Goal: Task Accomplishment & Management: Manage account settings

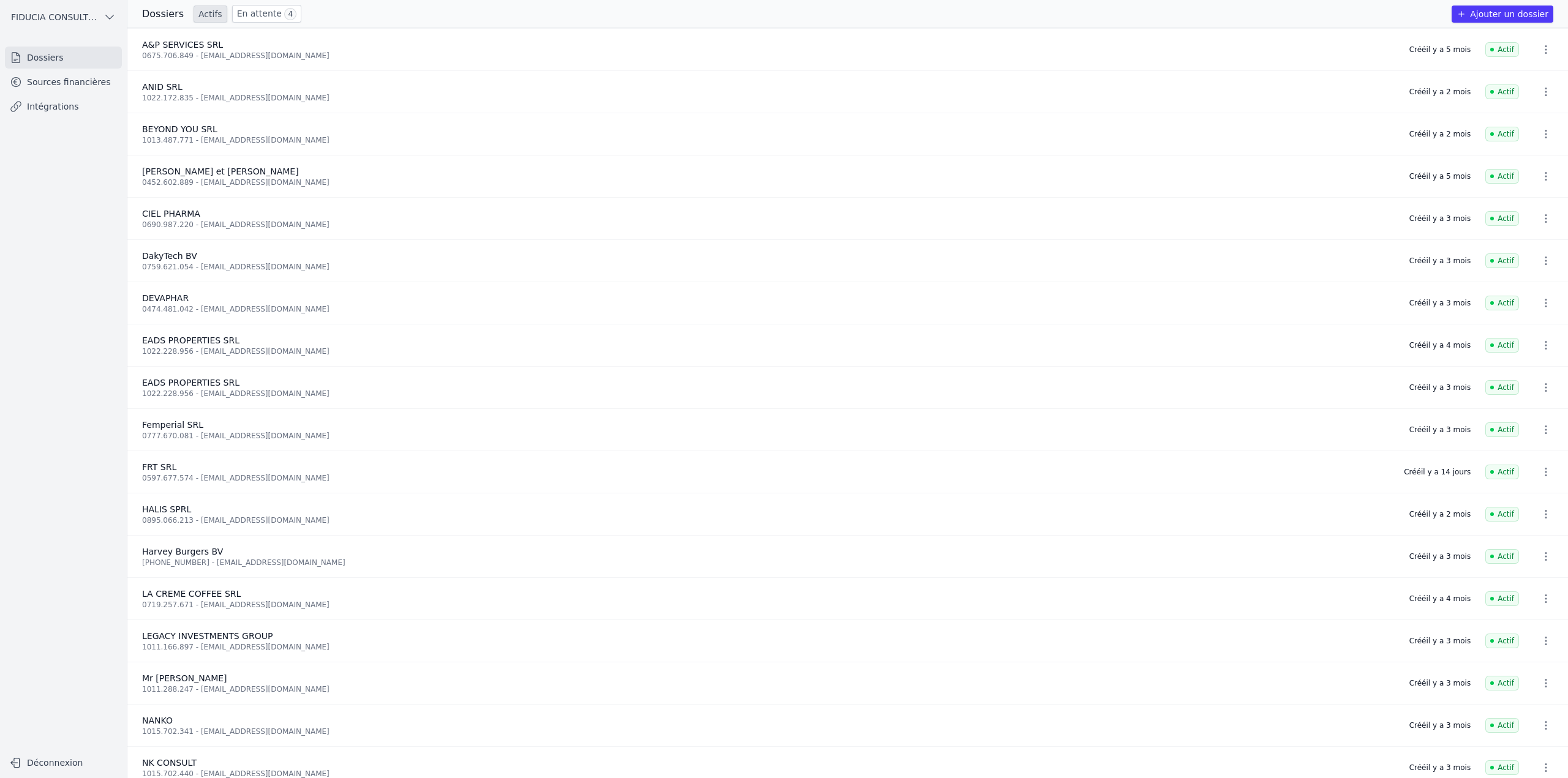
click at [57, 85] on link "Sources financières" at bounding box center [63, 81] width 117 height 22
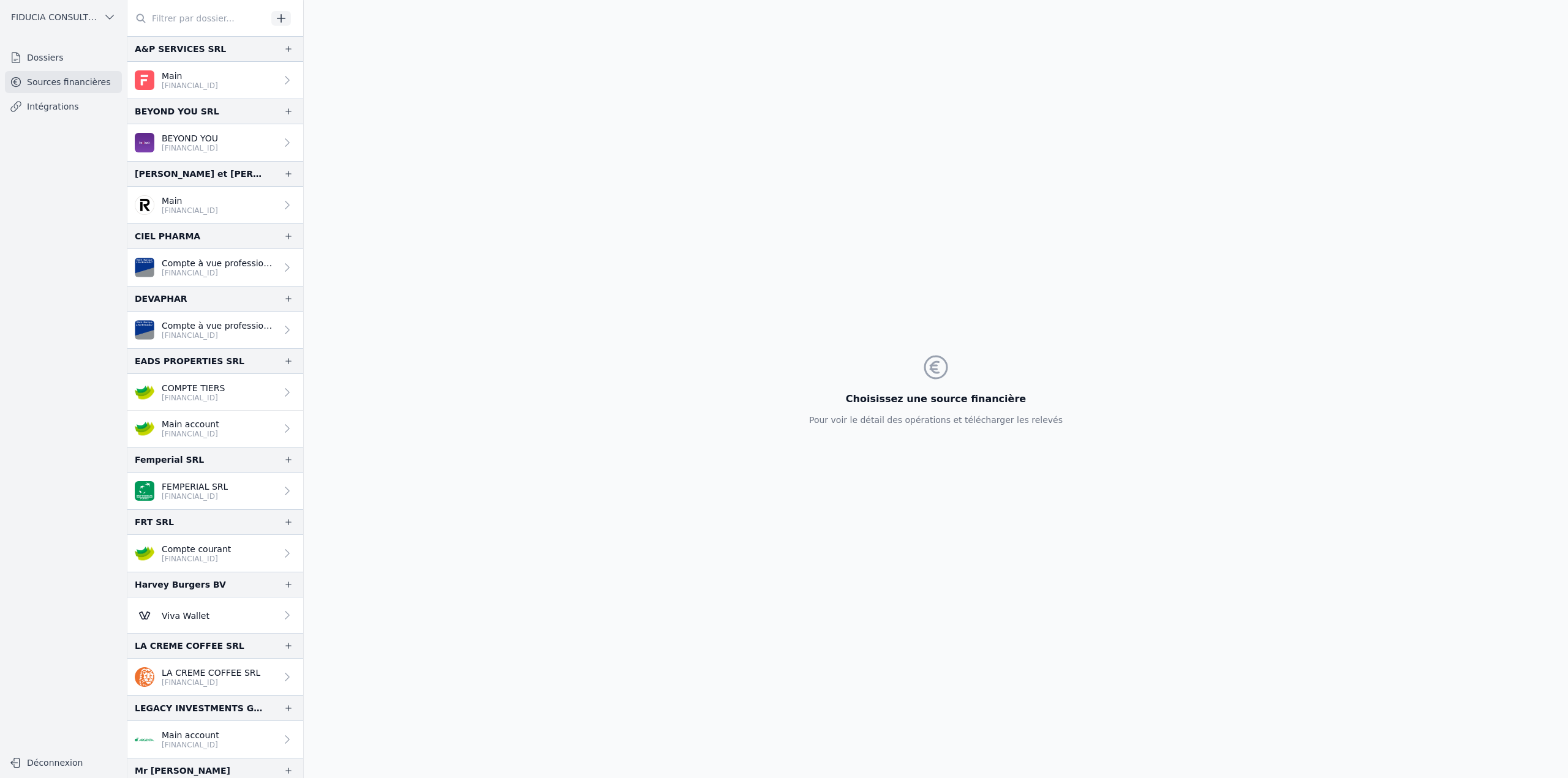
click at [221, 17] on input "text" at bounding box center [197, 18] width 140 height 22
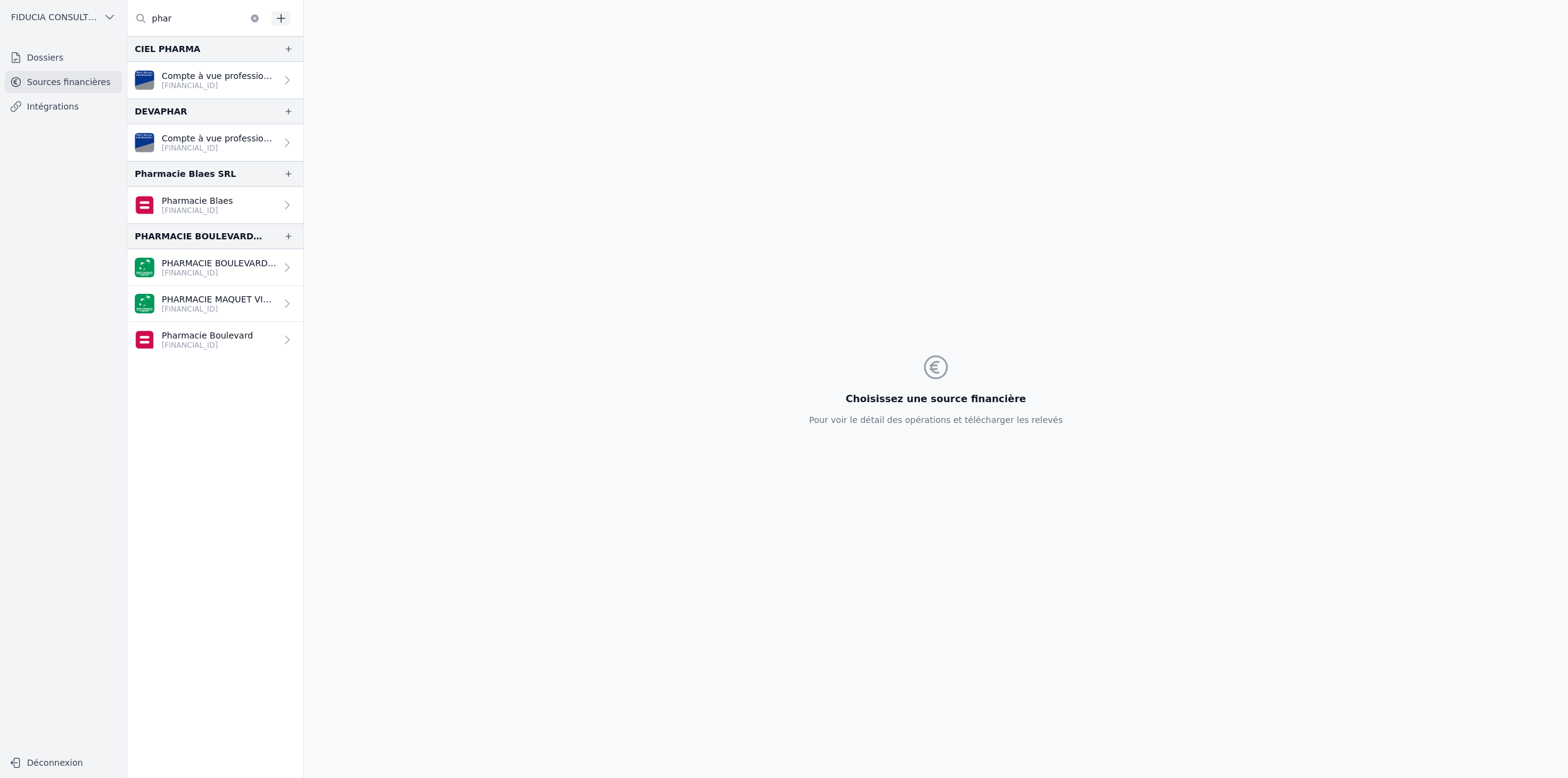
type input "phar"
click at [224, 239] on div "PHARMACIE BOULEVARD SPRL" at bounding box center [199, 236] width 129 height 15
click at [234, 301] on p "PHARMACIE MAQUET VICTOIRE" at bounding box center [219, 299] width 115 height 12
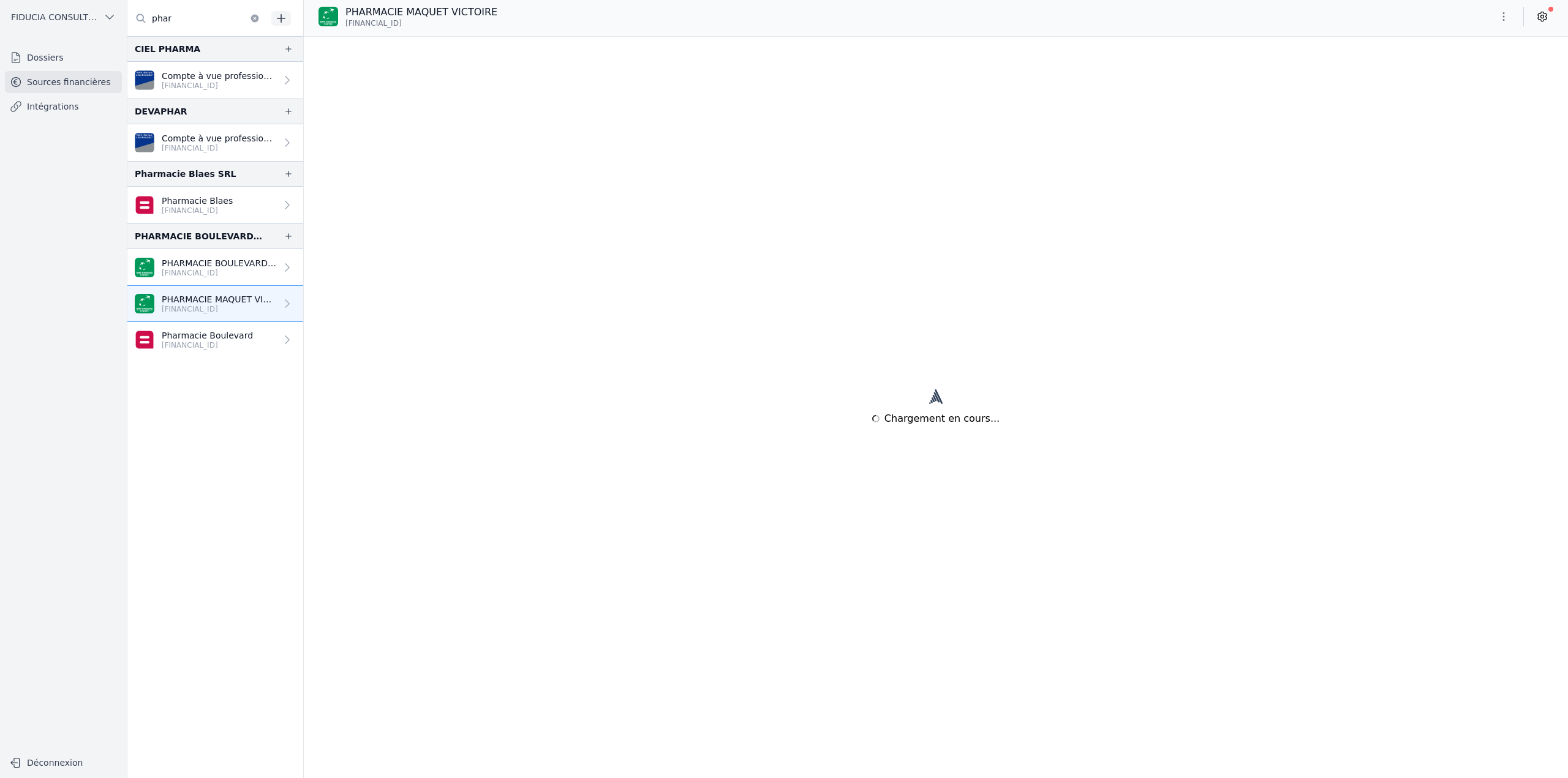
click at [424, 9] on p "PHARMACIE MAQUET VICTOIRE" at bounding box center [421, 12] width 152 height 15
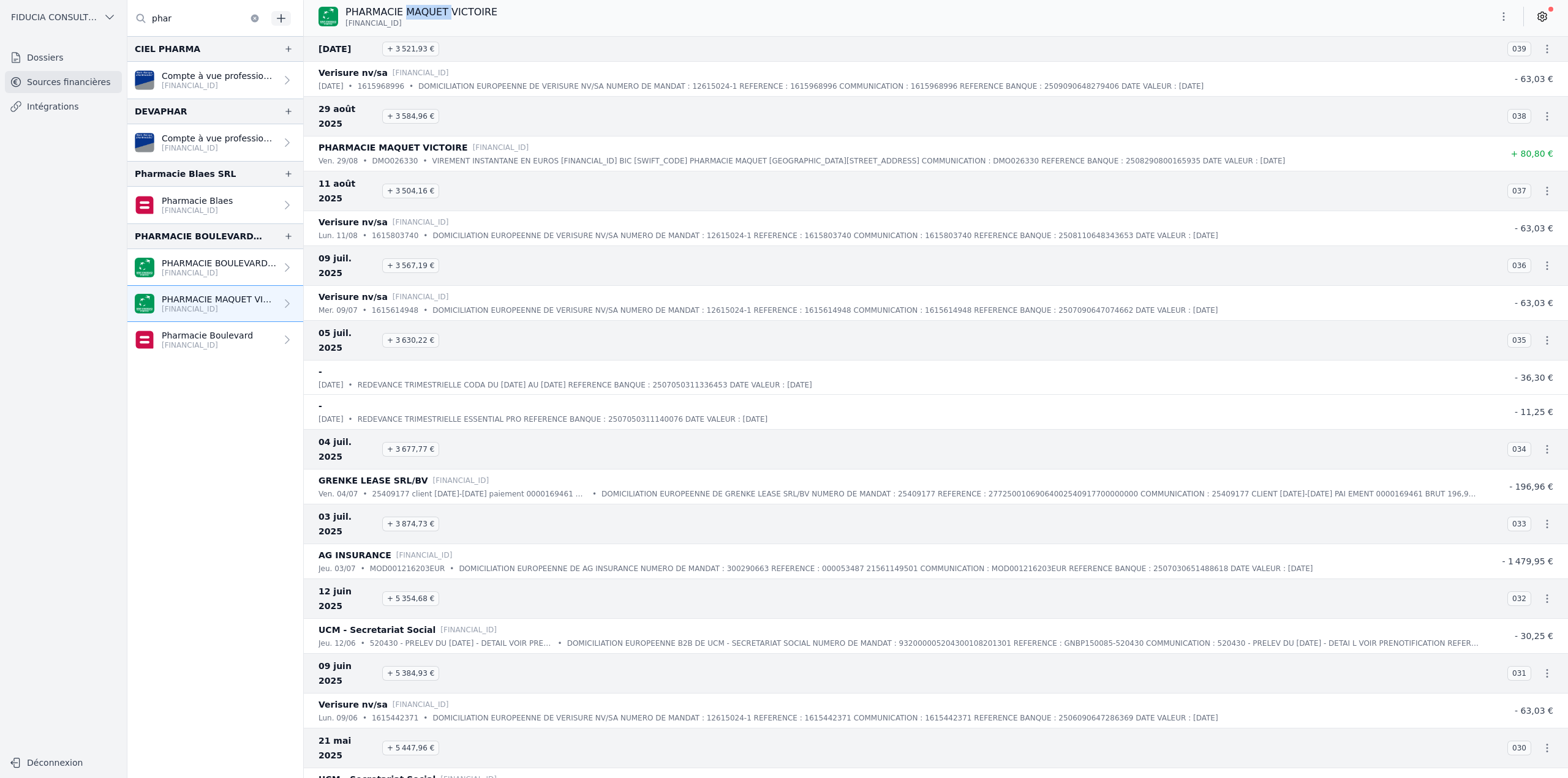
copy p "MAQUET"
click at [52, 59] on link "Dossiers" at bounding box center [63, 57] width 117 height 22
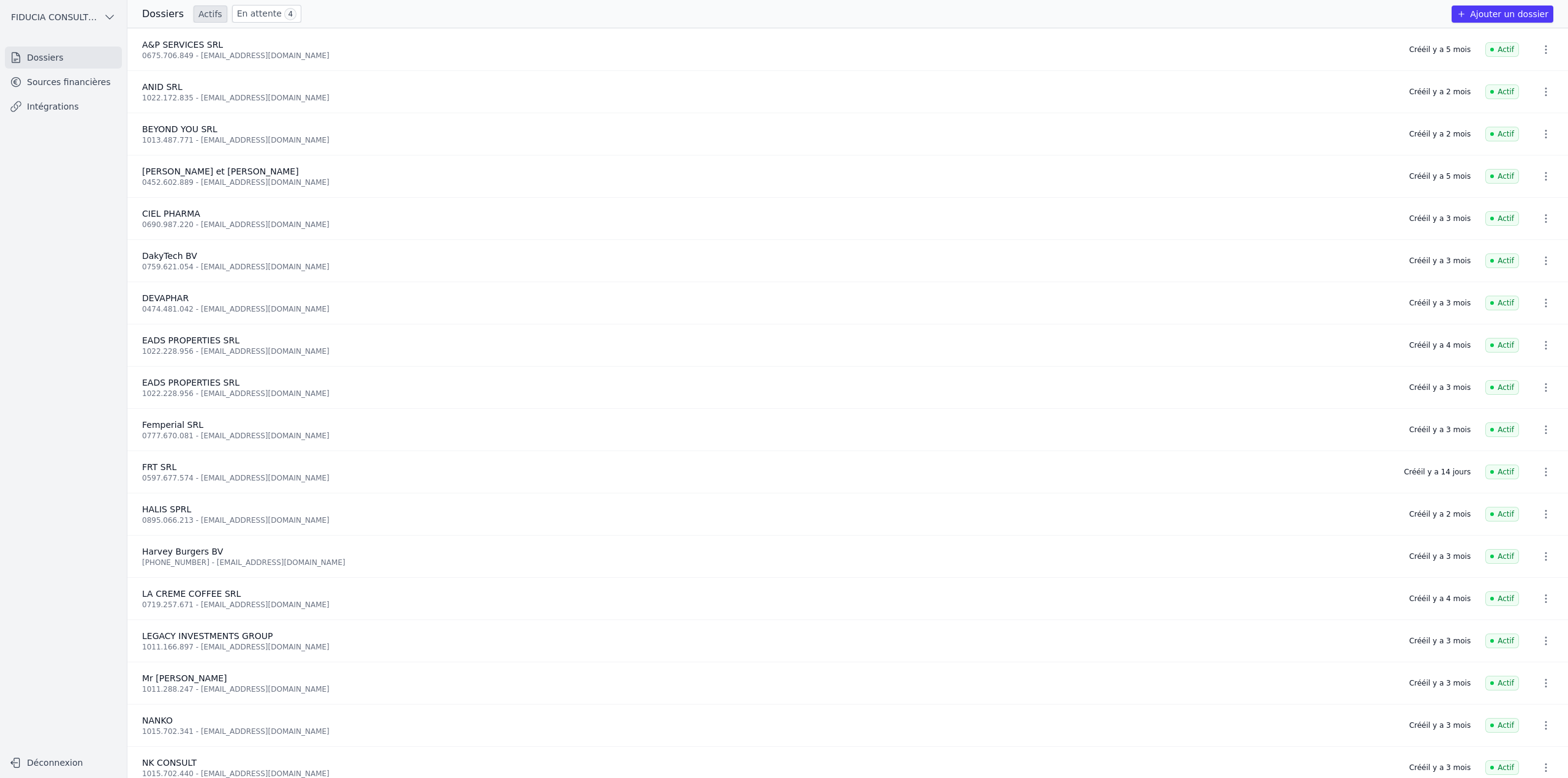
click at [253, 15] on link "En attente 4" at bounding box center [266, 13] width 69 height 17
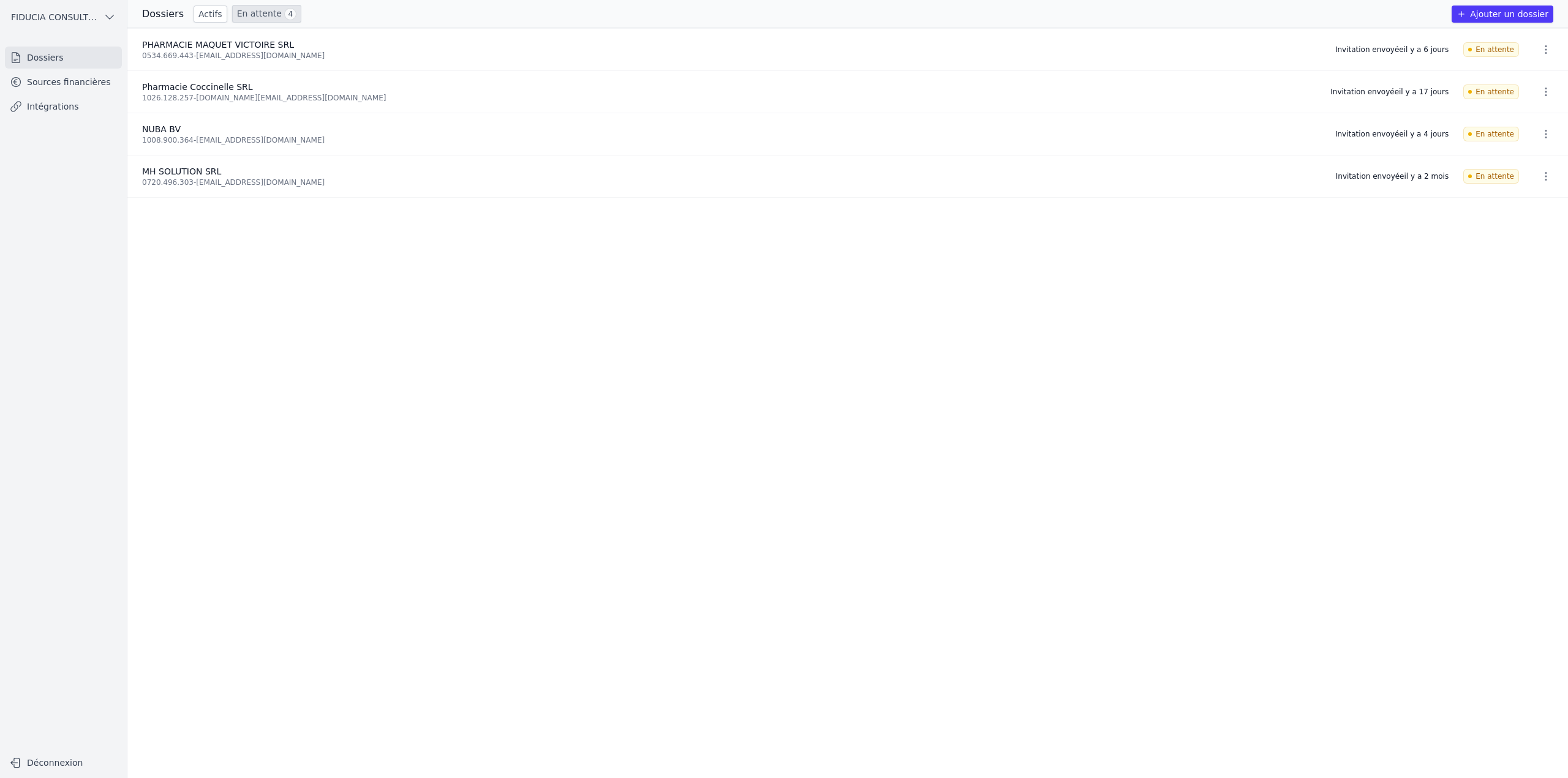
click at [1543, 42] on button "button" at bounding box center [1545, 50] width 24 height 20
click at [1529, 77] on button "Ré-inviter" at bounding box center [1522, 76] width 76 height 25
click at [1540, 87] on icon "button" at bounding box center [1546, 91] width 12 height 12
click at [1536, 107] on button "Ré-inviter" at bounding box center [1522, 118] width 76 height 25
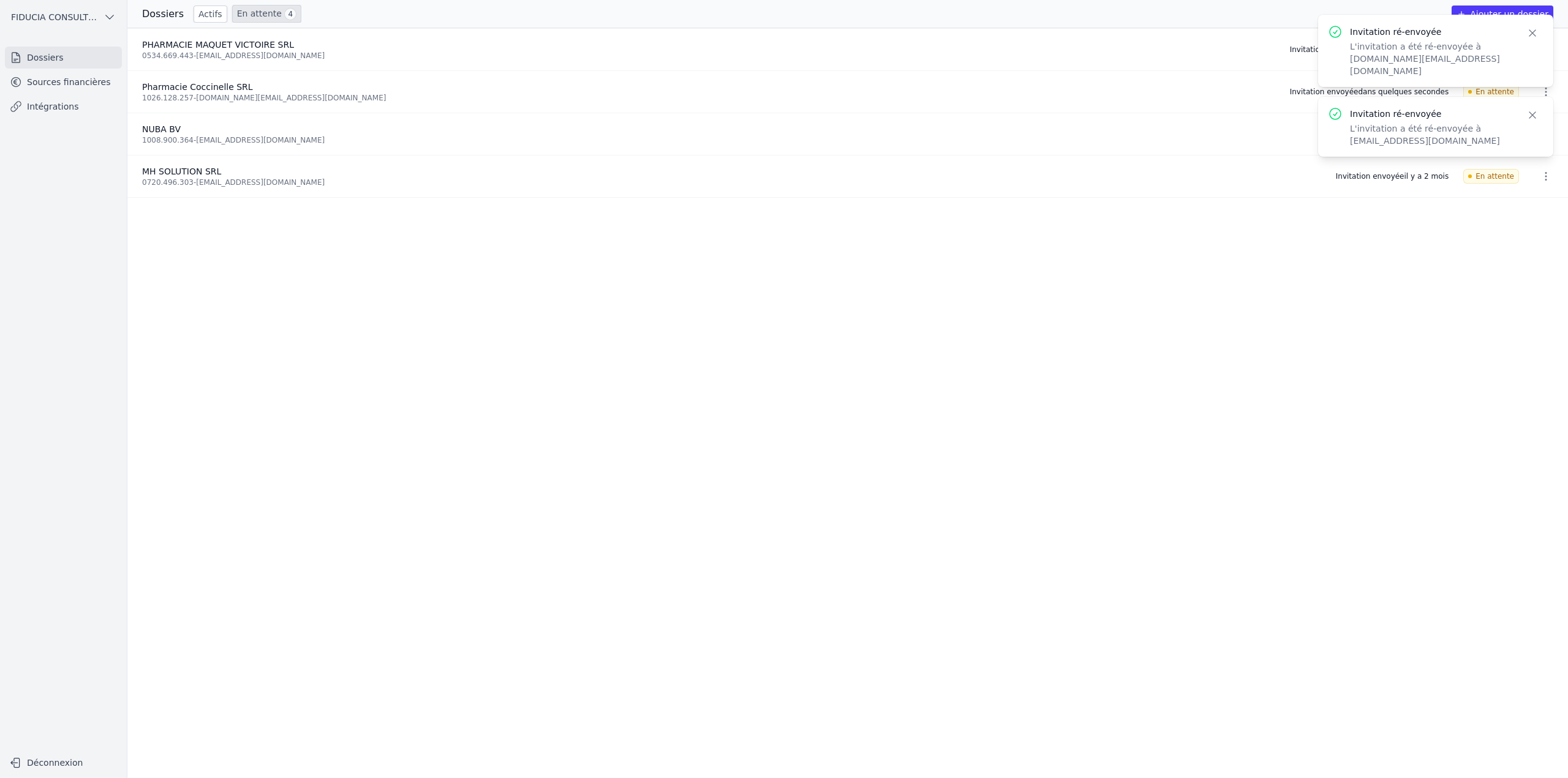
click at [1545, 133] on body "Invitation ré-envoyée L'invitation a été ré-envoyée à healthteq.eu@icloud.com C…" at bounding box center [784, 389] width 1568 height 778
click at [1532, 109] on icon "button" at bounding box center [1532, 115] width 12 height 12
click at [1533, 34] on icon "button" at bounding box center [1531, 32] width 6 height 6
click at [1545, 136] on icon "button" at bounding box center [1546, 134] width 2 height 8
click at [1536, 161] on button "Ré-inviter" at bounding box center [1522, 160] width 76 height 25
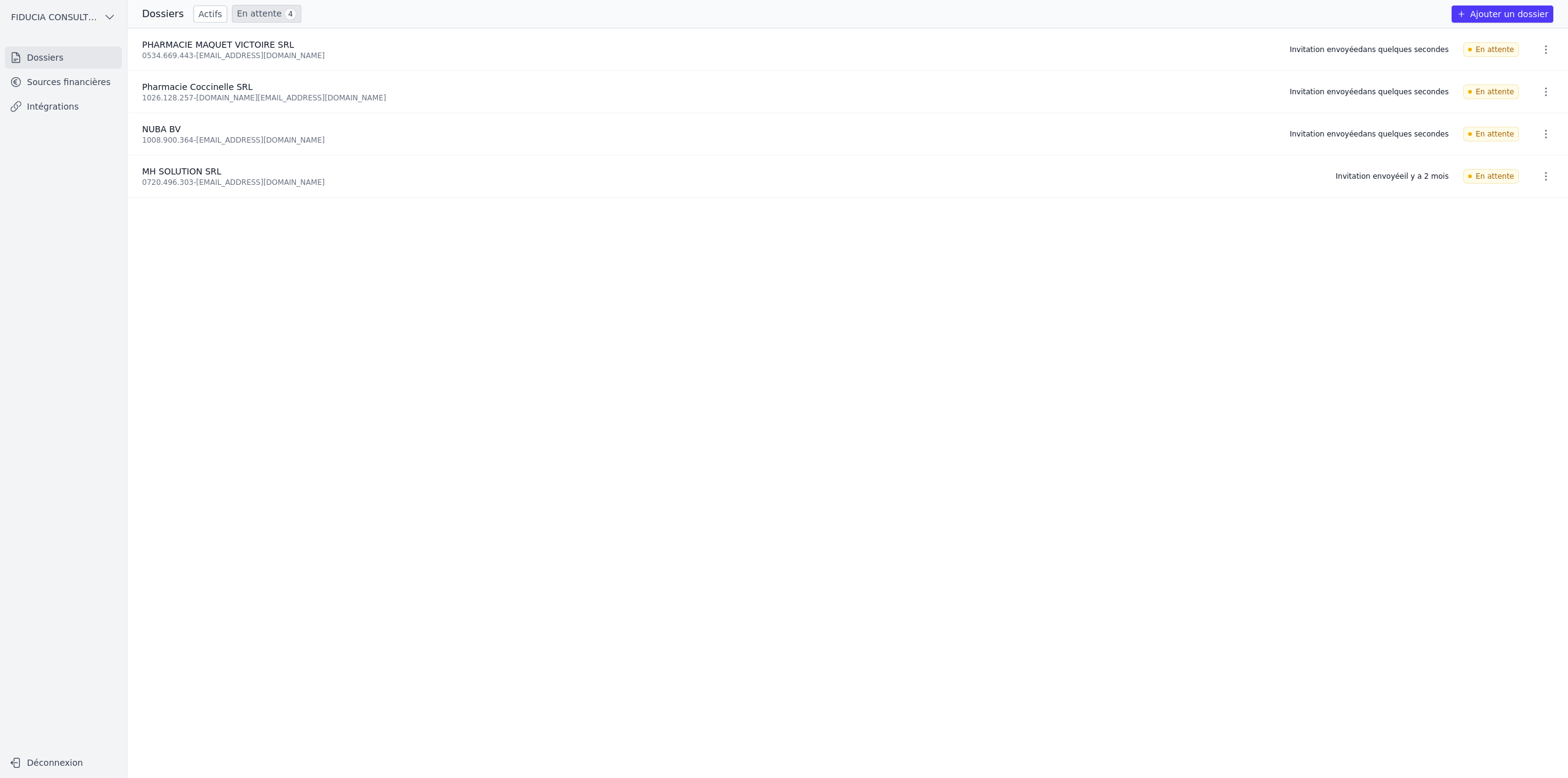
click at [1545, 173] on icon "button" at bounding box center [1546, 176] width 2 height 8
click at [1540, 197] on button "Ré-inviter" at bounding box center [1522, 203] width 76 height 25
click at [1502, 251] on ul "PHARMACIE MAQUET VICTOIRE SRL 0534.669.443 - pharmacie.victoire@outlook.com Inv…" at bounding box center [847, 403] width 1440 height 750
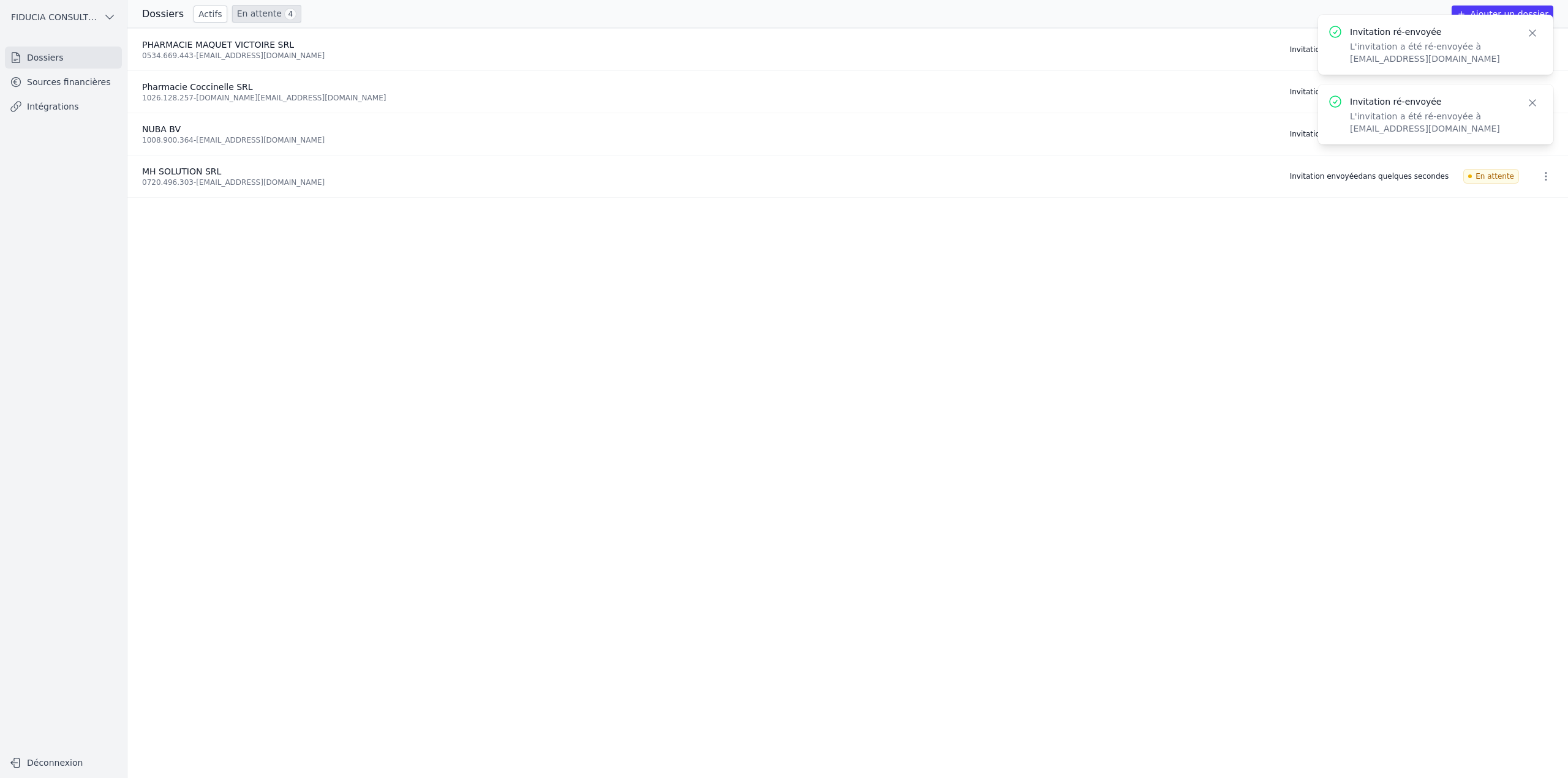
click at [1528, 34] on icon "button" at bounding box center [1532, 32] width 12 height 12
click at [1533, 33] on icon "button" at bounding box center [1532, 32] width 12 height 12
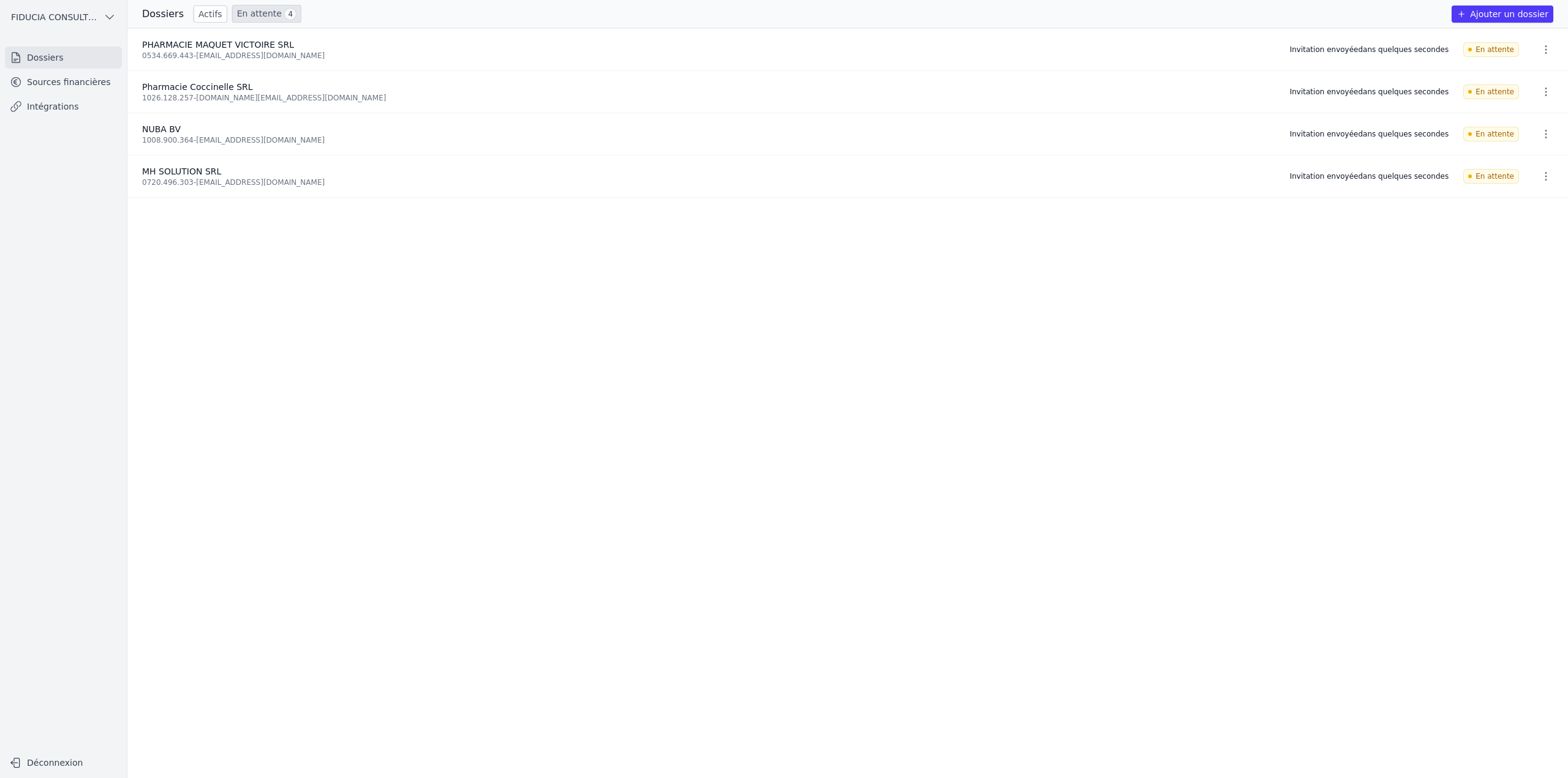
click at [1482, 273] on ul "PHARMACIE MAQUET VICTOIRE SRL 0534.669.443 - pharmacie.victoire@outlook.com Inv…" at bounding box center [847, 403] width 1440 height 750
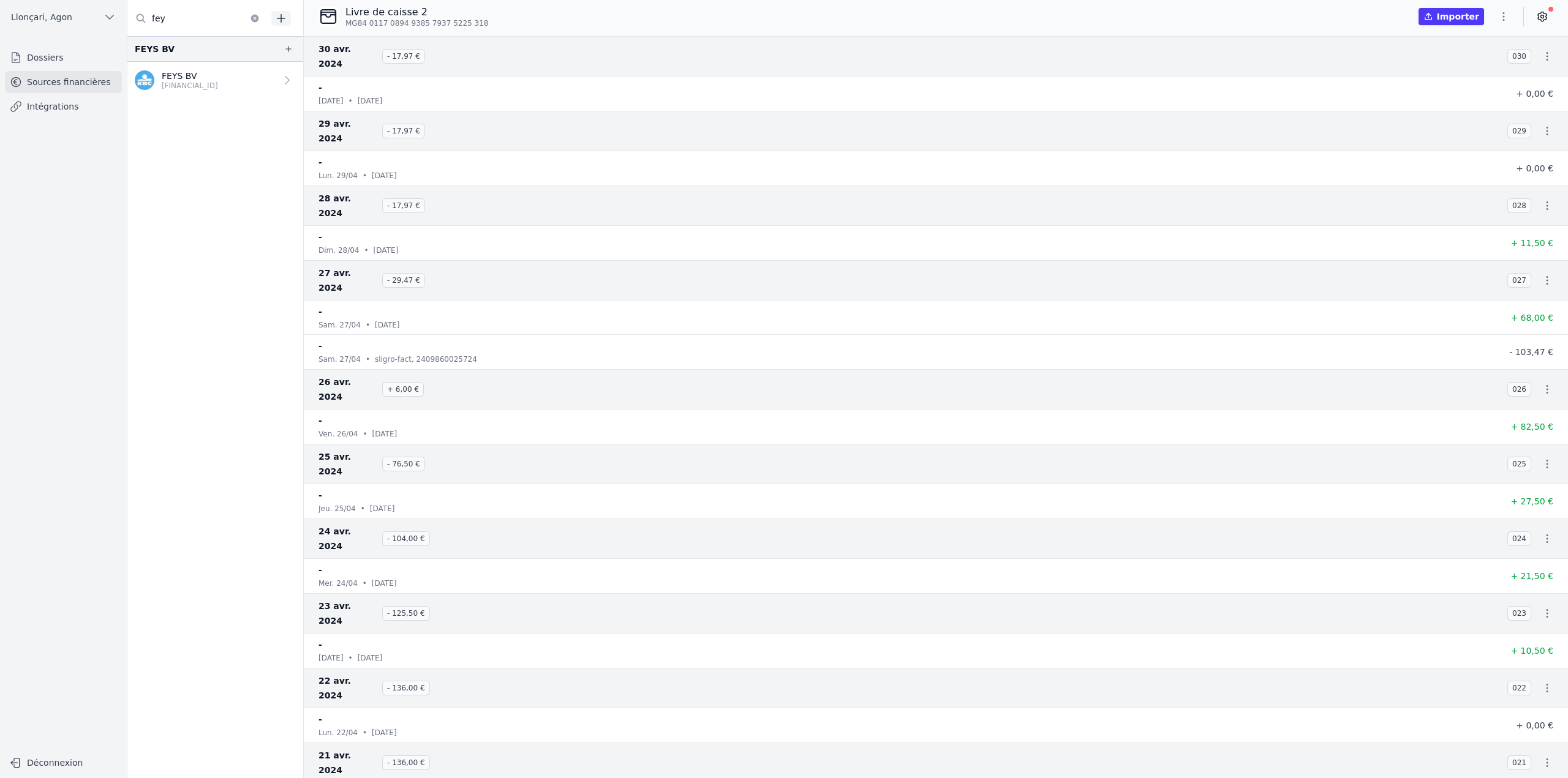
click at [250, 225] on nav "FEYS BV FEYS BV [FINANCIAL_ID]" at bounding box center [214, 406] width 175 height 742
click at [134, 55] on div "FEYS BV" at bounding box center [214, 48] width 175 height 26
click at [138, 51] on div "FEYS BV" at bounding box center [155, 49] width 40 height 15
copy div "FEYS"
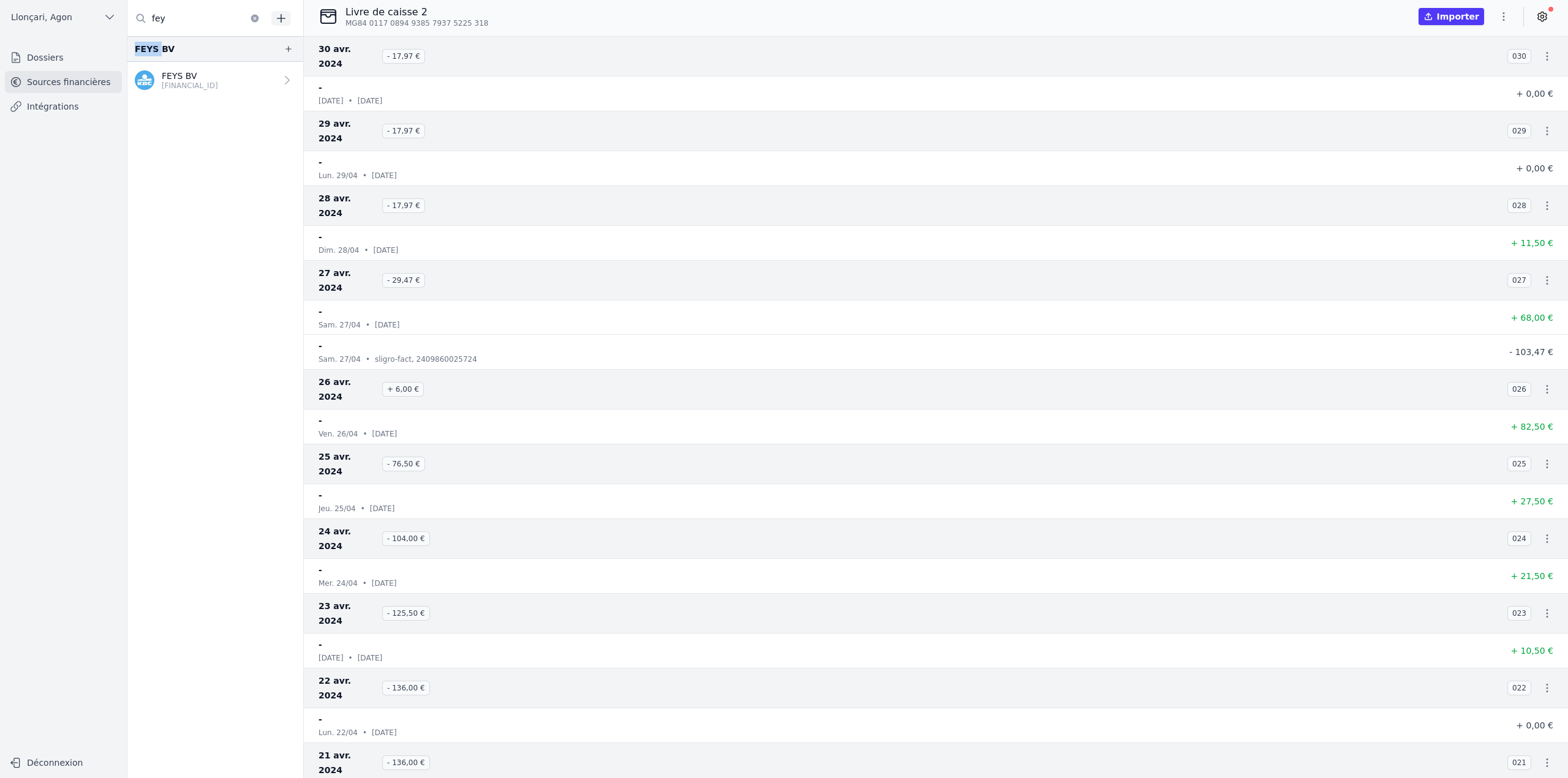
click at [169, 22] on input "fey" at bounding box center [197, 18] width 140 height 22
type input "blaes"
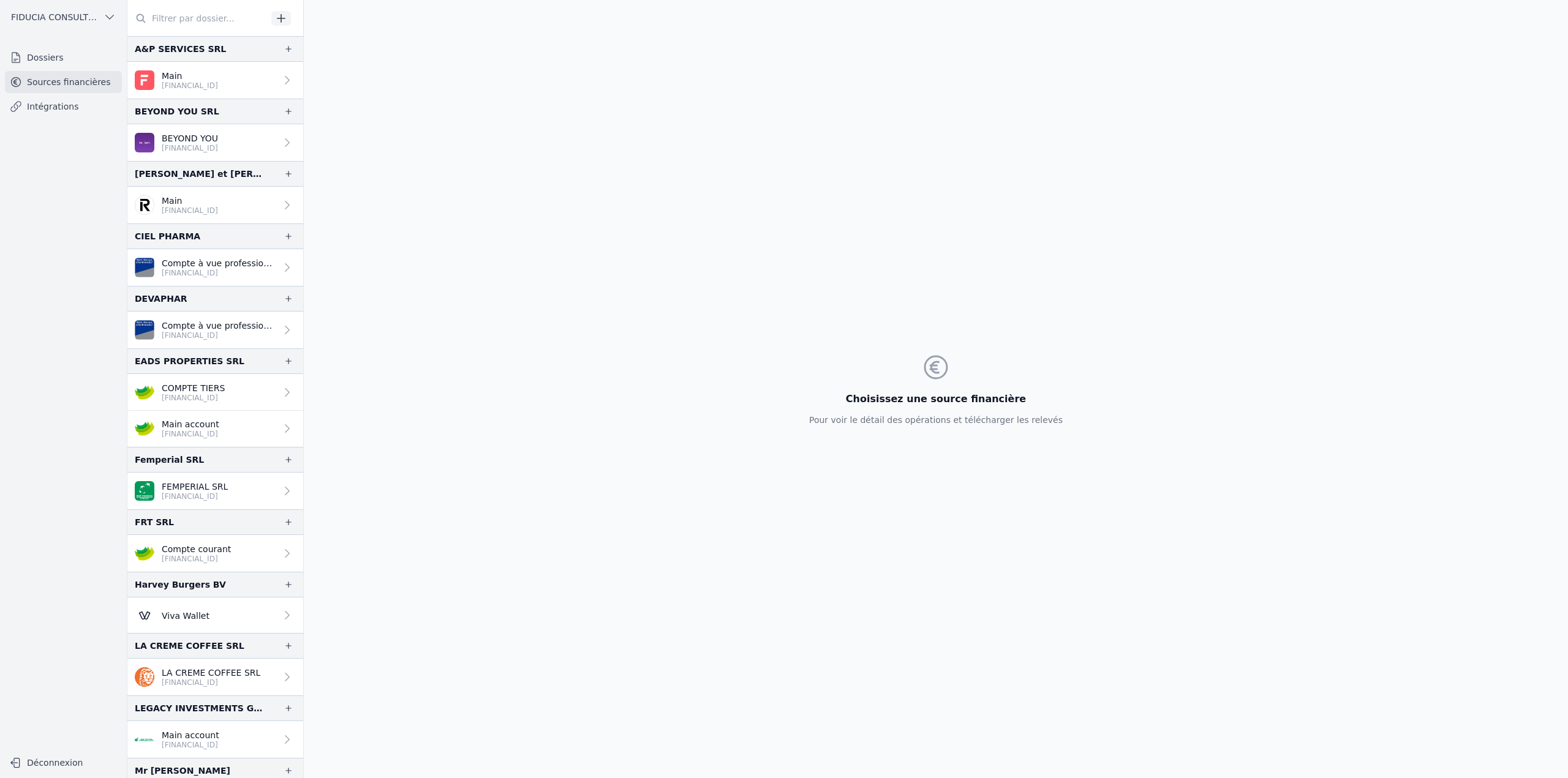
click at [156, 12] on input "text" at bounding box center [197, 18] width 140 height 22
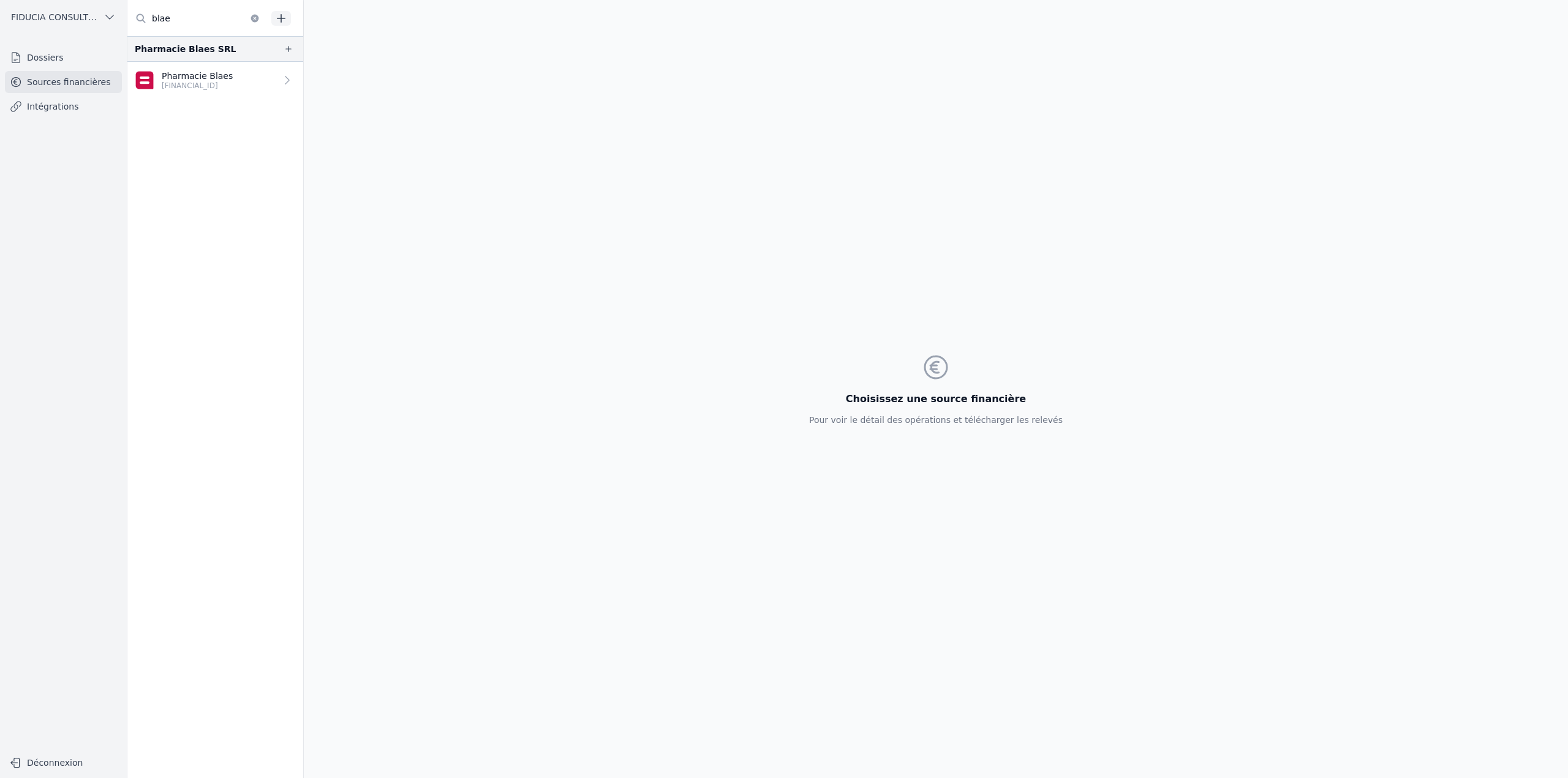
type input "blae"
click at [199, 85] on p "BE64 0689 4309 4752" at bounding box center [196, 86] width 71 height 10
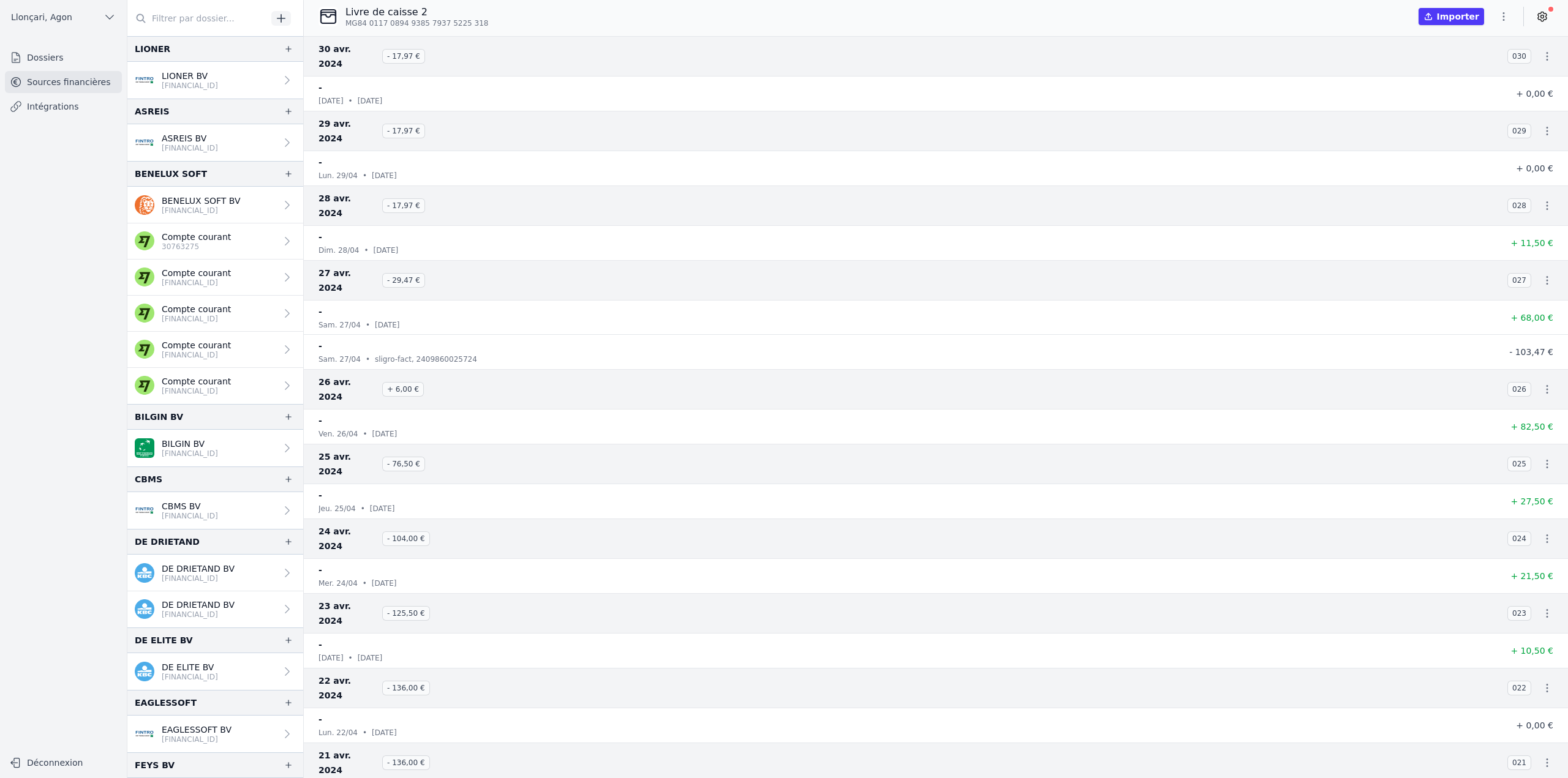
click at [55, 110] on link "Intégrations" at bounding box center [63, 106] width 117 height 22
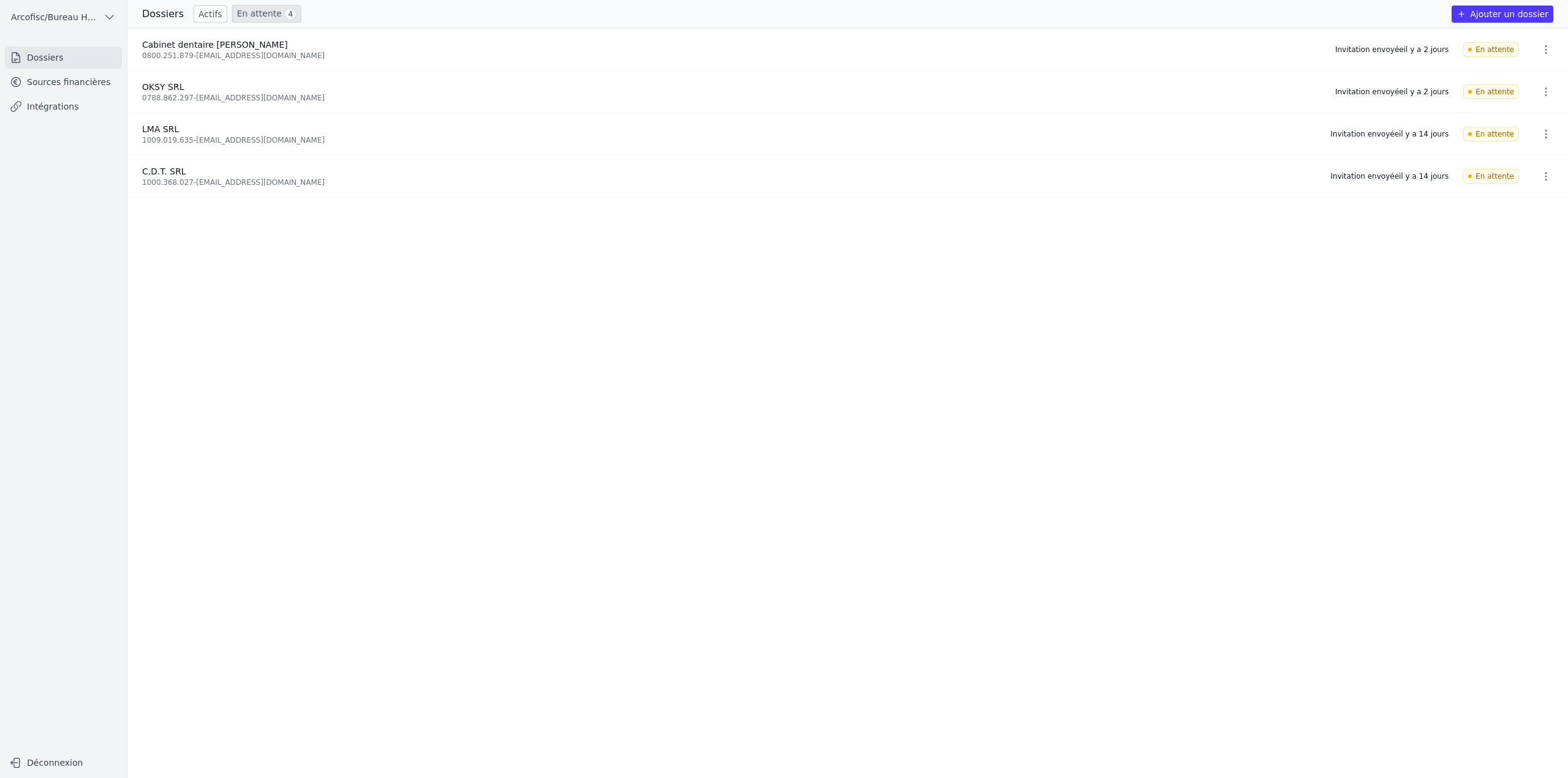
click at [1547, 52] on button "button" at bounding box center [1545, 50] width 24 height 20
click at [1533, 79] on button "Ré-inviter" at bounding box center [1522, 76] width 76 height 25
click at [1545, 91] on icon "button" at bounding box center [1546, 91] width 2 height 8
click at [1538, 114] on button "Ré-inviter" at bounding box center [1522, 118] width 76 height 25
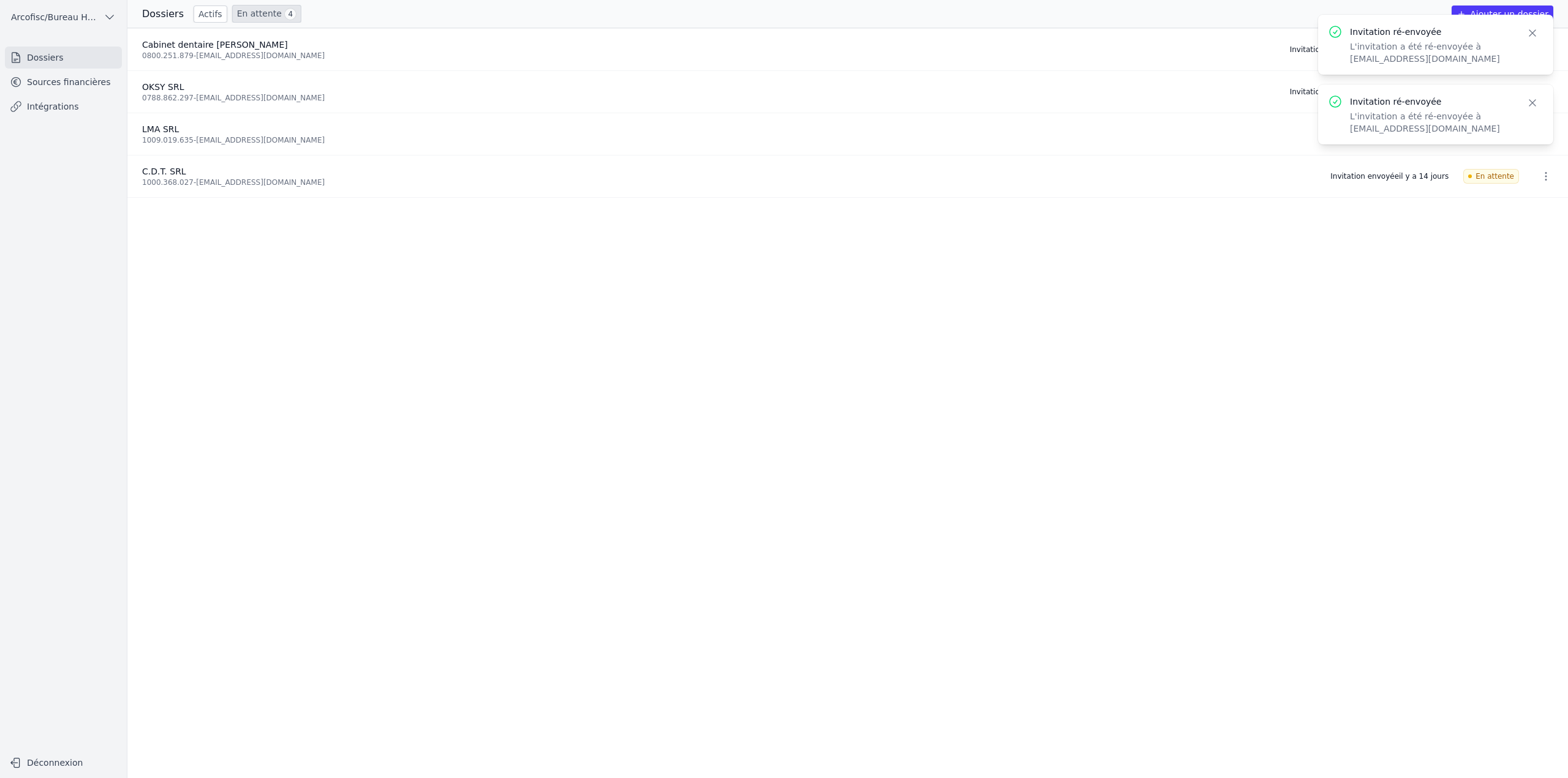
click at [1538, 103] on icon "button" at bounding box center [1532, 102] width 12 height 12
click at [1540, 134] on icon "button" at bounding box center [1546, 134] width 12 height 12
click at [1532, 162] on button "Ré-inviter" at bounding box center [1522, 160] width 76 height 25
click at [1538, 182] on button "button" at bounding box center [1545, 176] width 24 height 20
click at [1531, 201] on button "Ré-inviter" at bounding box center [1522, 203] width 76 height 25
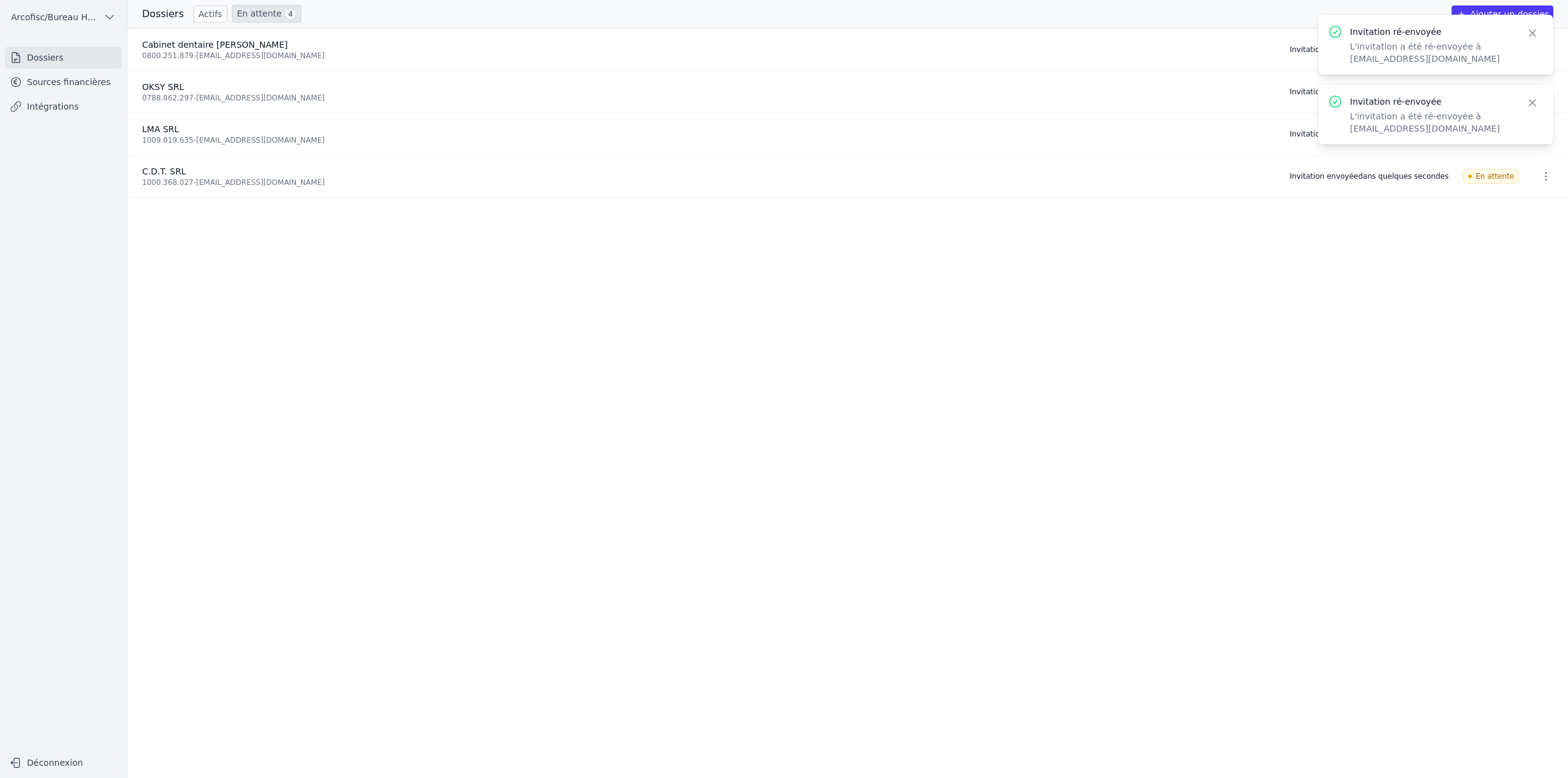
click at [1492, 262] on ul "Cabinet dentaire Oksuz SRL 0800.251.879 - nsoksuz@hotmail.com Invitation envoyé…" at bounding box center [847, 403] width 1440 height 750
click at [1532, 31] on icon "button" at bounding box center [1532, 32] width 12 height 12
click at [1531, 112] on div "Invitation ré-envoyée L'invitation a été ré-envoyée à nsoksuz@hotmail.com Close" at bounding box center [1435, 114] width 215 height 41
click at [1531, 103] on icon "button" at bounding box center [1532, 102] width 12 height 12
click at [1531, 34] on icon "button" at bounding box center [1531, 32] width 6 height 6
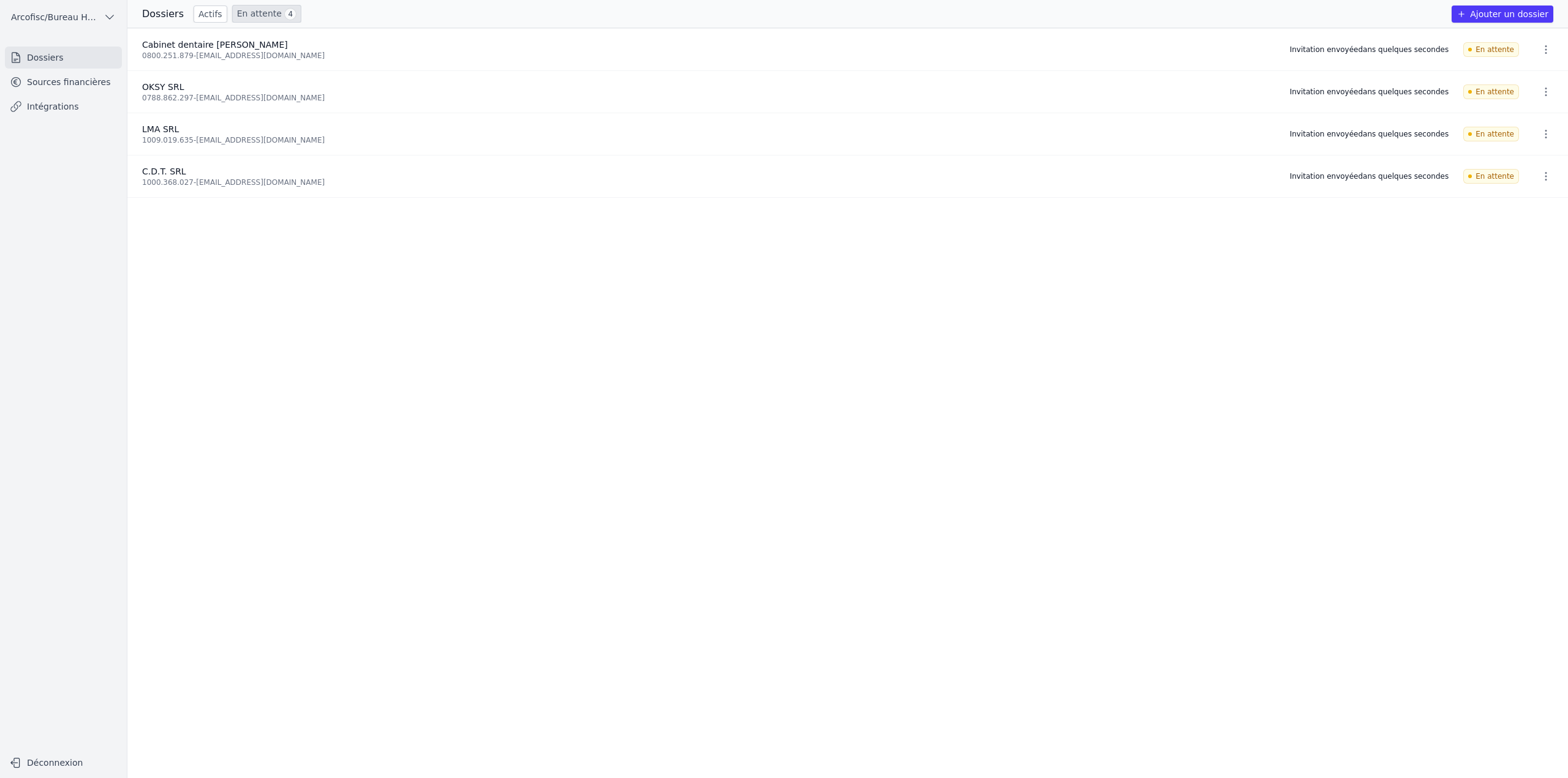
click at [1408, 306] on ul "Cabinet dentaire Oksuz SRL 0800.251.879 - nsoksuz@hotmail.com Invitation envoyé…" at bounding box center [847, 403] width 1440 height 750
click at [215, 17] on link "Actifs" at bounding box center [210, 14] width 34 height 17
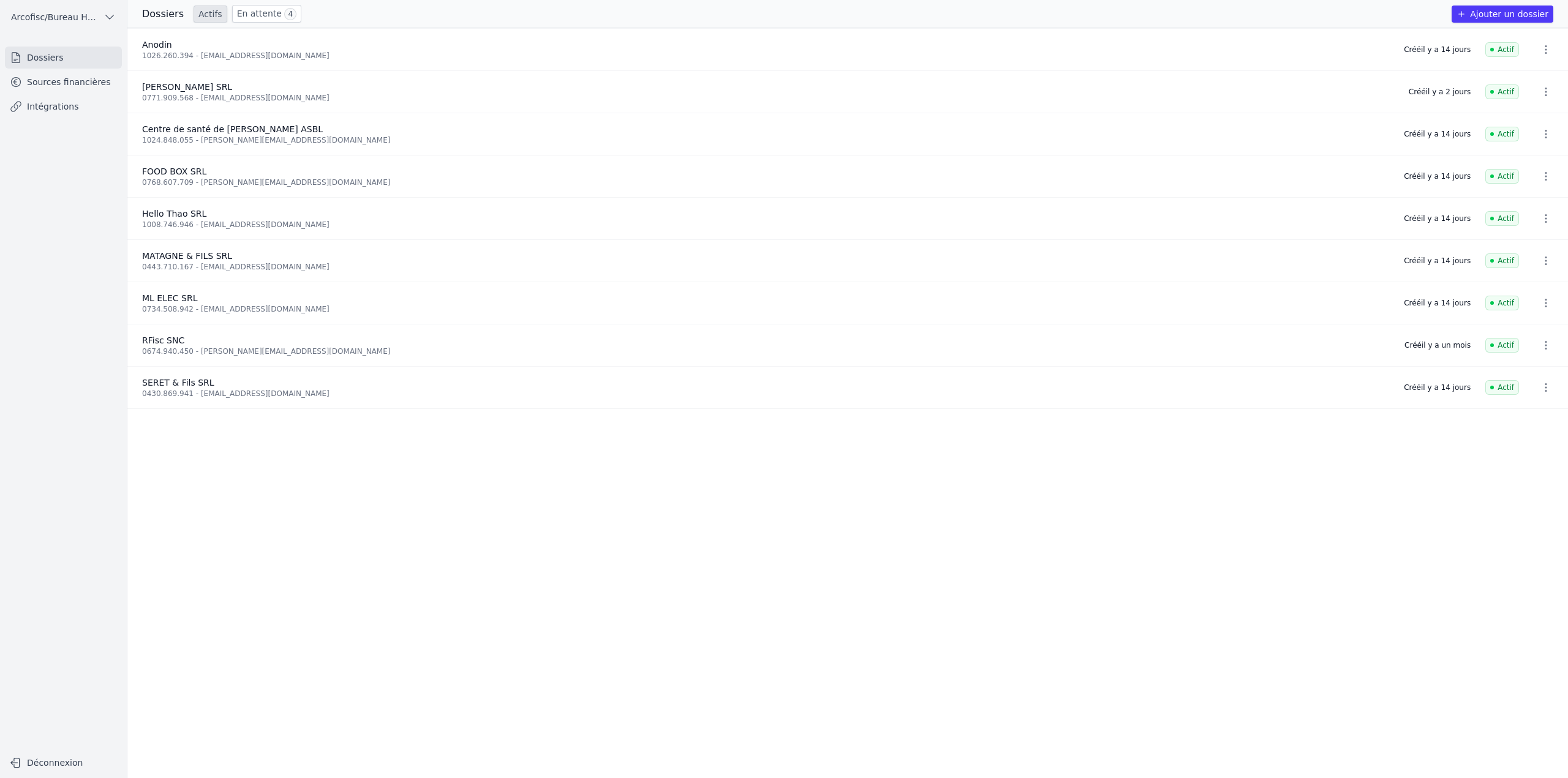
click at [234, 143] on div "1024.848.055 - marius.labory@gmail.com" at bounding box center [766, 140] width 1247 height 10
drag, startPoint x: 193, startPoint y: 141, endPoint x: 279, endPoint y: 135, distance: 86.2
click at [279, 135] on div "1024.848.055 - marius.labory@gmail.com" at bounding box center [766, 140] width 1247 height 10
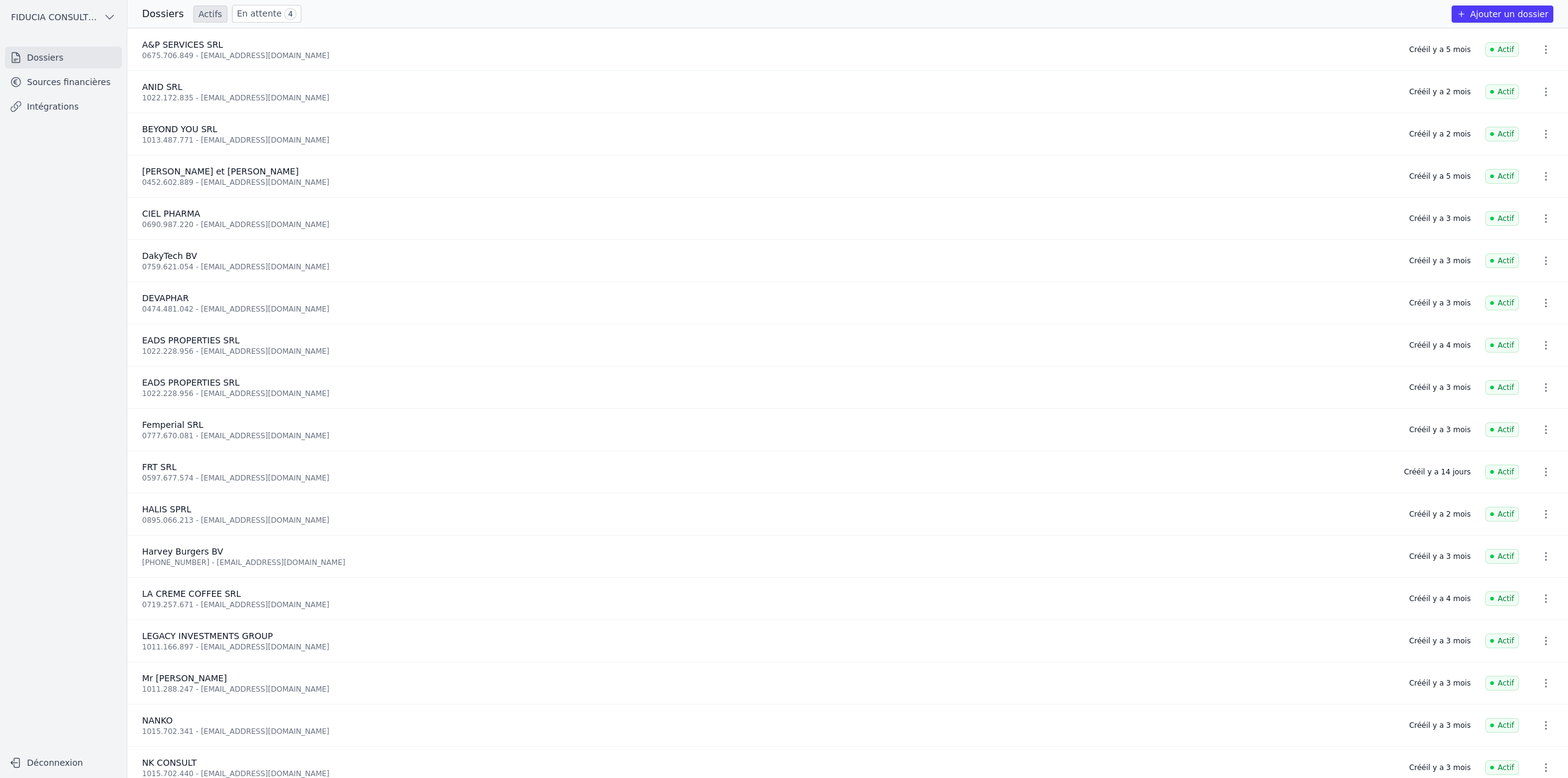
click at [257, 14] on link "En attente 4" at bounding box center [266, 13] width 69 height 17
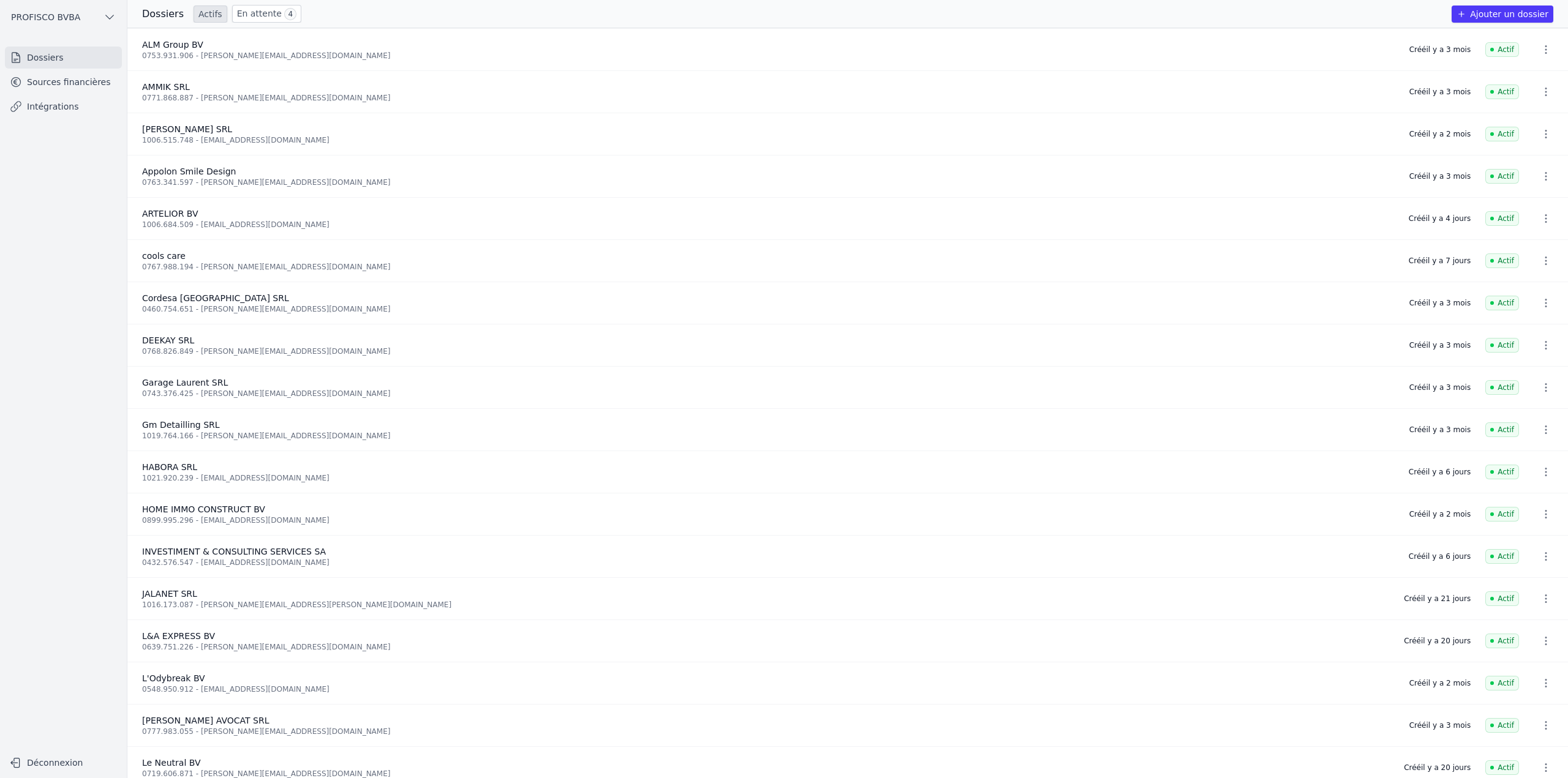
click at [260, 12] on link "En attente 4" at bounding box center [266, 13] width 69 height 17
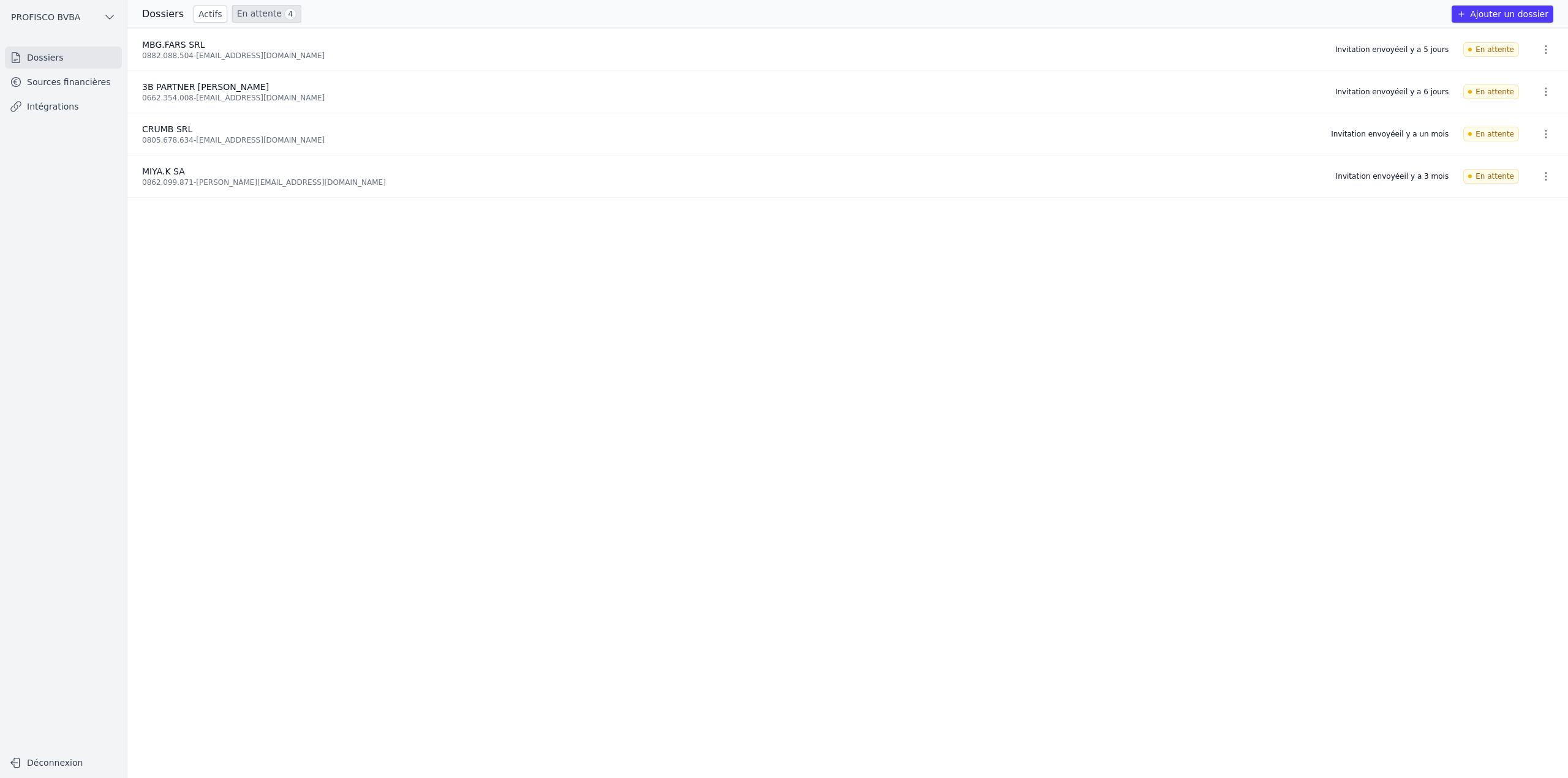
click at [199, 15] on link "Actifs" at bounding box center [210, 14] width 34 height 17
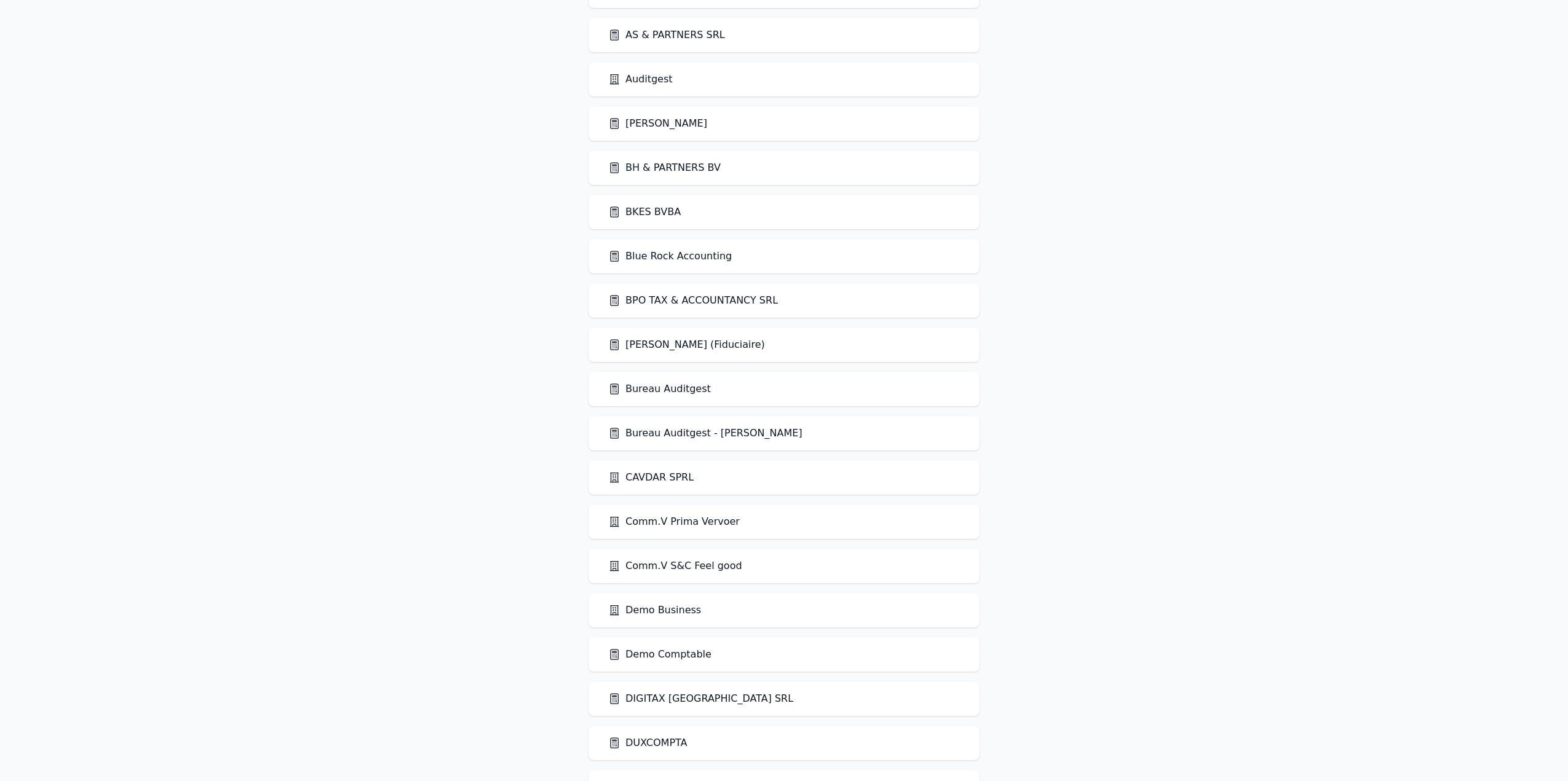
scroll to position [369, 0]
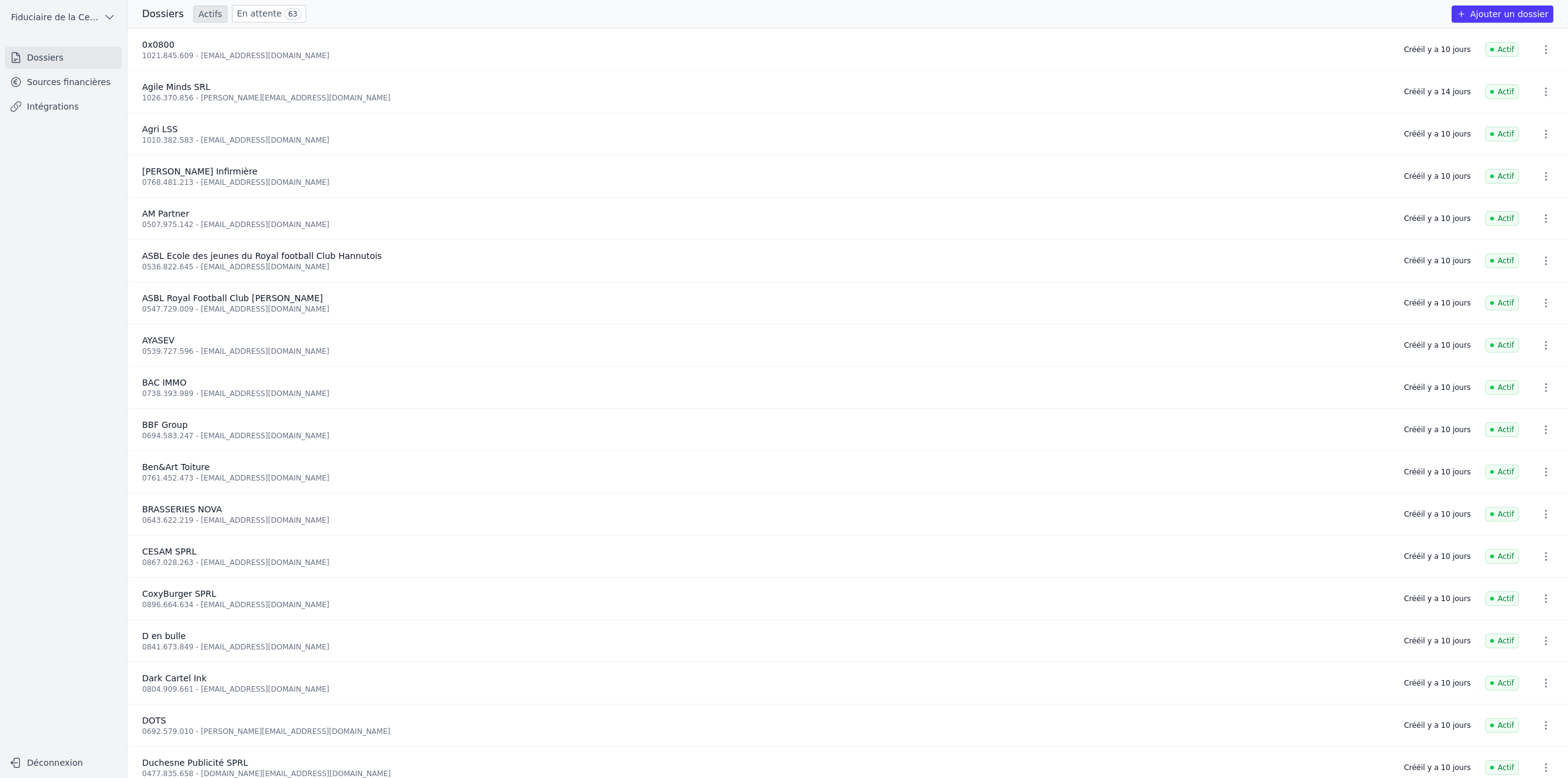
click at [269, 19] on link "En attente 63" at bounding box center [269, 13] width 74 height 17
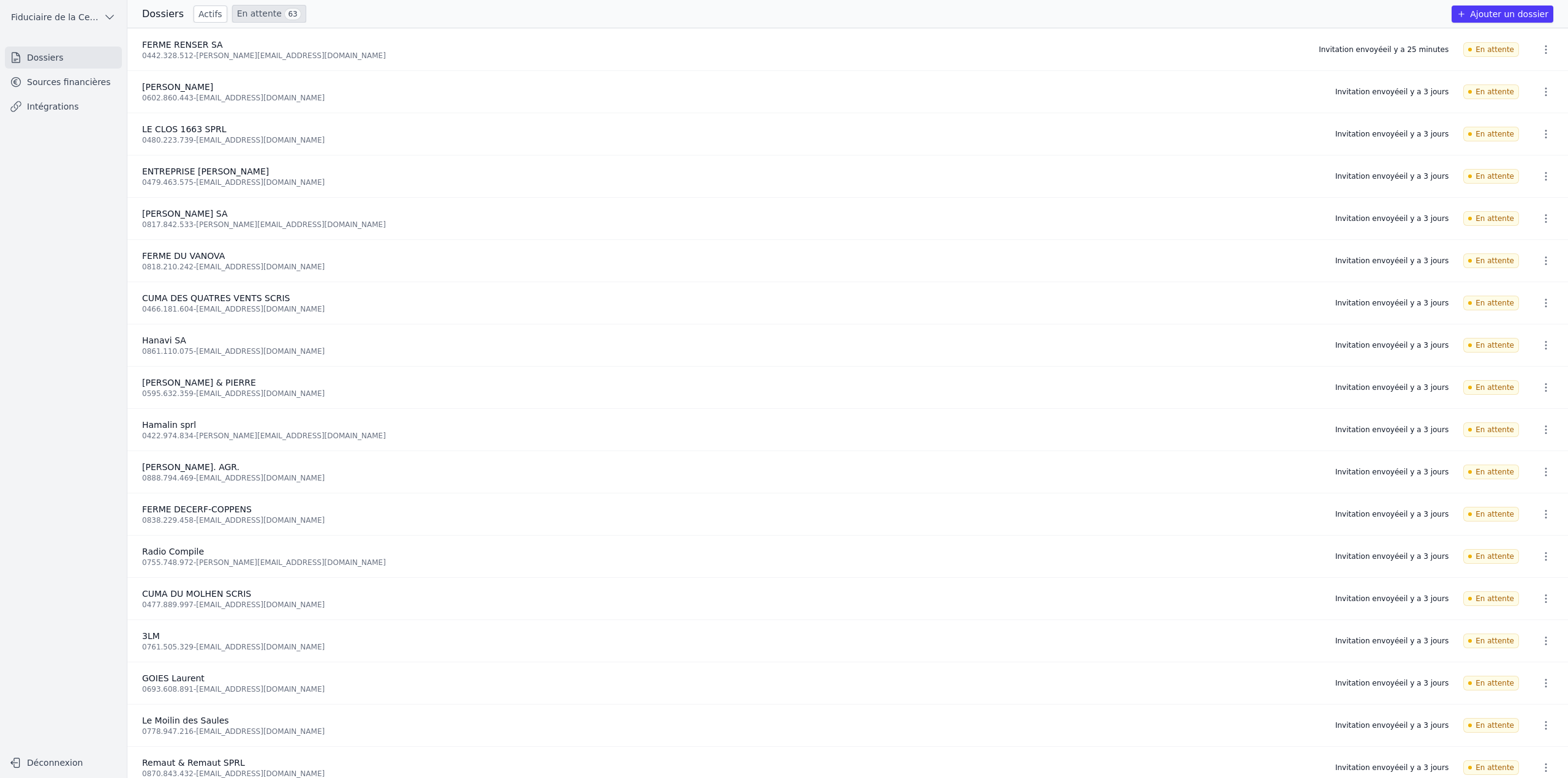
click at [1543, 91] on icon "button" at bounding box center [1546, 91] width 12 height 12
click at [1536, 115] on button "Ré-inviter" at bounding box center [1522, 118] width 76 height 25
click at [1542, 134] on icon "button" at bounding box center [1546, 134] width 12 height 12
click at [1516, 157] on button "Ré-inviter" at bounding box center [1522, 160] width 76 height 25
click at [1545, 185] on button "button" at bounding box center [1545, 176] width 24 height 20
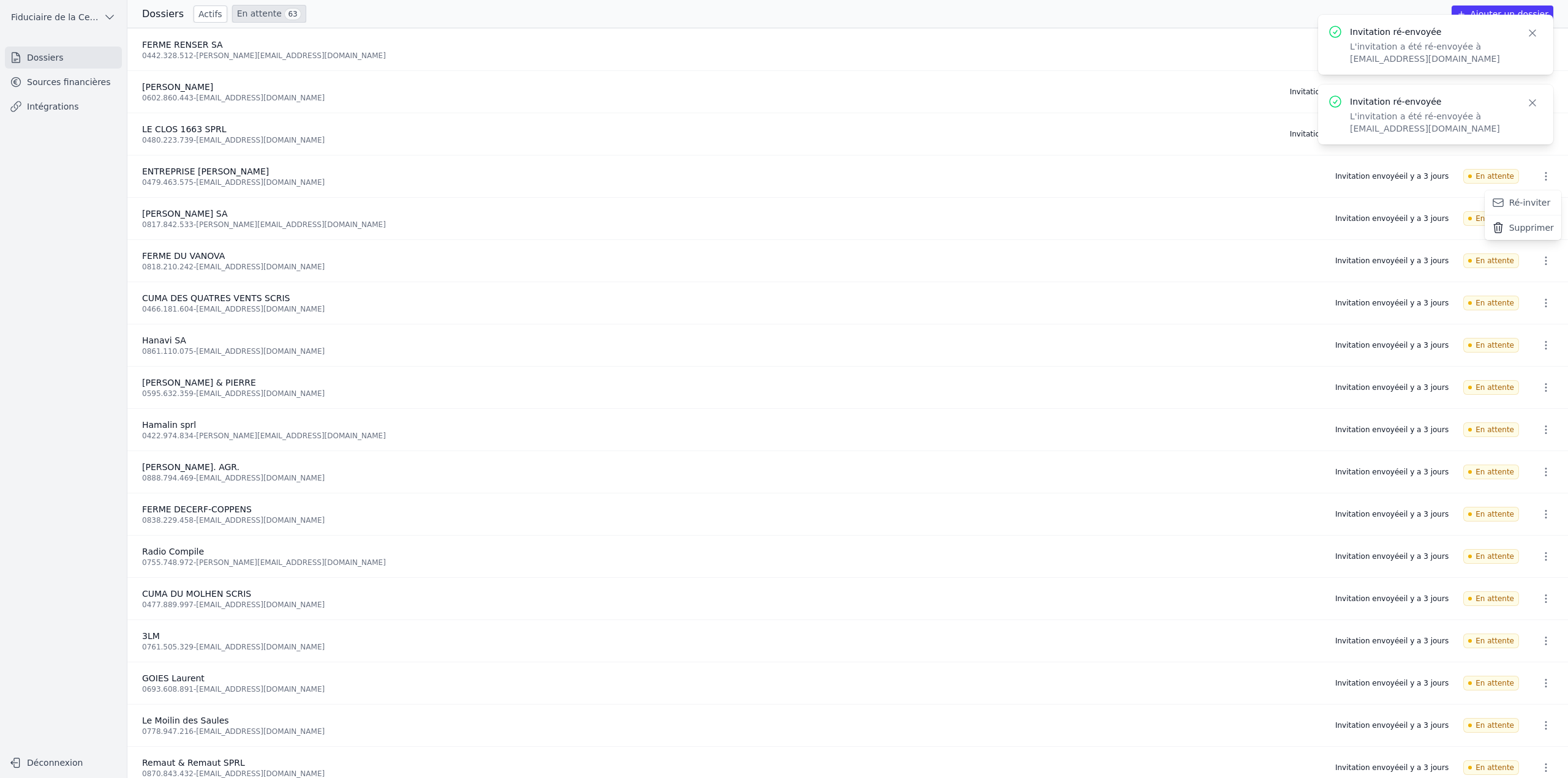
click at [1511, 204] on button "Ré-inviter" at bounding box center [1522, 203] width 76 height 25
click at [1541, 225] on button "button" at bounding box center [1545, 219] width 24 height 20
click at [1519, 243] on button "Ré-inviter" at bounding box center [1522, 245] width 76 height 25
click at [1546, 271] on body "Invitation ré-envoyée L'invitation a été ré-envoyée à vincentminette@hotmail.co…" at bounding box center [784, 389] width 1568 height 778
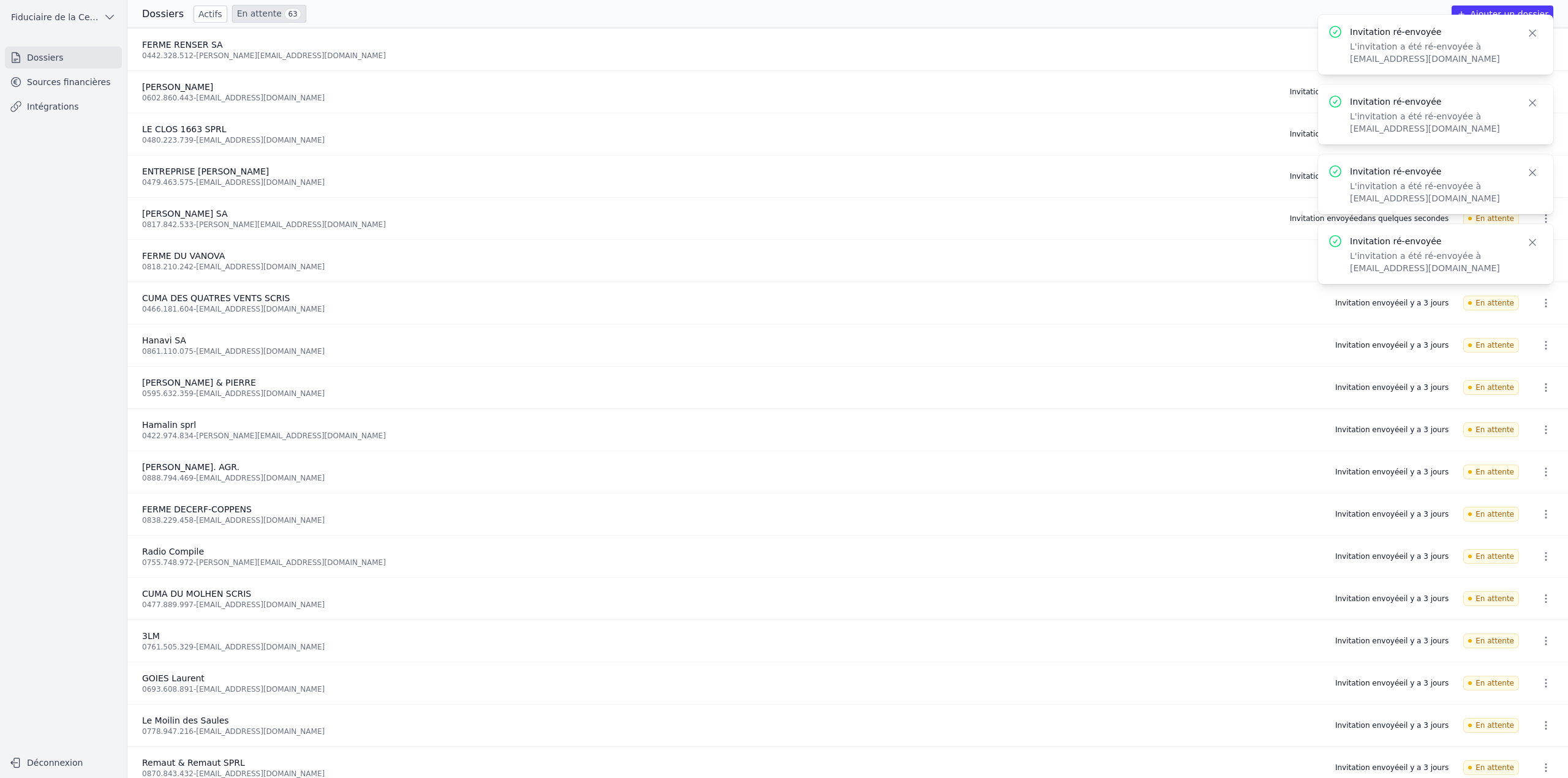
click at [1536, 244] on icon "button" at bounding box center [1532, 242] width 12 height 12
click at [1536, 172] on icon "button" at bounding box center [1532, 172] width 12 height 12
click at [1531, 100] on icon "button" at bounding box center [1532, 102] width 12 height 12
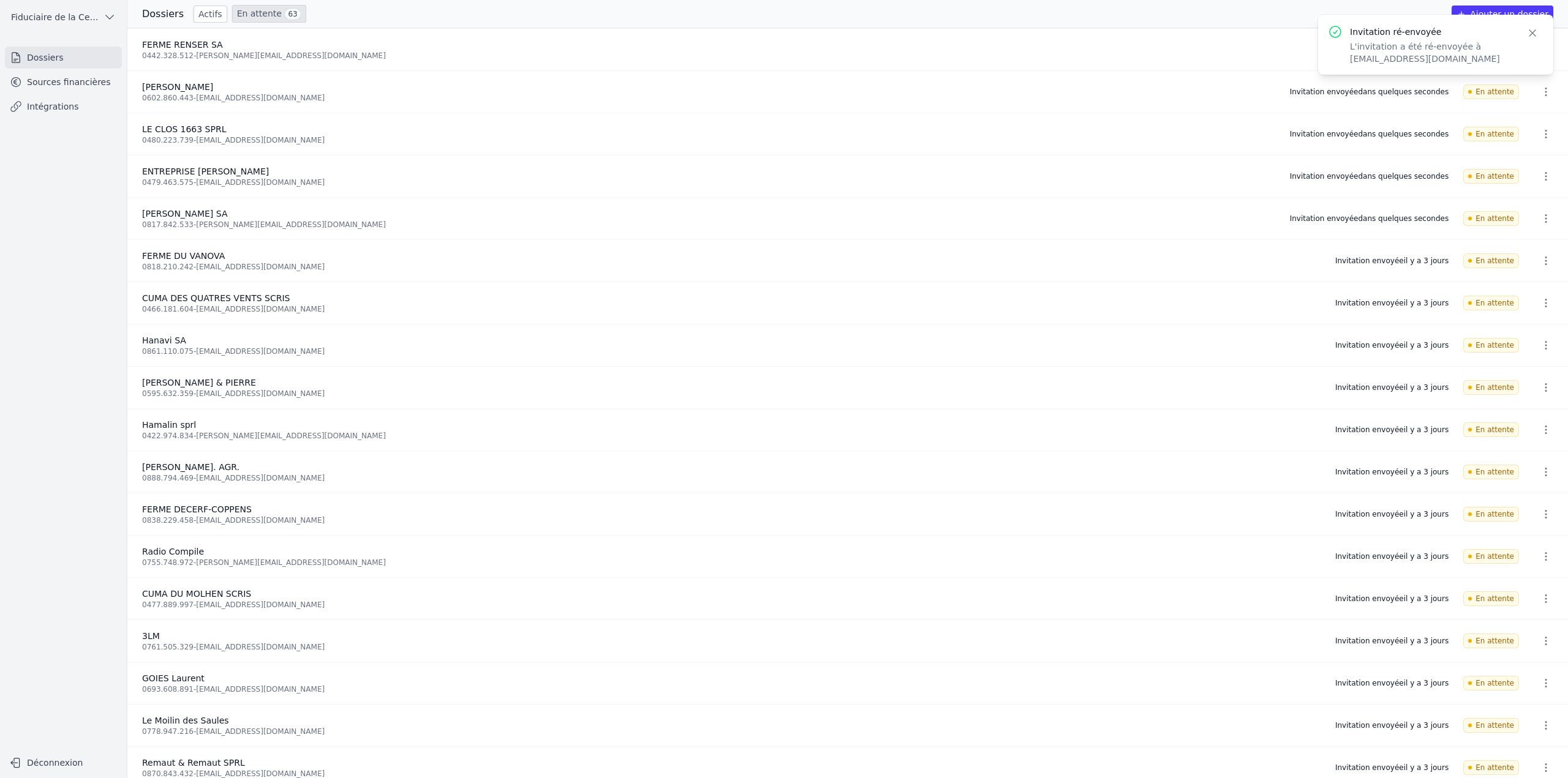
click at [1527, 33] on icon "button" at bounding box center [1532, 32] width 12 height 12
click at [1541, 259] on icon "button" at bounding box center [1546, 260] width 12 height 12
click at [1531, 285] on button "Ré-inviter" at bounding box center [1522, 288] width 76 height 25
click at [1540, 301] on icon "button" at bounding box center [1546, 303] width 12 height 12
click at [1531, 327] on button "Ré-inviter" at bounding box center [1522, 330] width 76 height 25
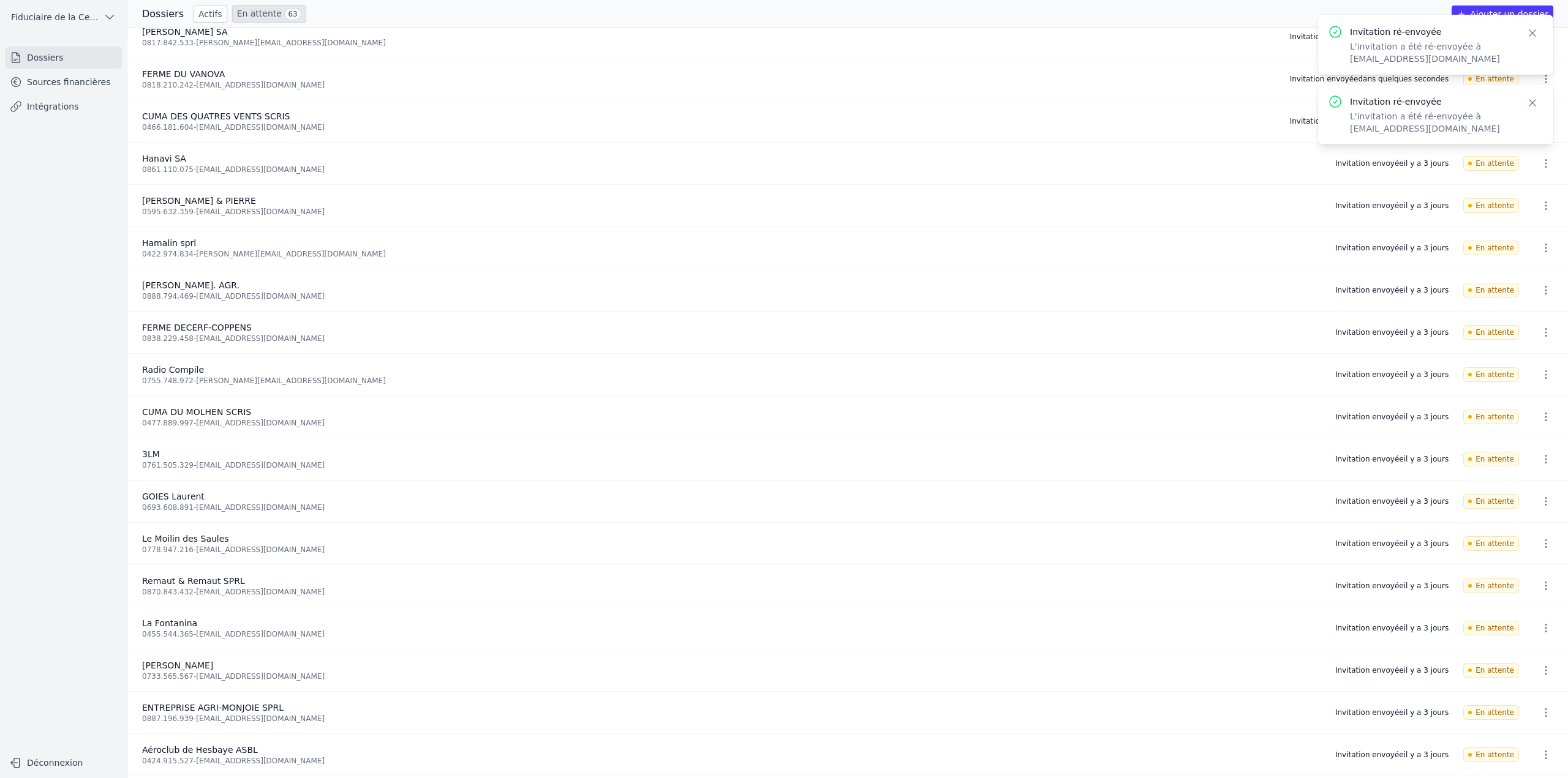
scroll to position [184, 0]
click at [1542, 156] on icon "button" at bounding box center [1546, 160] width 12 height 12
click at [1526, 183] on button "Ré-inviter" at bounding box center [1522, 188] width 76 height 25
click at [1541, 194] on button "button" at bounding box center [1545, 204] width 24 height 20
click at [1517, 227] on button "Ré-inviter" at bounding box center [1522, 229] width 76 height 25
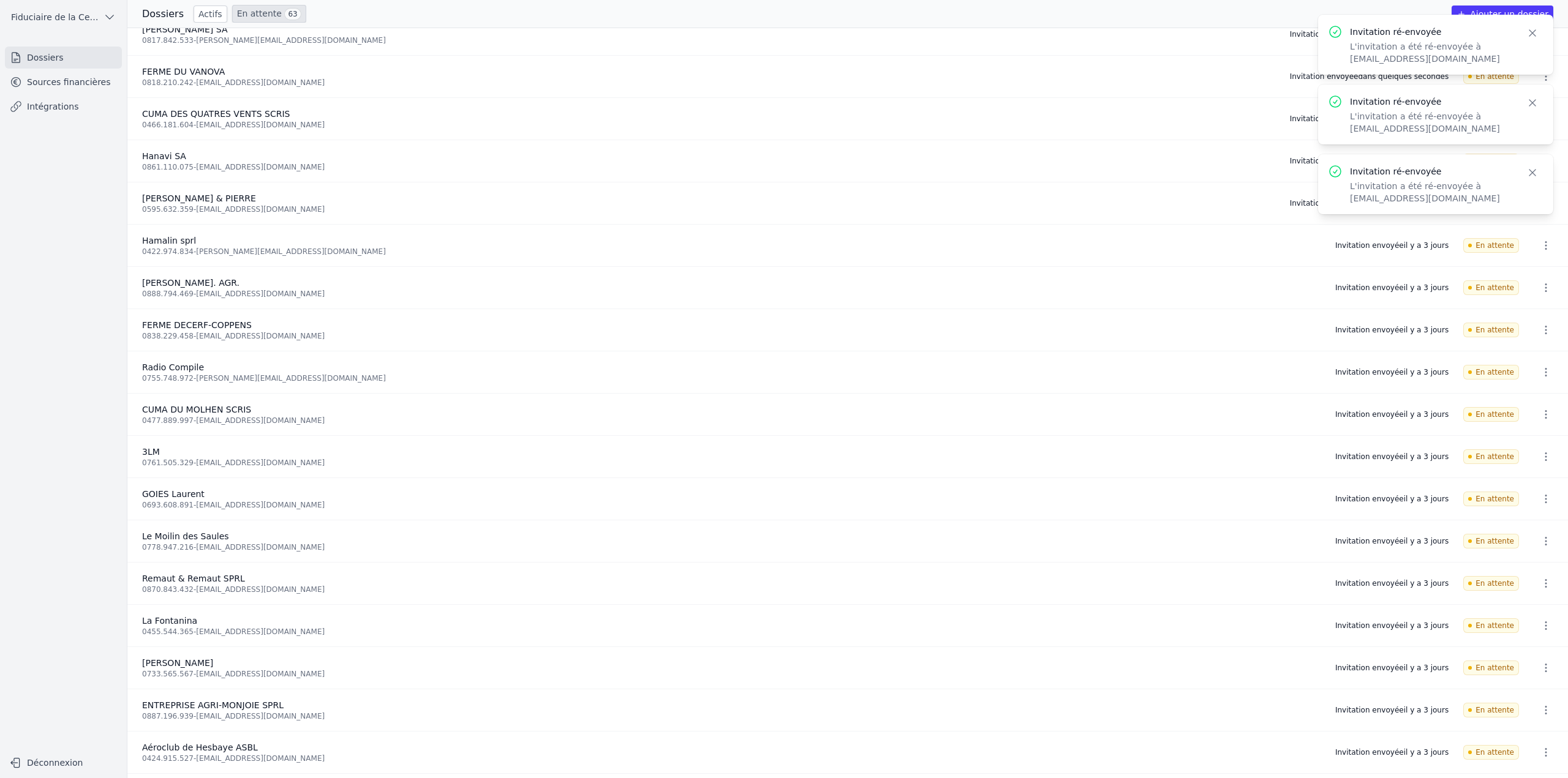
click at [1540, 248] on icon "button" at bounding box center [1546, 245] width 12 height 12
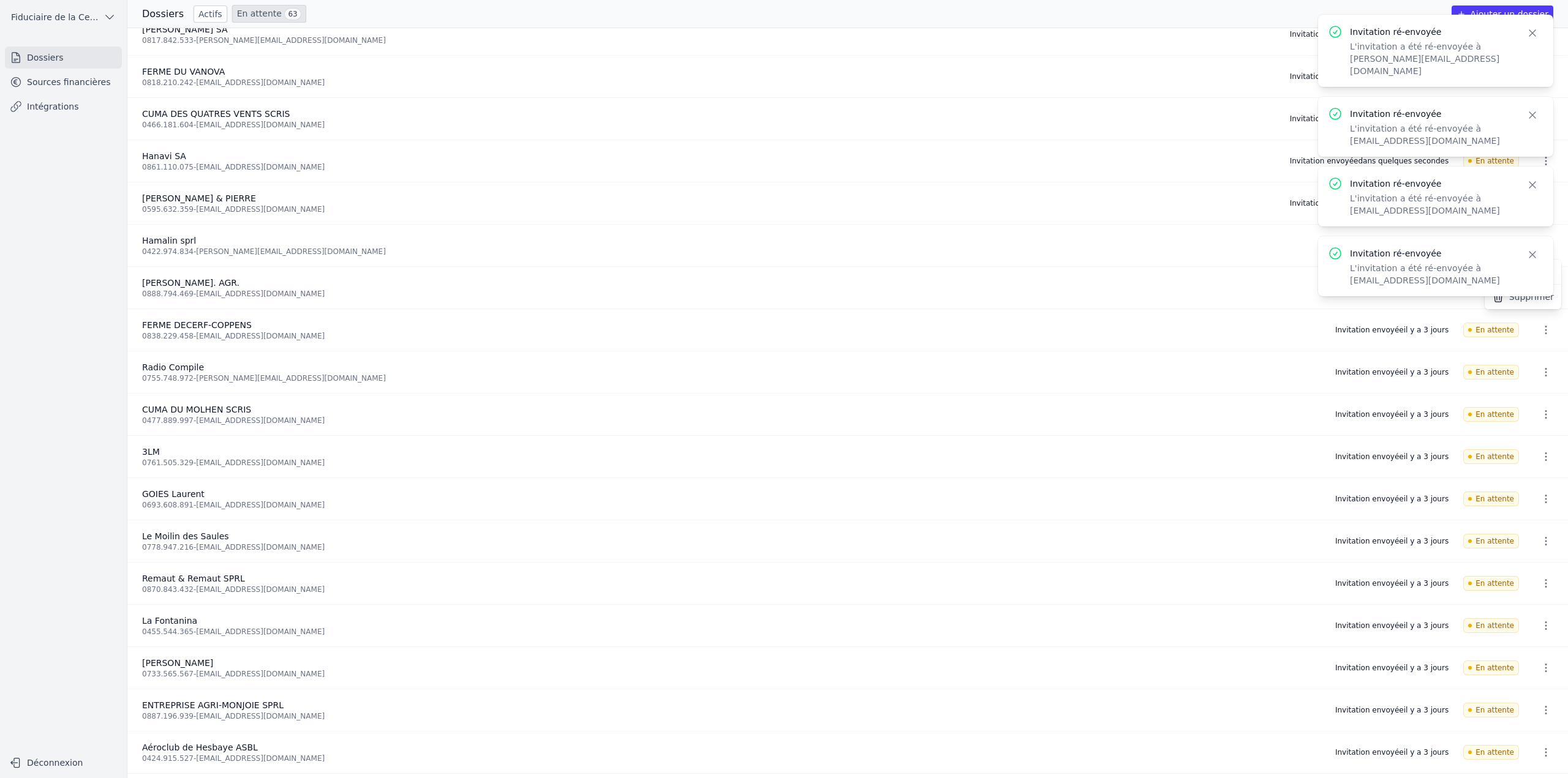
click at [1540, 246] on button "Close" at bounding box center [1532, 254] width 22 height 17
click at [1528, 179] on icon "button" at bounding box center [1532, 185] width 12 height 12
click at [1531, 109] on icon "button" at bounding box center [1532, 115] width 12 height 12
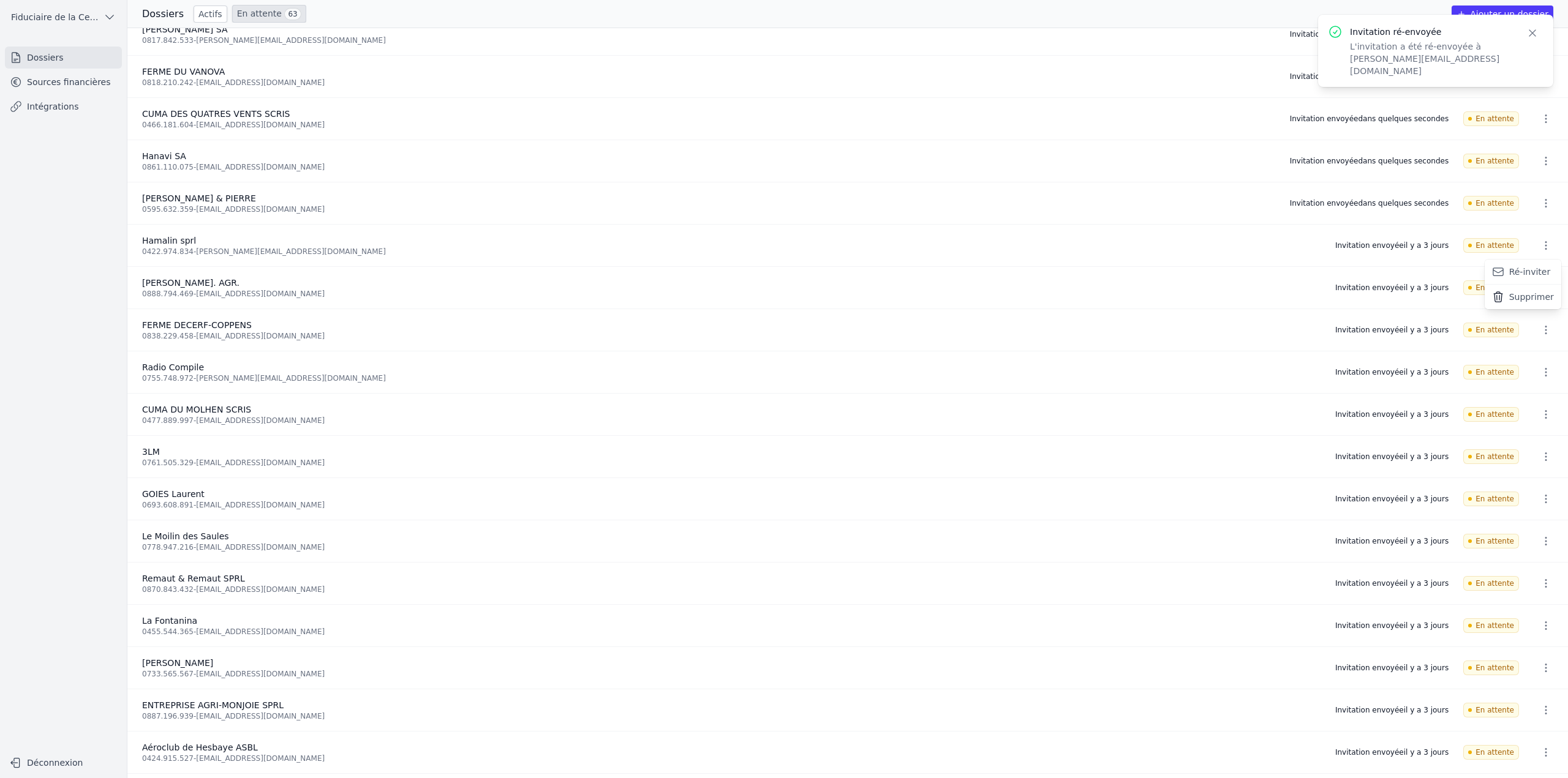
click at [1534, 32] on icon "button" at bounding box center [1531, 32] width 6 height 6
click at [1203, 570] on div at bounding box center [784, 389] width 1568 height 778
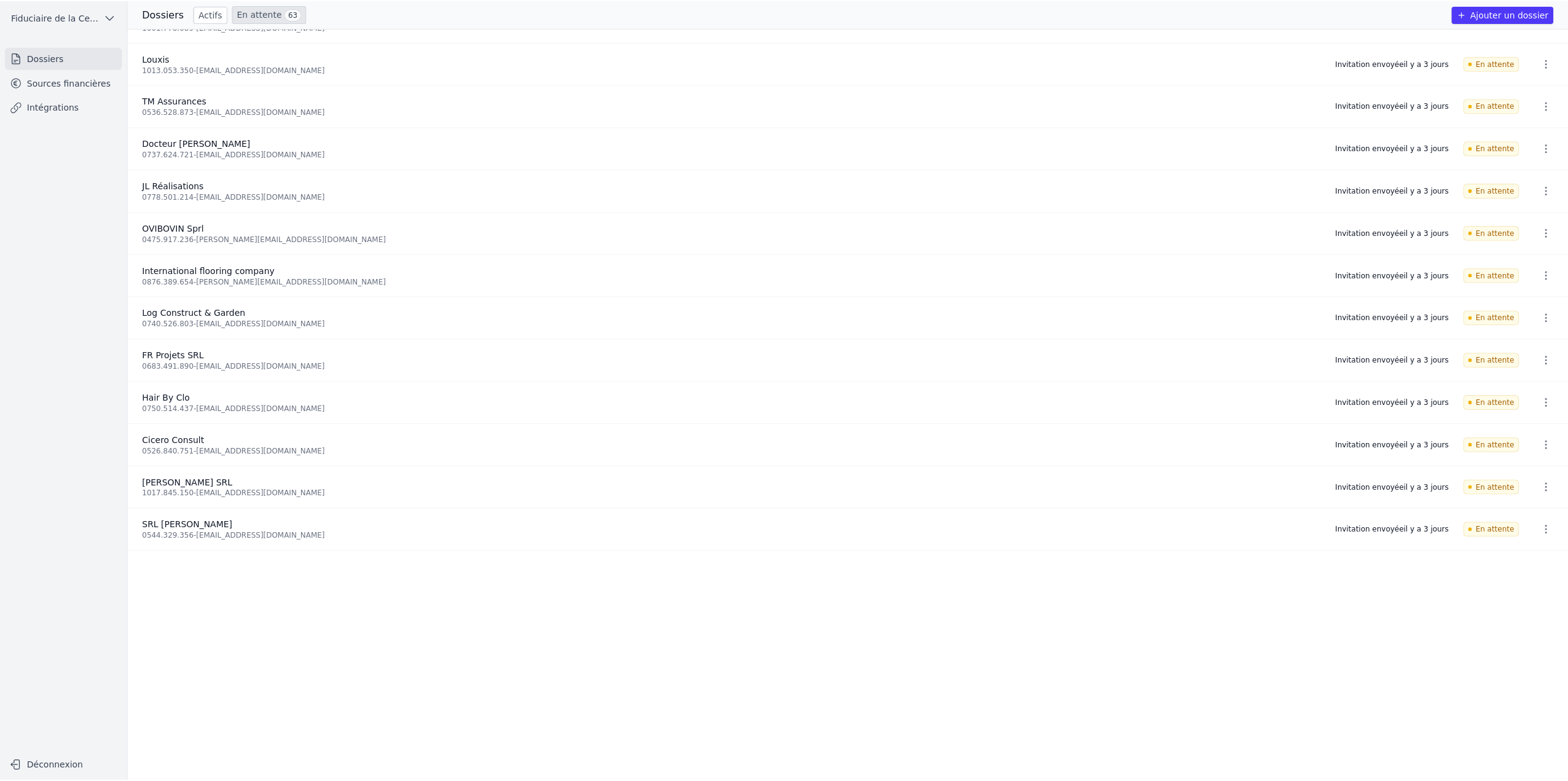
scroll to position [1923, 0]
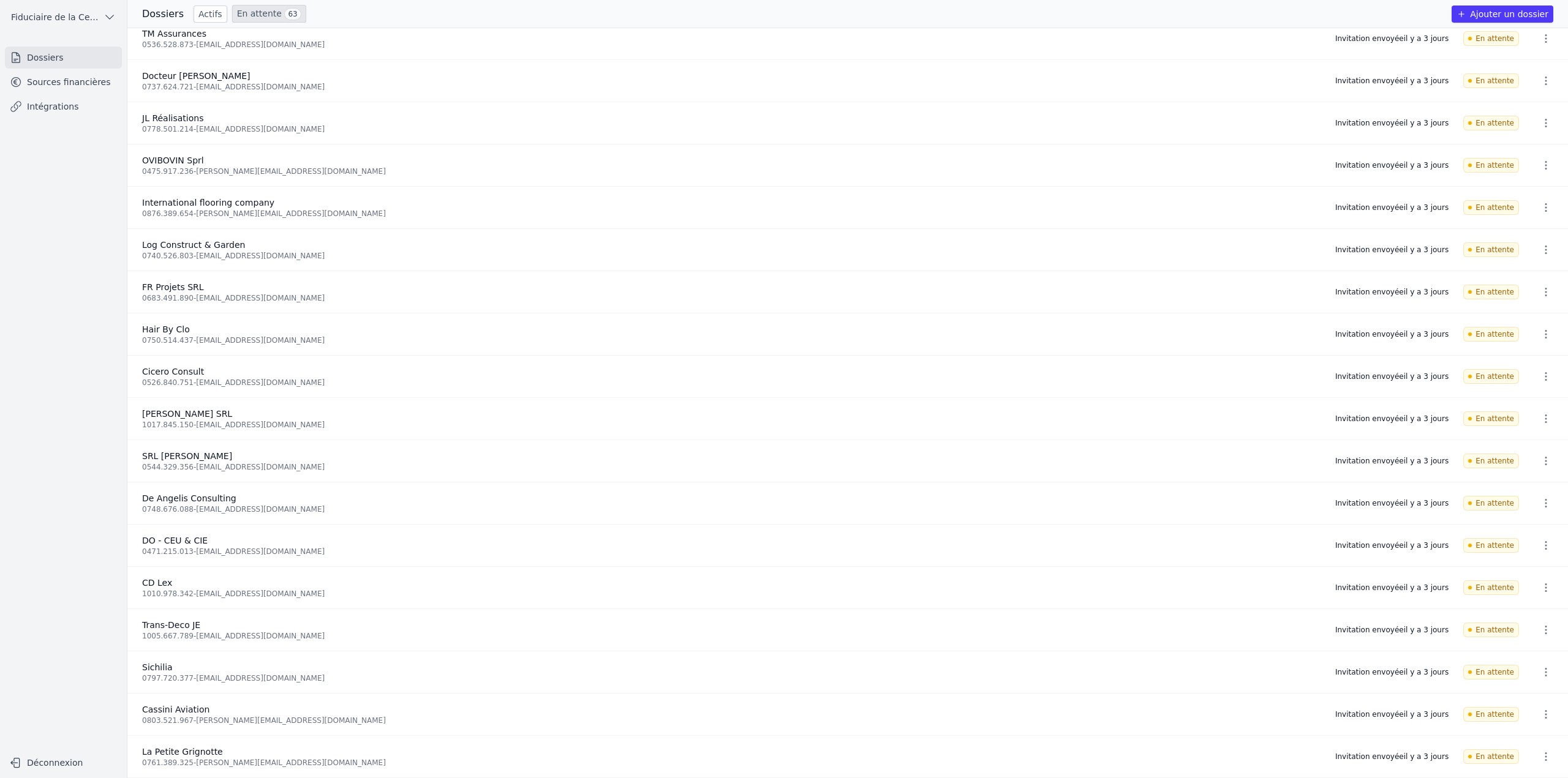
click at [1545, 754] on icon "button" at bounding box center [1546, 756] width 12 height 12
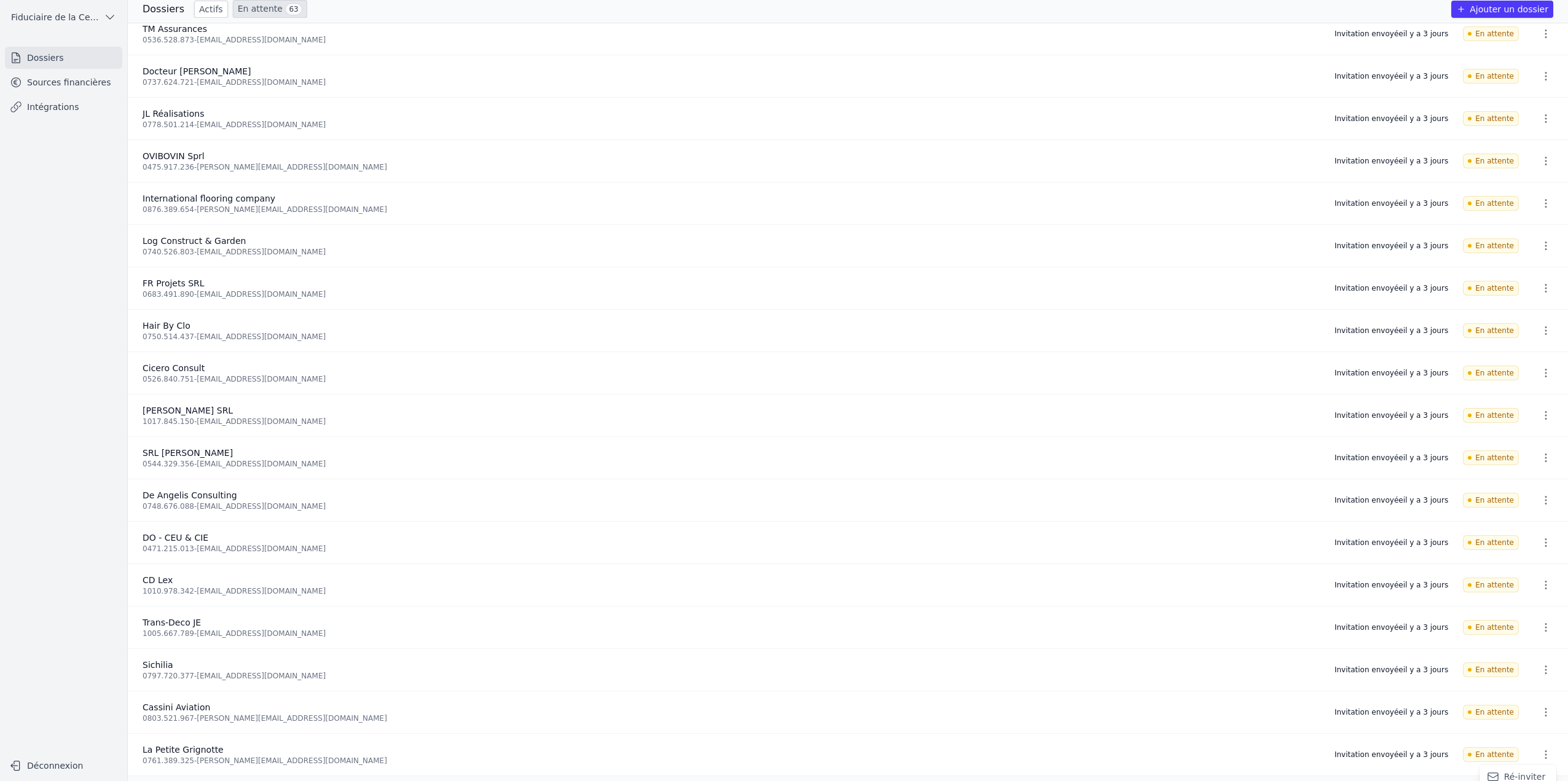
click at [1532, 770] on button "Ré-inviter" at bounding box center [1518, 777] width 77 height 25
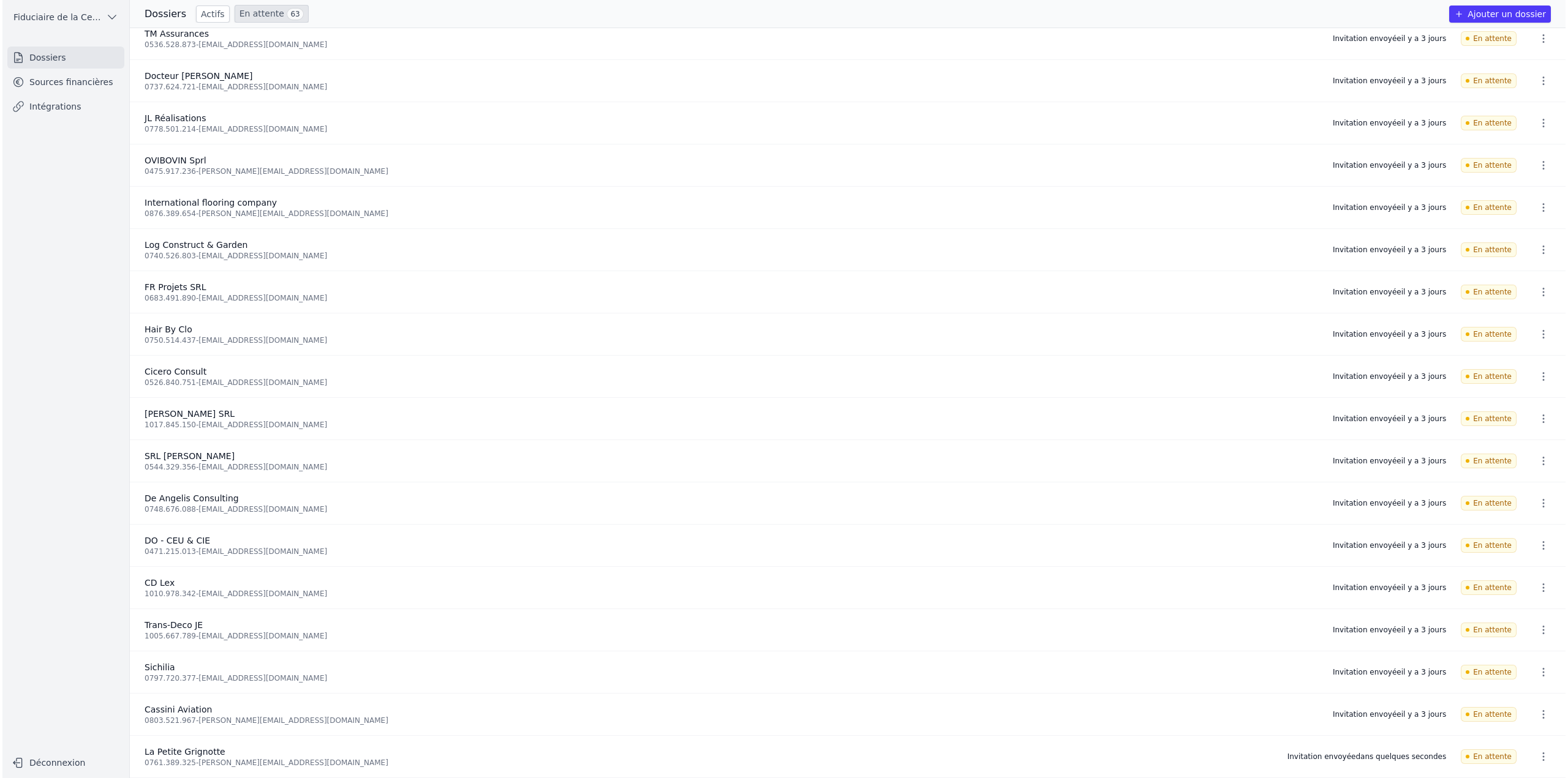
scroll to position [0, 0]
click at [1540, 711] on icon "button" at bounding box center [1546, 714] width 12 height 12
click at [1524, 736] on button "Ré-inviter" at bounding box center [1522, 736] width 76 height 25
click at [1543, 671] on icon "button" at bounding box center [1546, 672] width 12 height 12
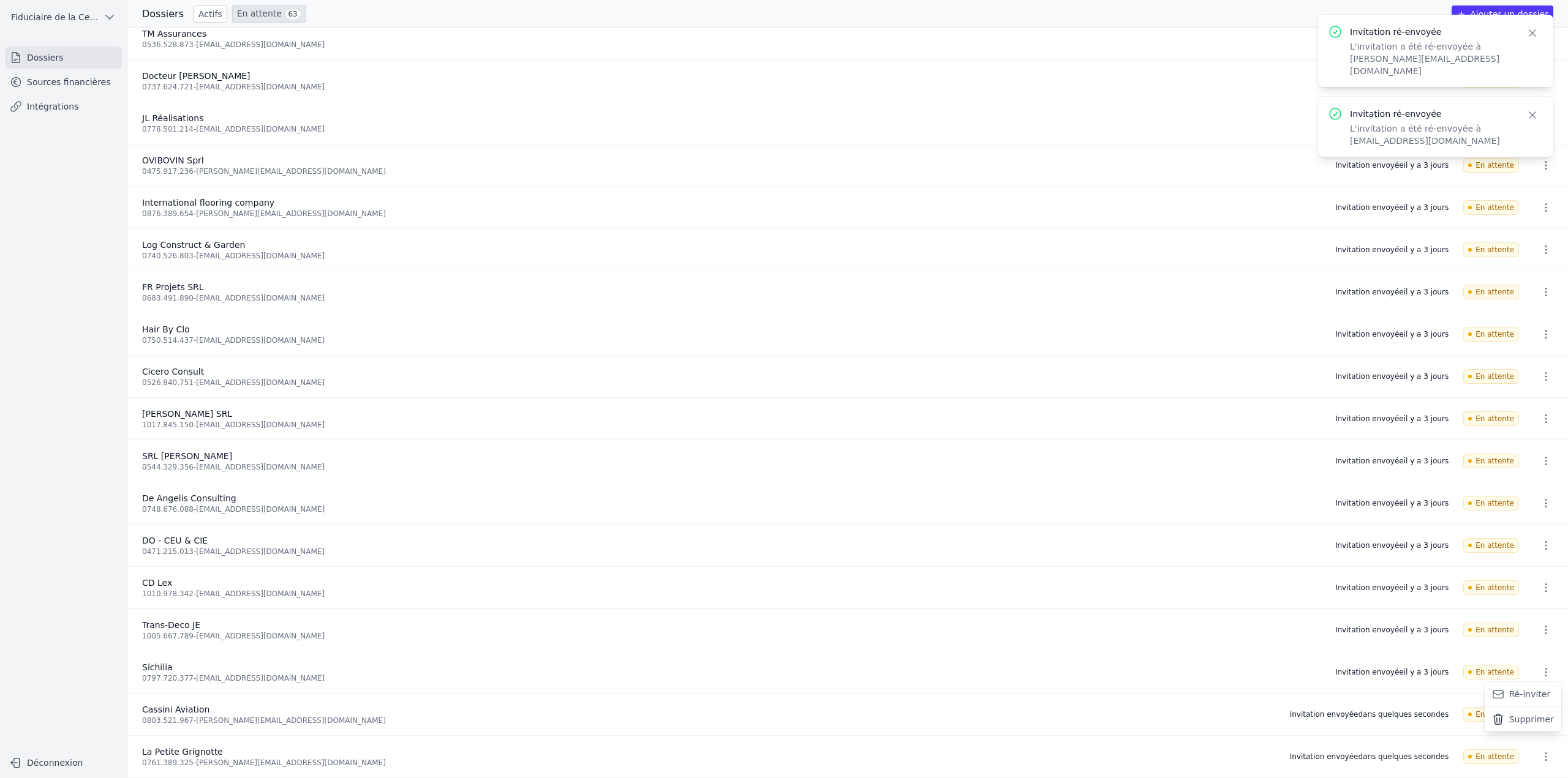
click at [1532, 683] on button "Ré-inviter" at bounding box center [1522, 695] width 76 height 25
click at [1545, 625] on icon "button" at bounding box center [1546, 630] width 12 height 12
click at [1527, 653] on button "Ré-inviter" at bounding box center [1522, 652] width 76 height 25
click at [1542, 585] on icon "button" at bounding box center [1546, 588] width 12 height 12
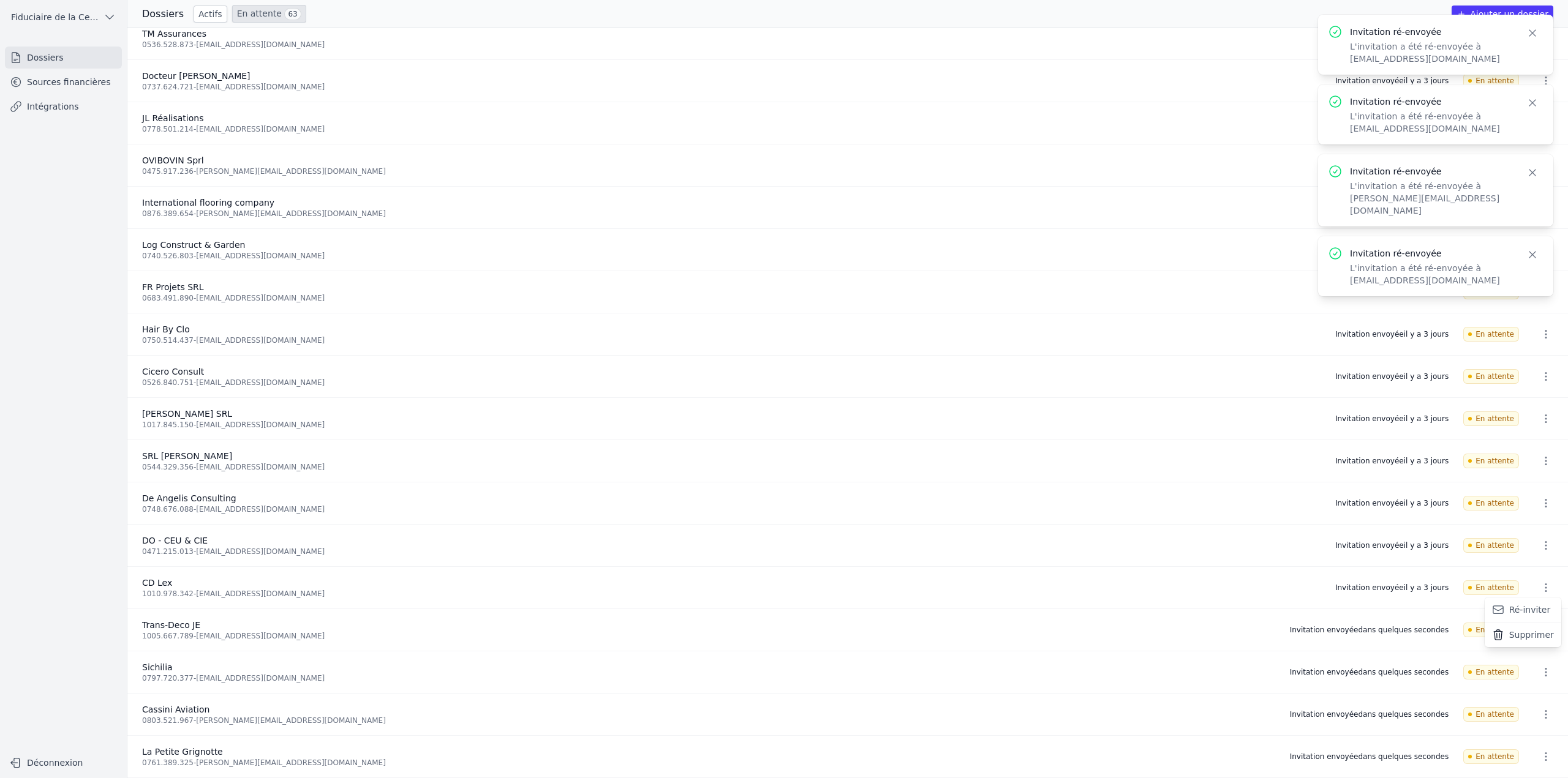
click at [1530, 607] on button "Ré-inviter" at bounding box center [1522, 610] width 76 height 25
click at [1545, 541] on icon "button" at bounding box center [1546, 545] width 12 height 12
click at [1520, 568] on button "Ré-inviter" at bounding box center [1522, 568] width 76 height 25
click at [1540, 501] on icon "button" at bounding box center [1546, 503] width 12 height 12
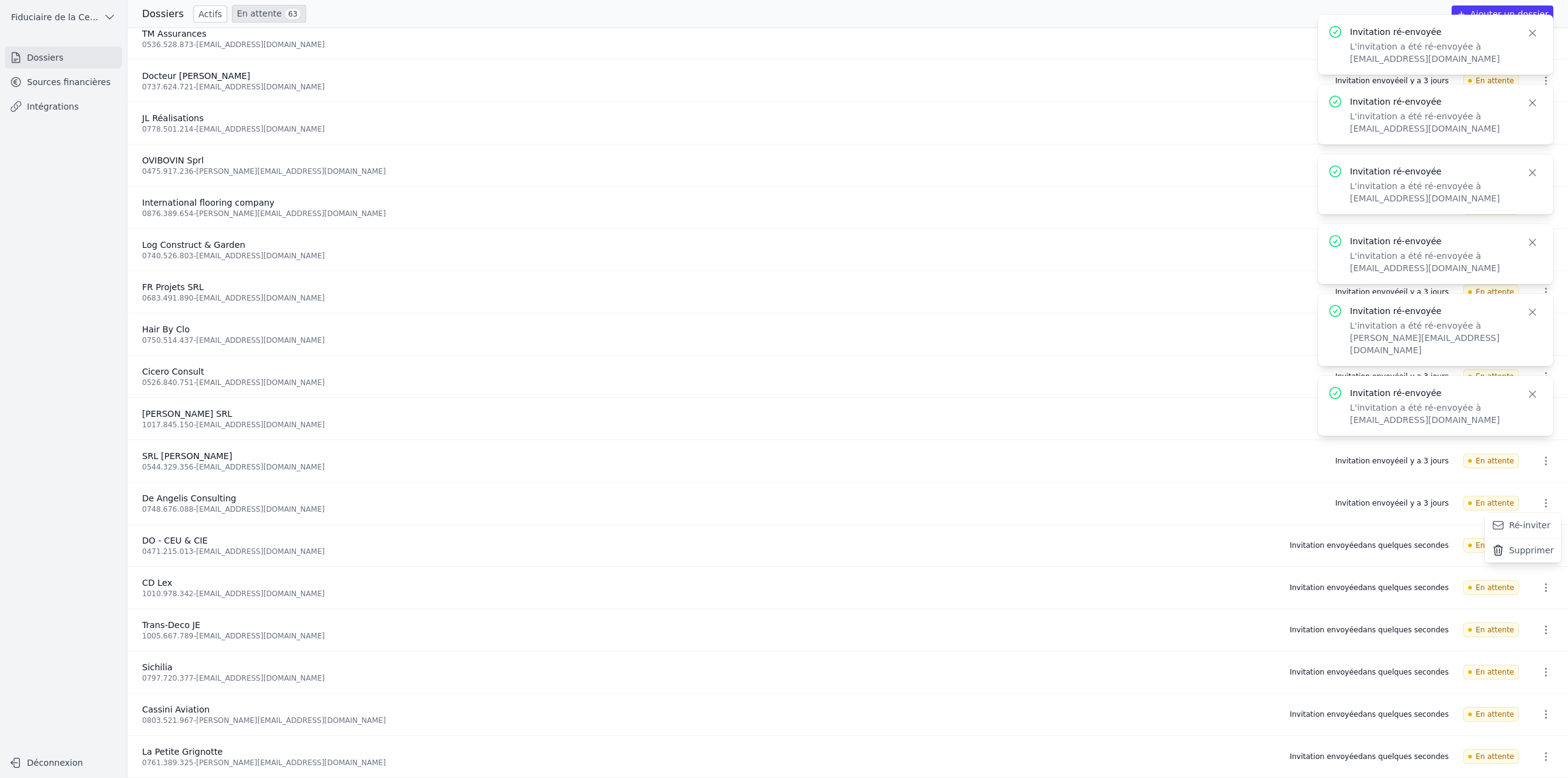
click at [1531, 524] on button "Ré-inviter" at bounding box center [1522, 525] width 76 height 25
click at [1545, 502] on icon "button" at bounding box center [1546, 503] width 2 height 8
click at [1526, 34] on icon "button" at bounding box center [1532, 32] width 12 height 12
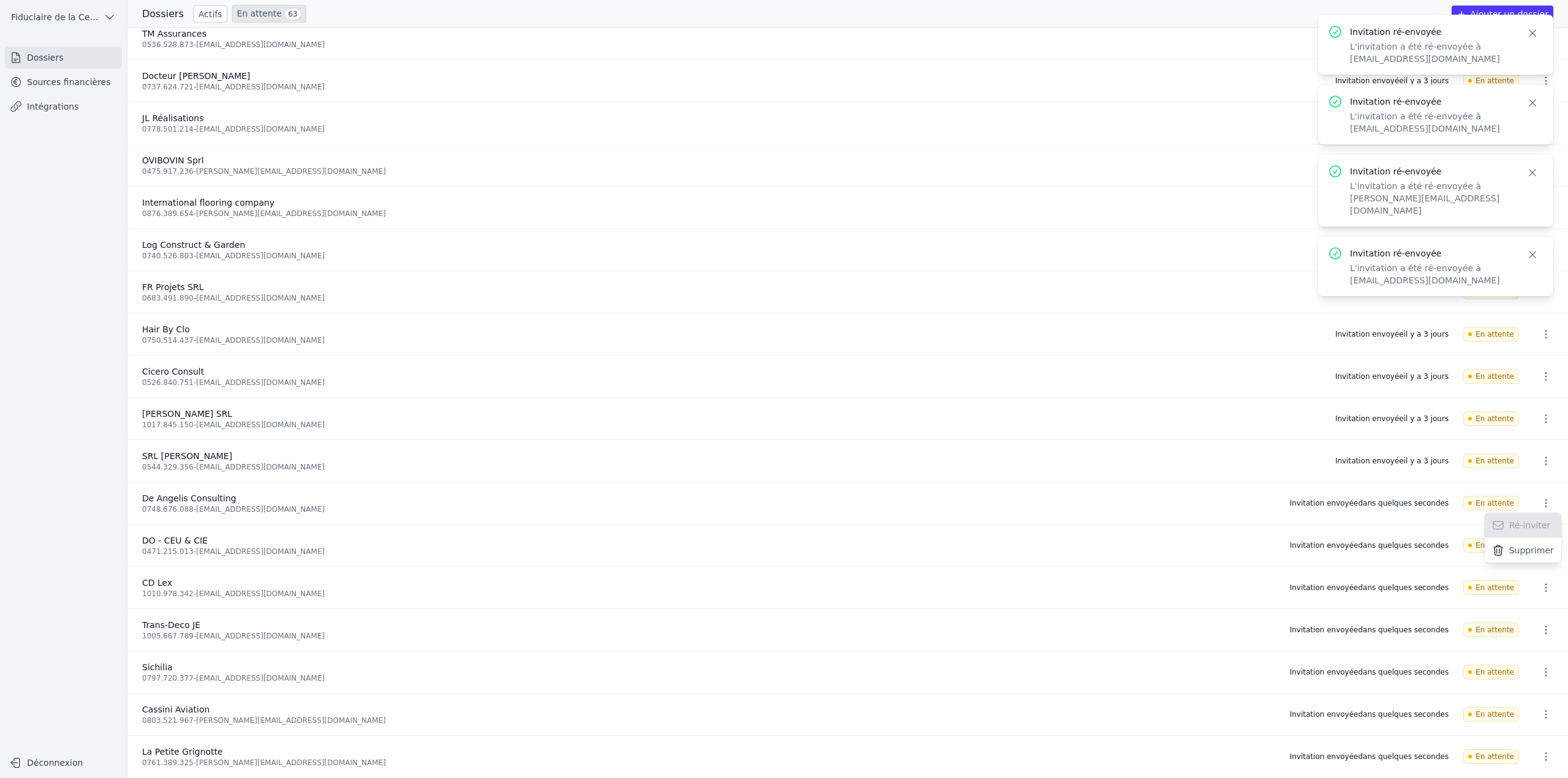
click at [1526, 34] on icon "button" at bounding box center [1532, 32] width 12 height 12
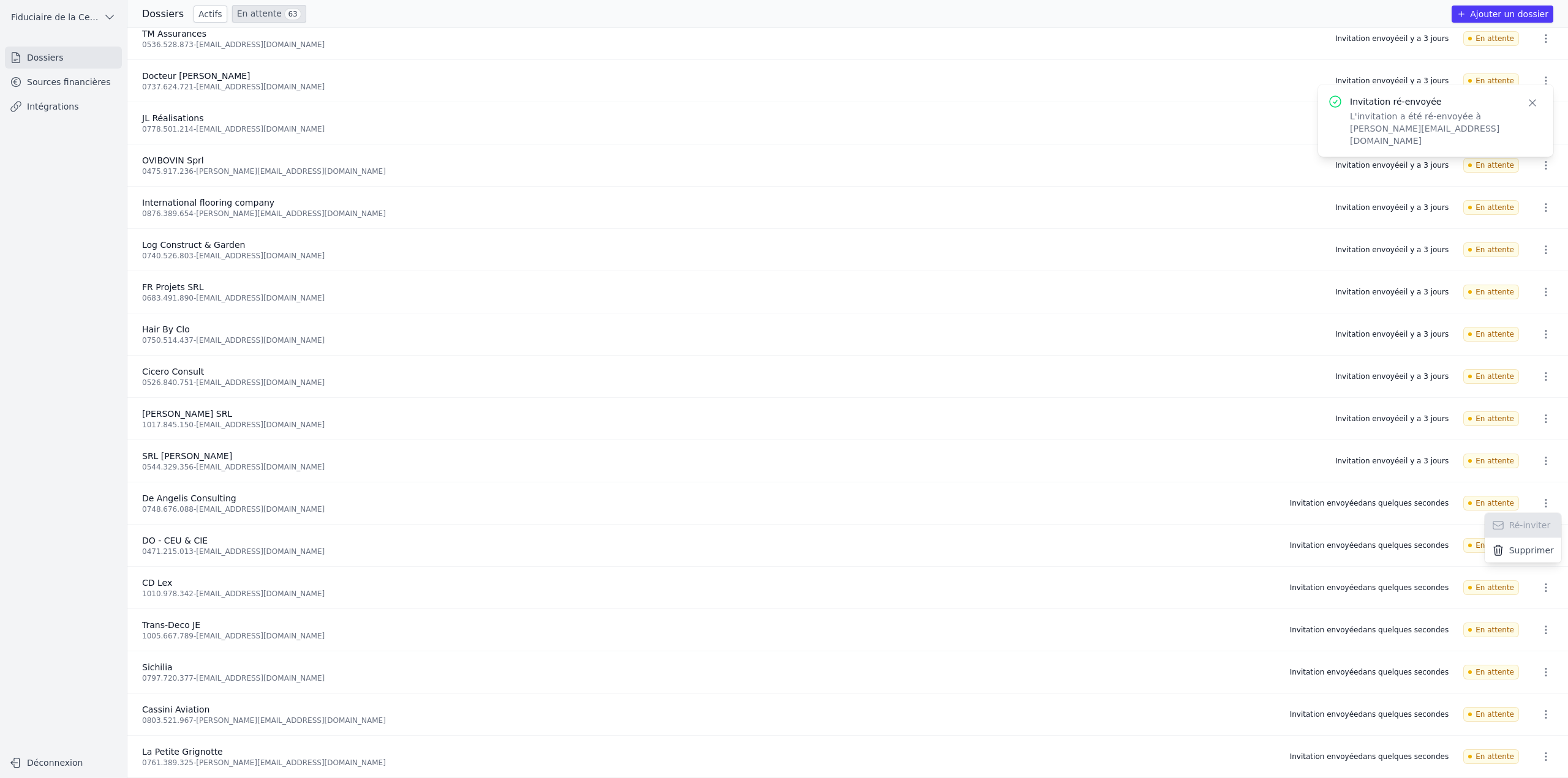
click at [1526, 96] on icon "button" at bounding box center [1532, 102] width 12 height 12
click at [1540, 453] on div at bounding box center [784, 389] width 1568 height 778
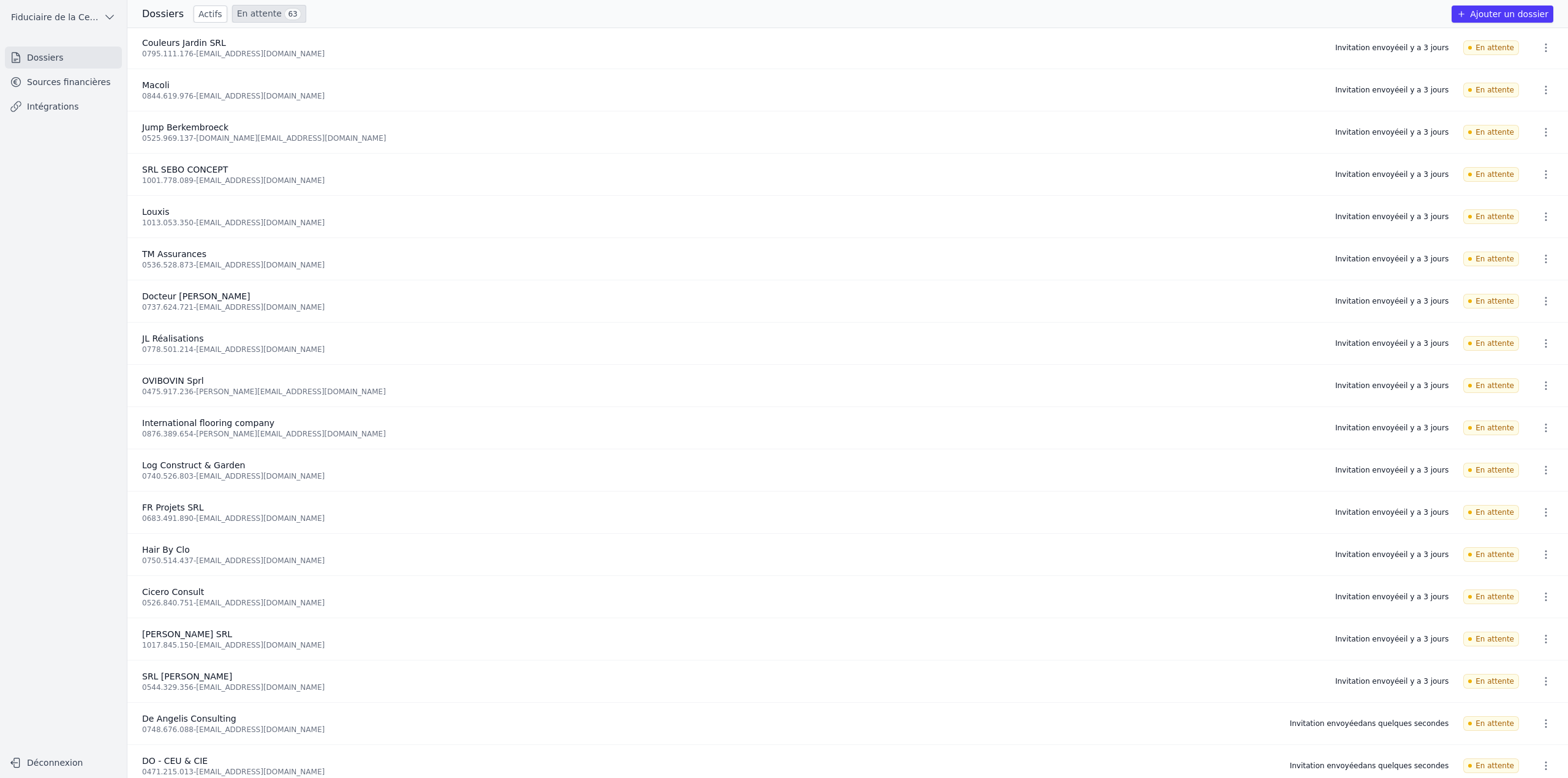
scroll to position [1671, 0]
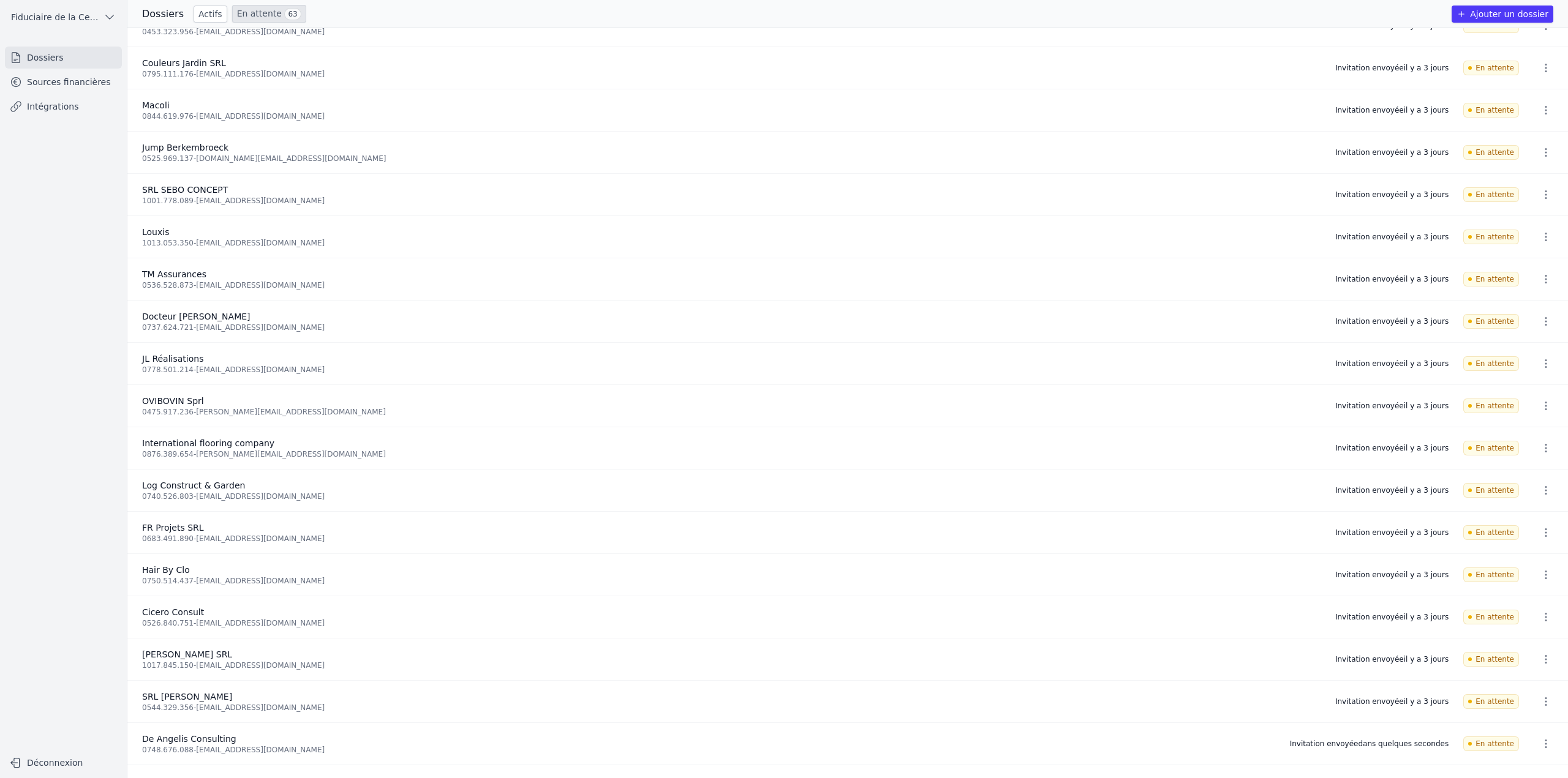
click at [1545, 70] on icon "button" at bounding box center [1546, 67] width 12 height 12
click at [1529, 98] on button "Ré-inviter" at bounding box center [1522, 95] width 76 height 25
click at [1533, 111] on button "button" at bounding box center [1545, 111] width 24 height 20
click at [1531, 133] on button "Ré-inviter" at bounding box center [1522, 137] width 76 height 25
click at [1538, 169] on li "Jump Berkembroeck 0525.969.137 - jumpbe.info@gmail.com Invitation envoyée il y …" at bounding box center [847, 152] width 1440 height 42
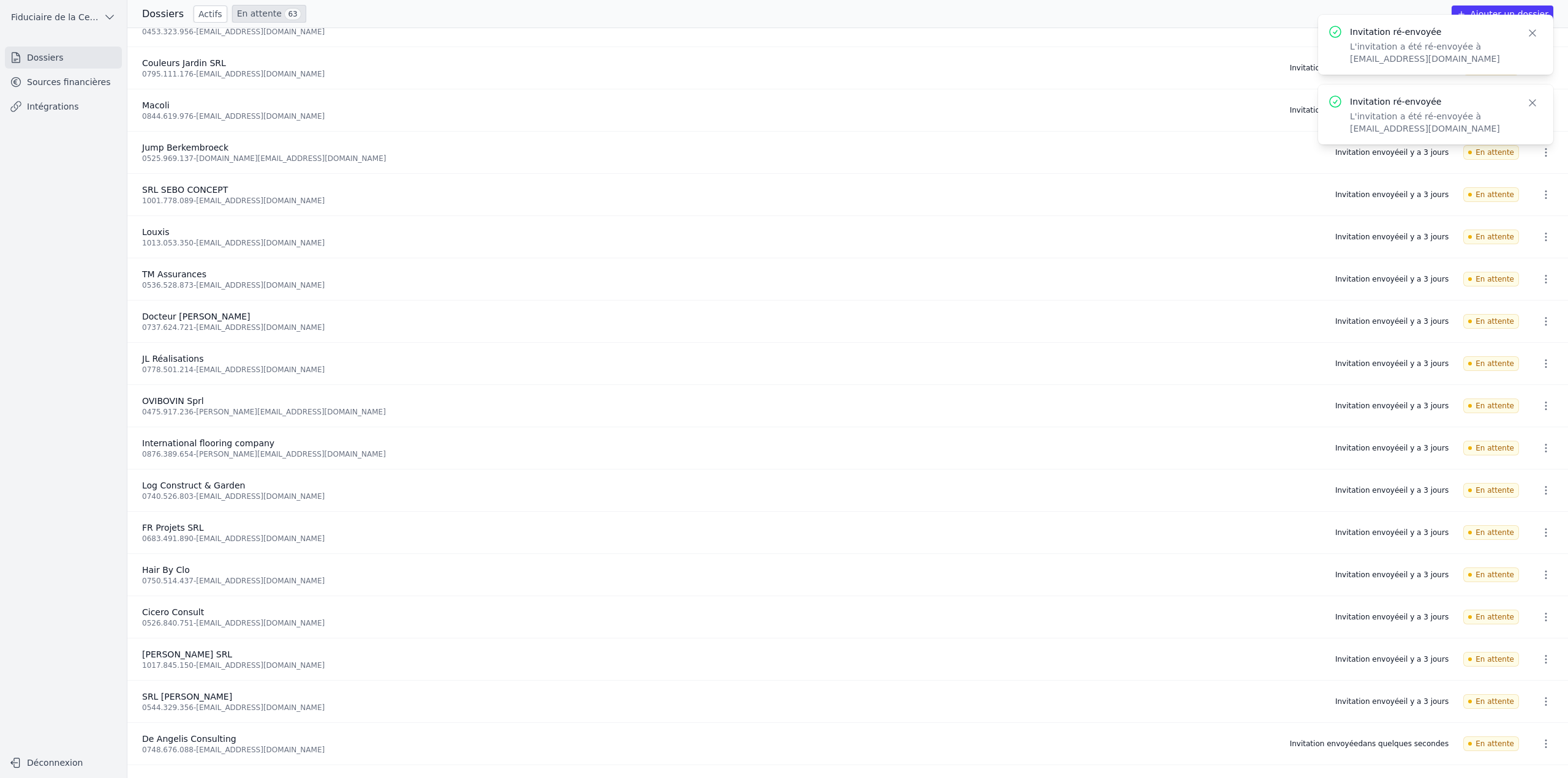
click at [1540, 157] on icon "button" at bounding box center [1546, 152] width 12 height 12
click at [1536, 181] on button "Ré-inviter" at bounding box center [1522, 179] width 76 height 25
click at [1536, 199] on div "Invitation ré-envoyée L'invitation a été ré-envoyée à lepiedsurlabeche@gmail.co…" at bounding box center [1435, 196] width 215 height 41
click at [1541, 283] on icon "button" at bounding box center [1546, 279] width 12 height 12
click at [1533, 306] on button "Ré-inviter" at bounding box center [1522, 306] width 76 height 25
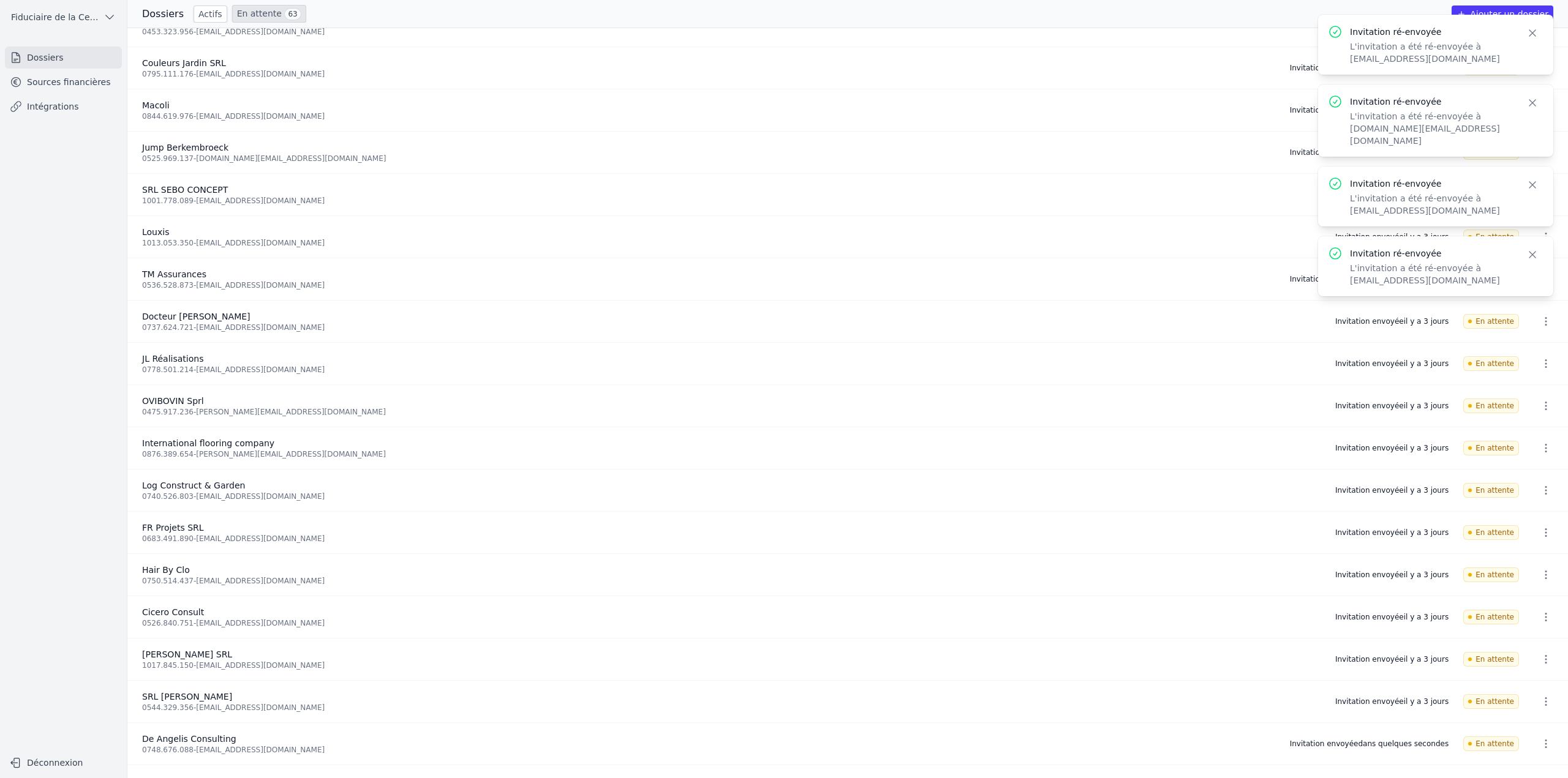
click at [1540, 359] on icon "button" at bounding box center [1546, 363] width 12 height 12
click at [1533, 387] on button "Ré-inviter" at bounding box center [1522, 390] width 76 height 25
click at [1531, 318] on icon "button" at bounding box center [1532, 324] width 12 height 12
click at [1533, 313] on button "button" at bounding box center [1545, 322] width 24 height 20
click at [1528, 349] on button "Ré-inviter" at bounding box center [1522, 348] width 76 height 25
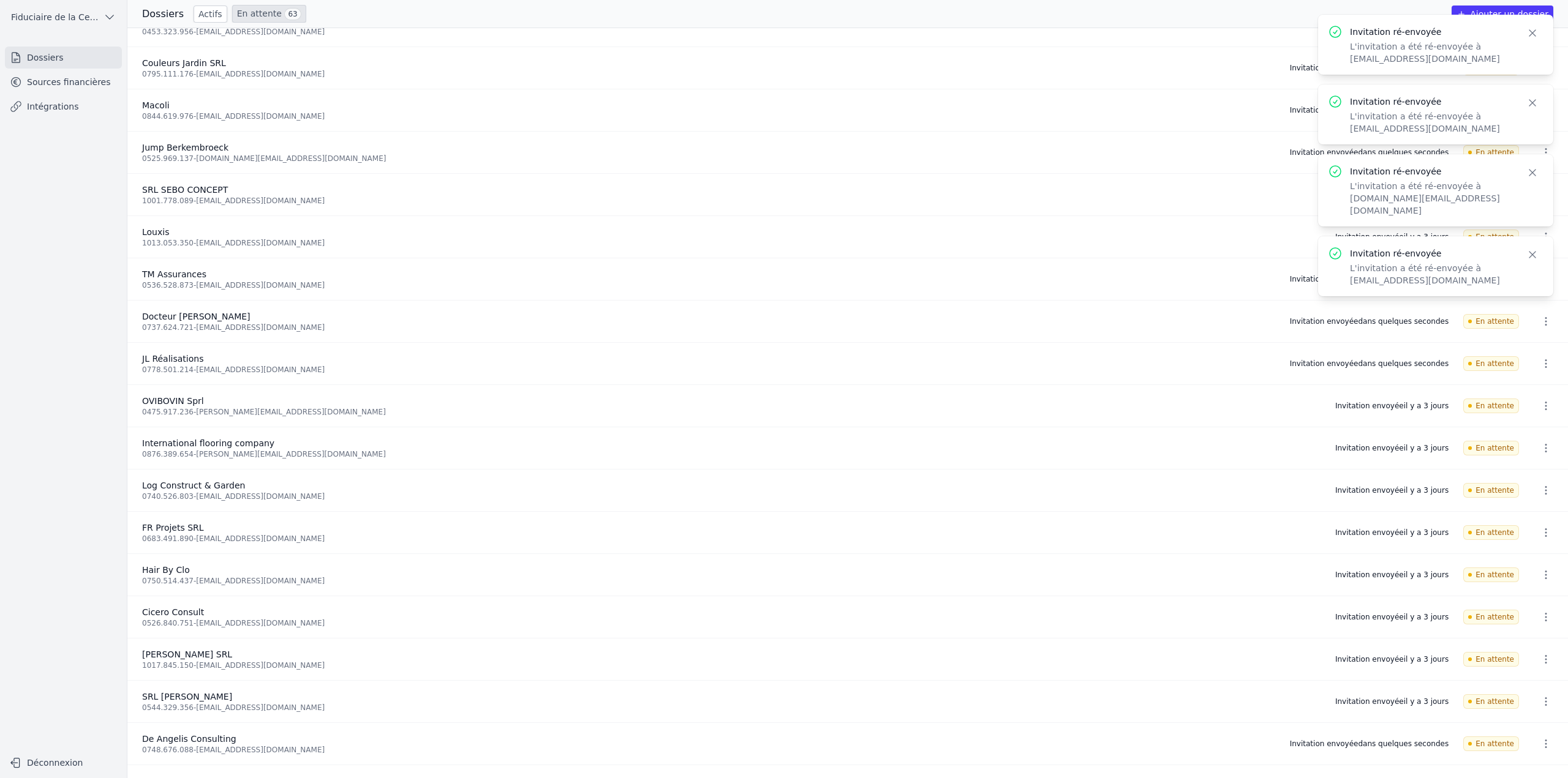
click at [1545, 412] on button "button" at bounding box center [1545, 406] width 24 height 20
click at [1541, 433] on button "Ré-inviter" at bounding box center [1522, 432] width 76 height 25
click at [1543, 453] on icon "button" at bounding box center [1546, 448] width 12 height 12
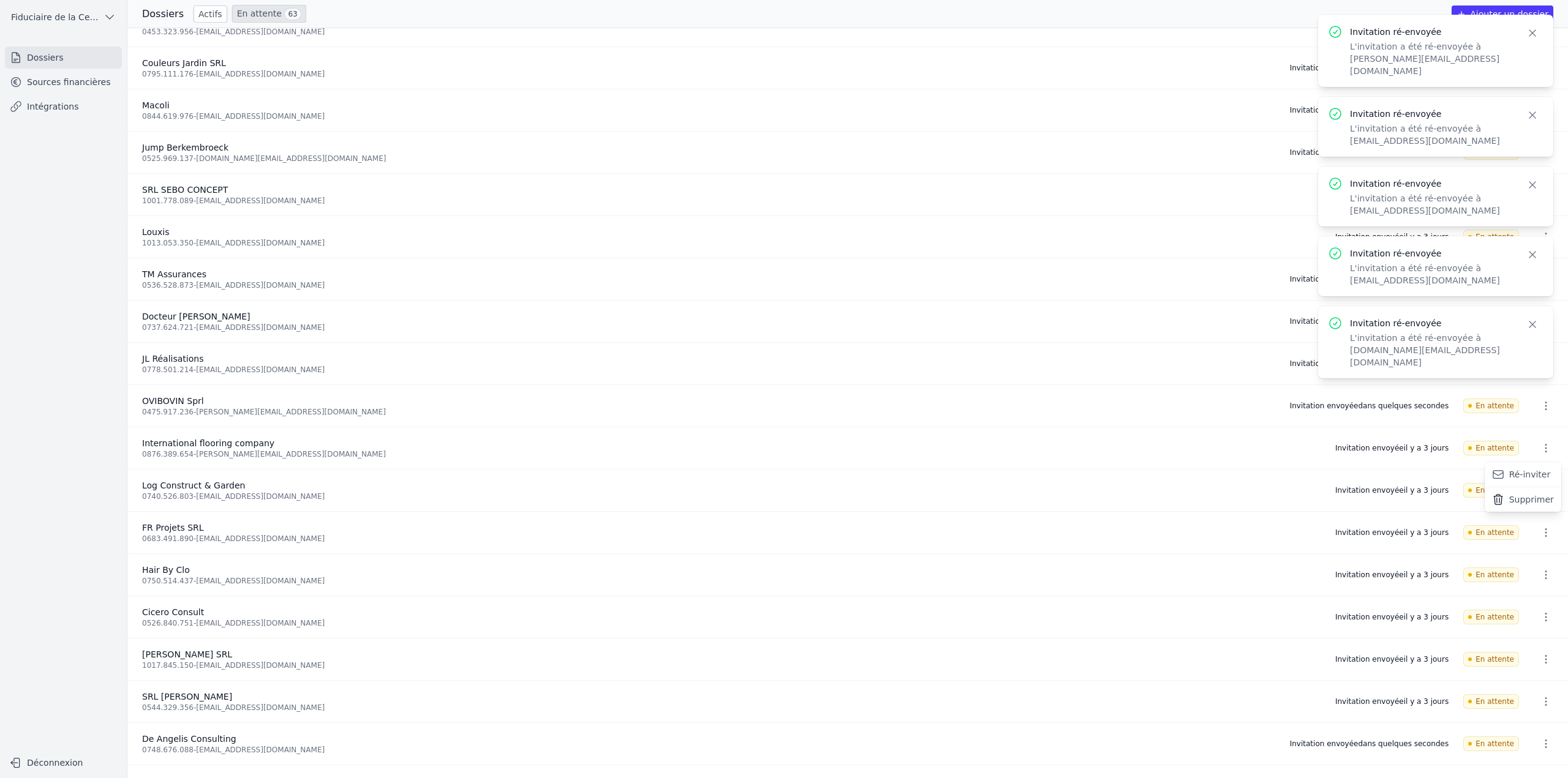
click at [1540, 475] on button "Ré-inviter" at bounding box center [1522, 475] width 76 height 25
click at [1540, 505] on li "Log Construct & Garden 0740.526.803 - log@skynet.be Invitation envoyée il y a 3…" at bounding box center [847, 490] width 1440 height 42
click at [1545, 490] on icon "button" at bounding box center [1546, 490] width 2 height 8
click at [1539, 513] on button "Ré-inviter" at bounding box center [1522, 517] width 76 height 25
click at [1546, 533] on icon "button" at bounding box center [1546, 532] width 12 height 12
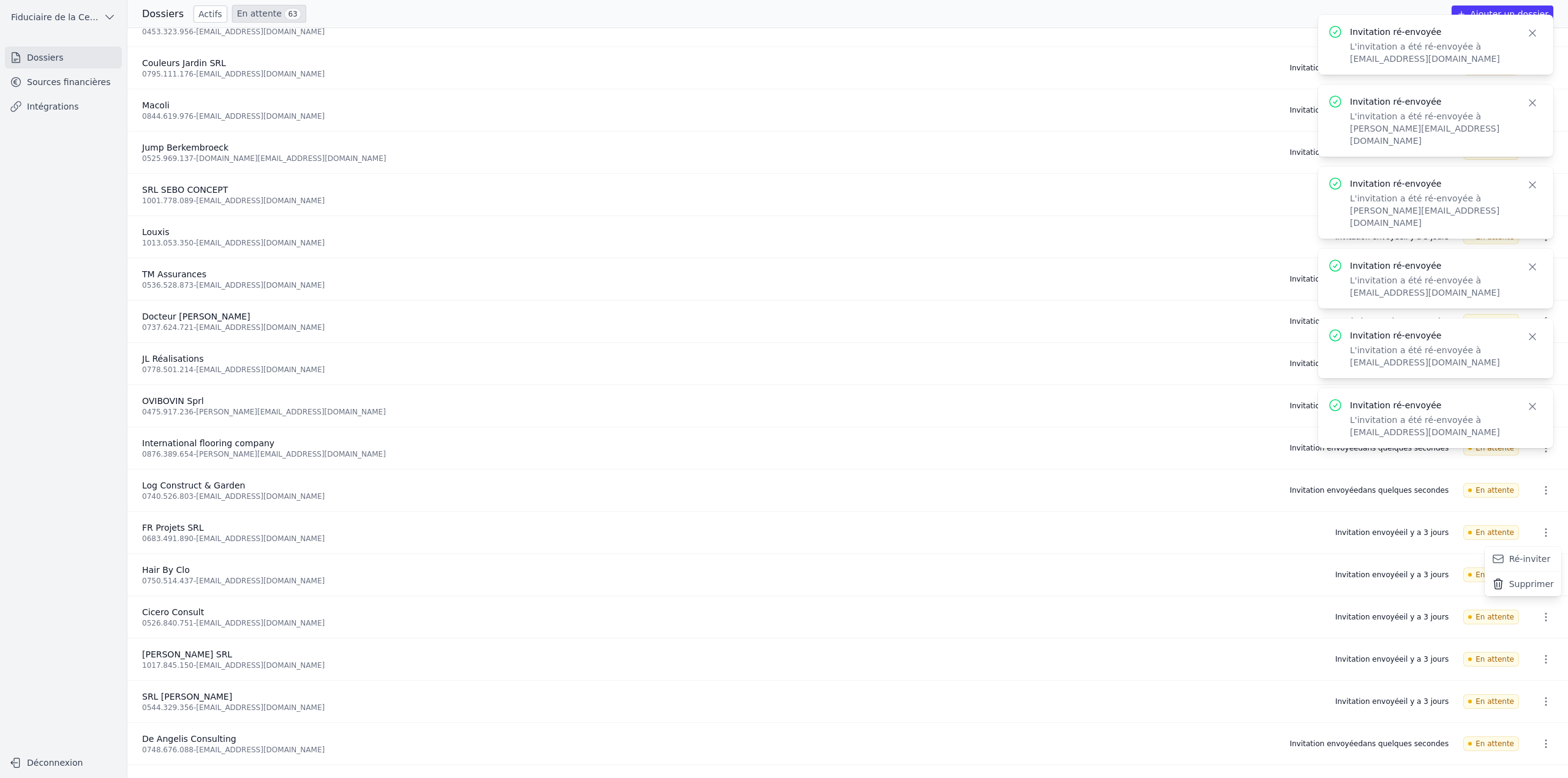
click at [1540, 558] on button "Ré-inviter" at bounding box center [1522, 559] width 76 height 25
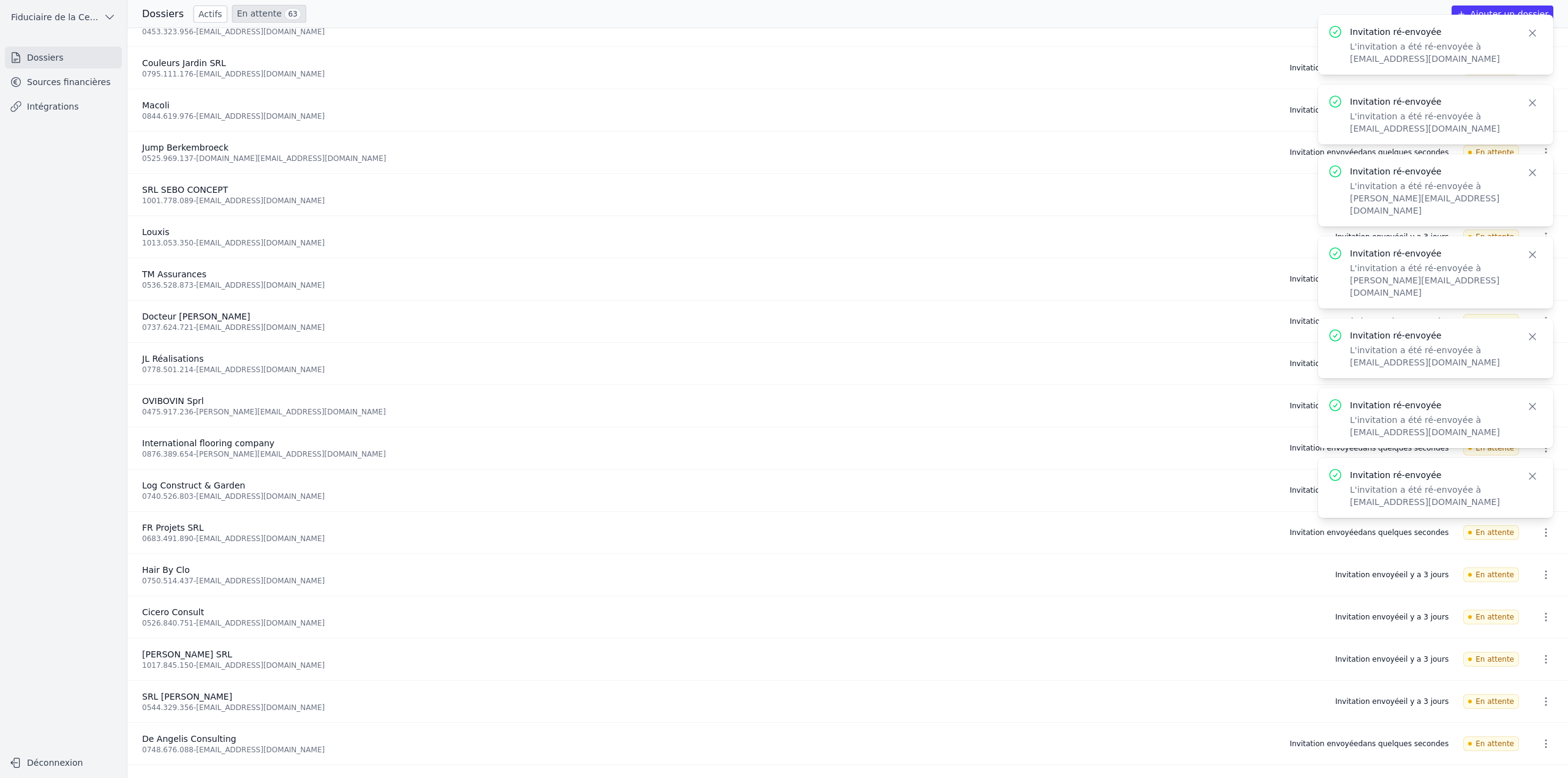
click at [1544, 575] on icon "button" at bounding box center [1546, 574] width 12 height 12
click at [1536, 597] on button "Ré-inviter" at bounding box center [1522, 602] width 76 height 25
click at [1538, 609] on button "button" at bounding box center [1545, 618] width 24 height 20
click at [1536, 640] on button "Ré-inviter" at bounding box center [1522, 643] width 76 height 25
click at [1540, 652] on button "button" at bounding box center [1545, 659] width 24 height 20
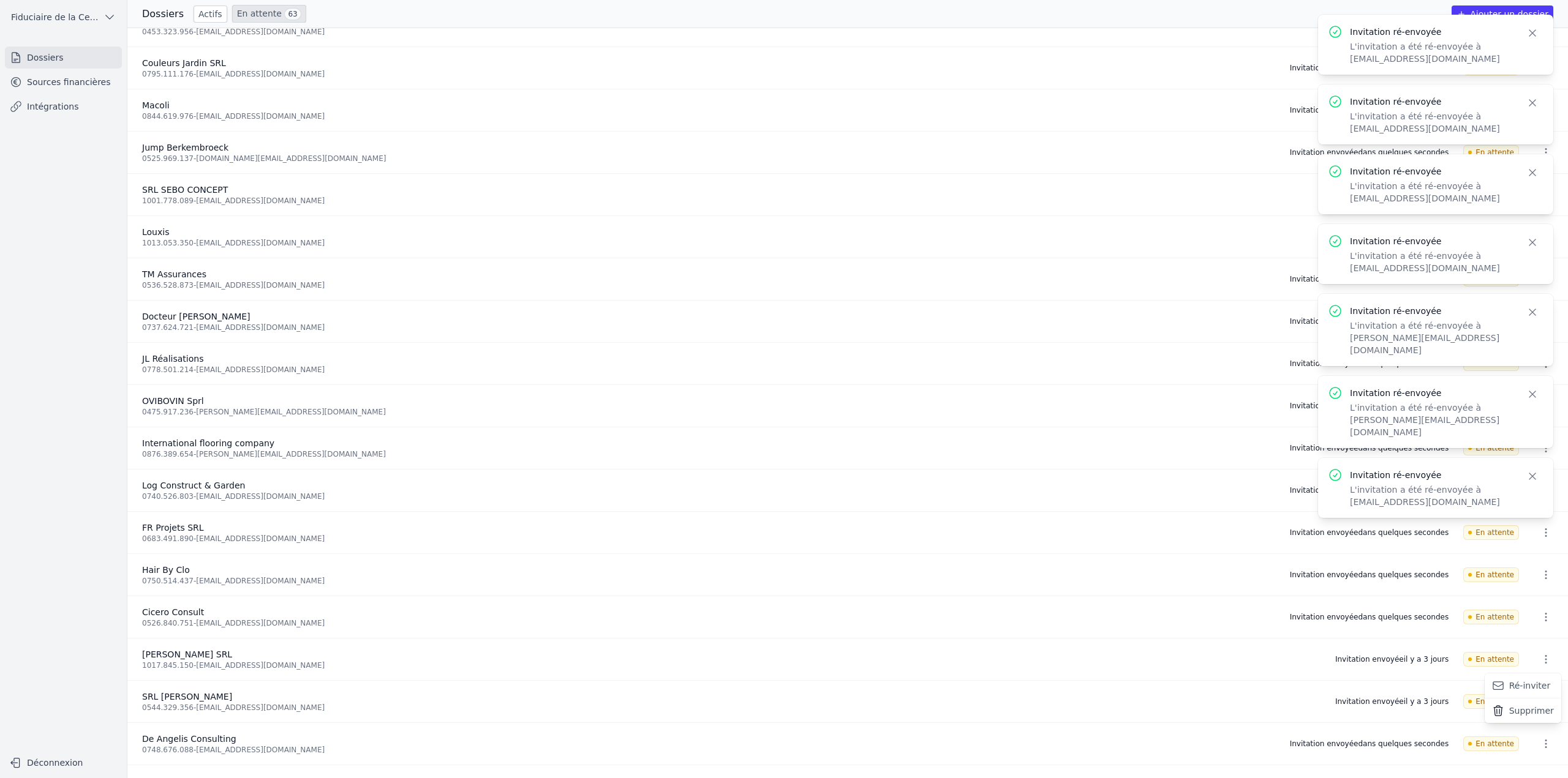
click at [1534, 692] on button "Ré-inviter" at bounding box center [1522, 686] width 76 height 25
click at [1540, 706] on icon "button" at bounding box center [1546, 702] width 12 height 12
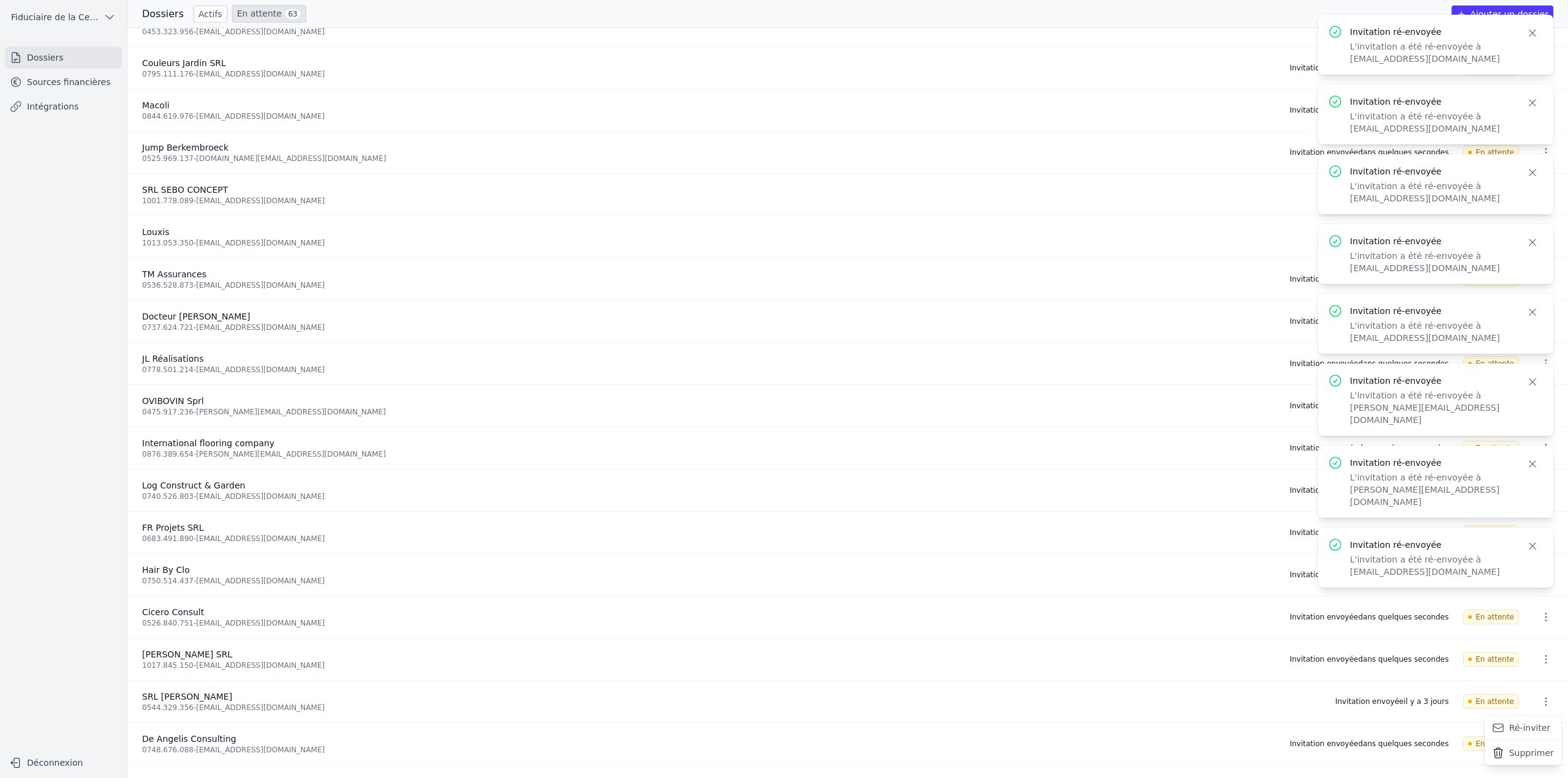
click at [1540, 731] on button "Ré-inviter" at bounding box center [1522, 728] width 76 height 25
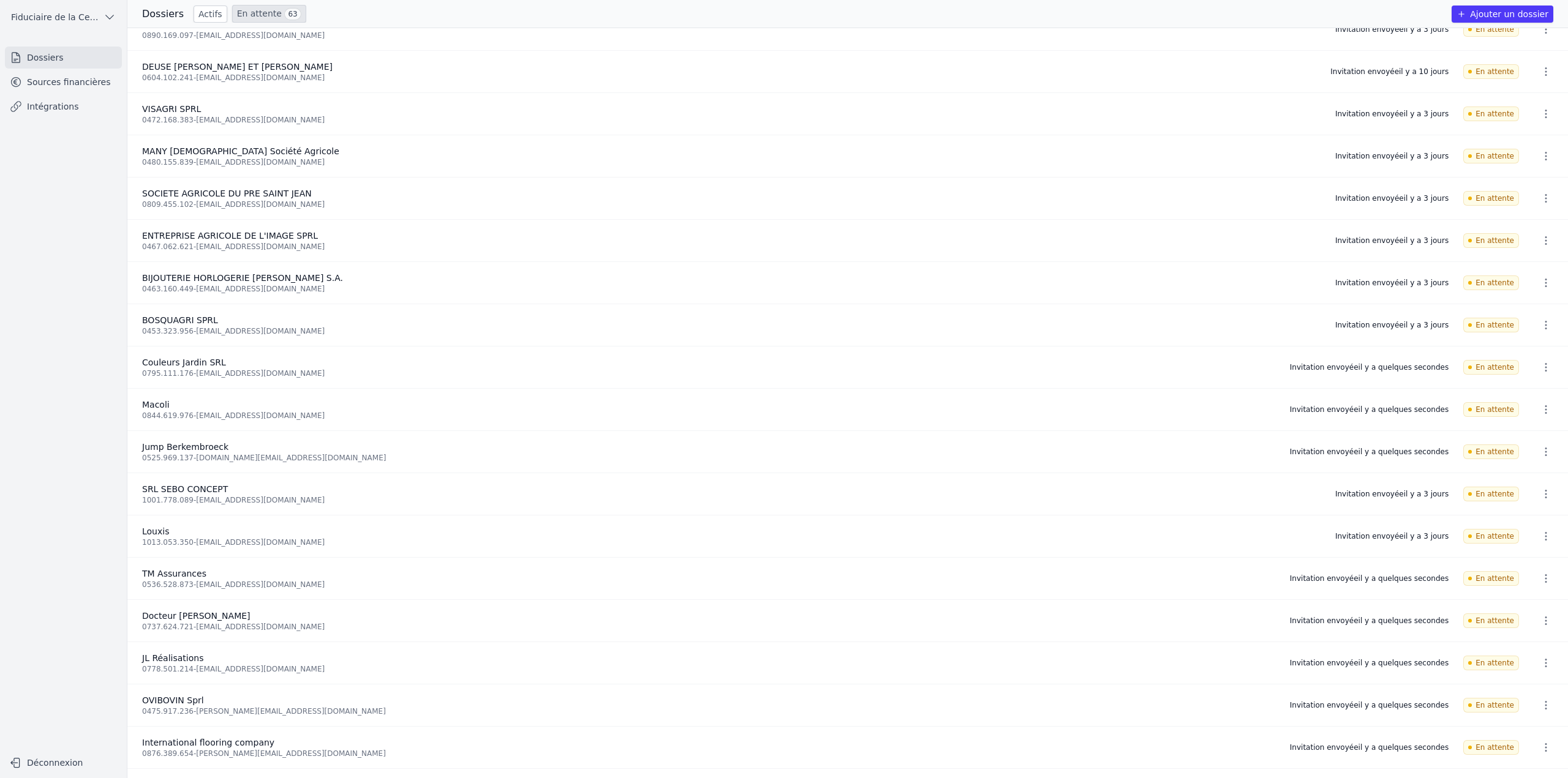
scroll to position [1365, 0]
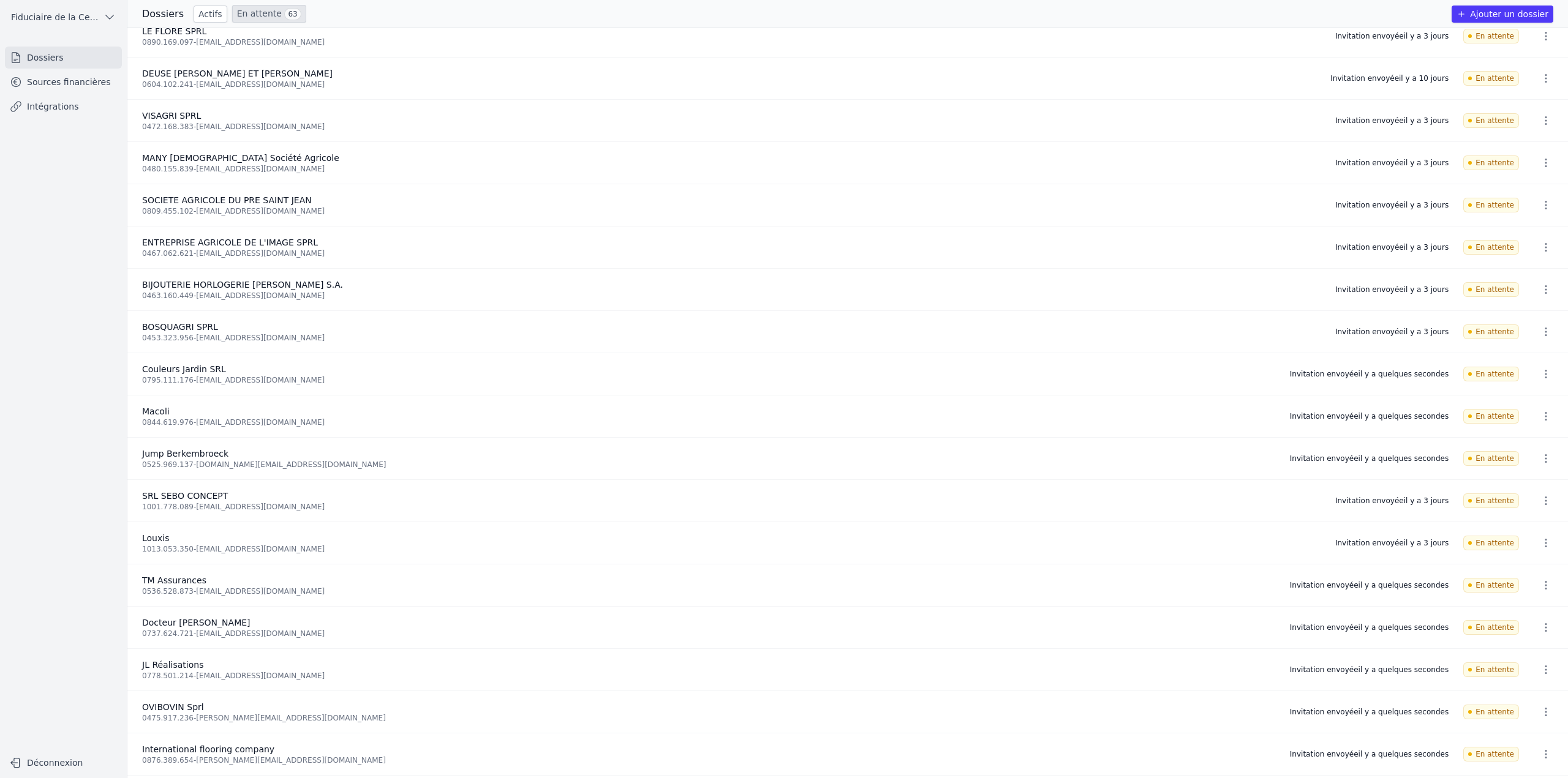
click at [1546, 547] on icon "button" at bounding box center [1546, 543] width 12 height 12
click at [1522, 570] on button "Ré-inviter" at bounding box center [1522, 569] width 76 height 25
click at [1546, 503] on icon "button" at bounding box center [1546, 500] width 12 height 12
click at [1524, 528] on button "Ré-inviter" at bounding box center [1522, 527] width 76 height 25
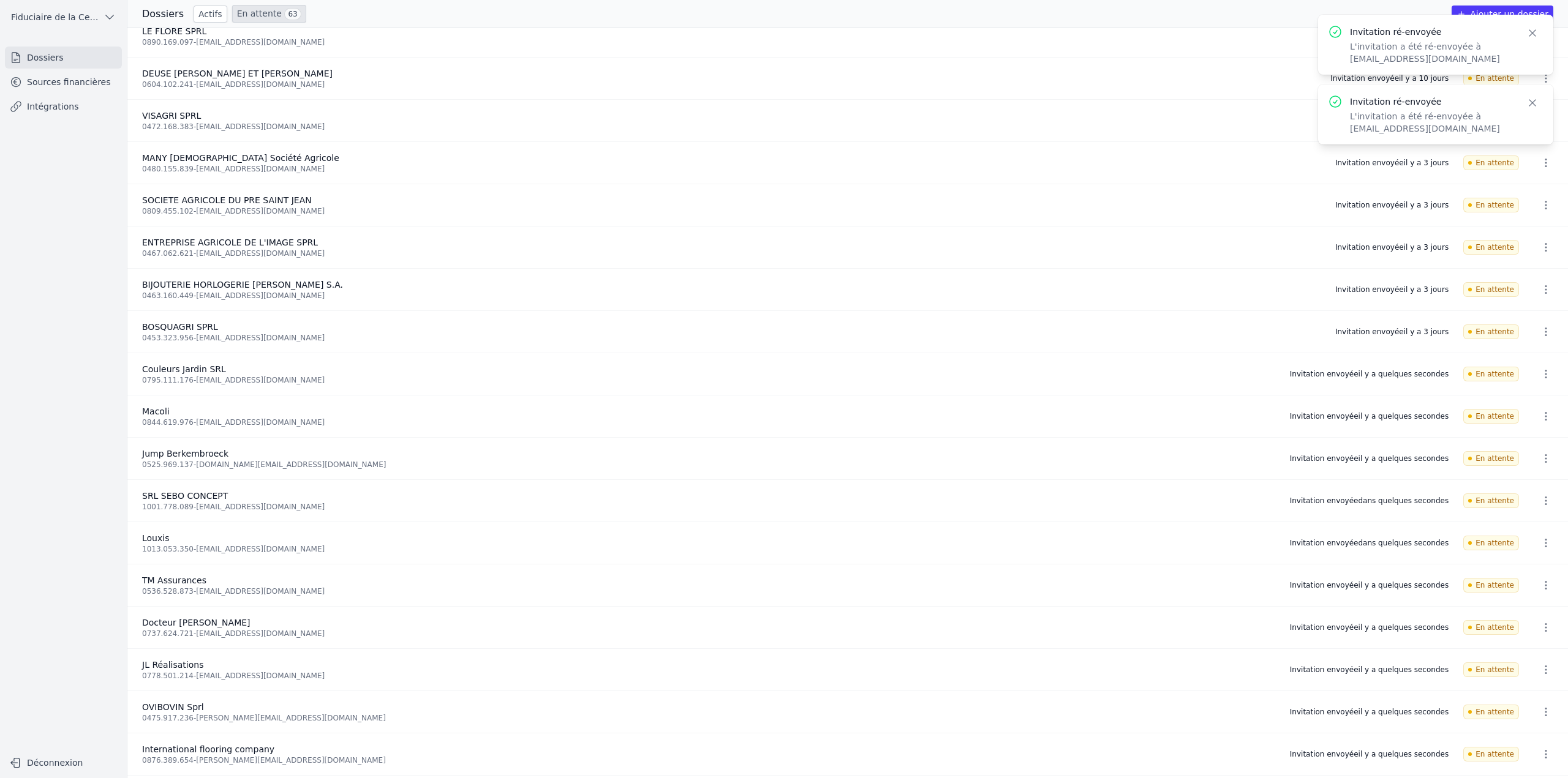
click at [1545, 336] on icon "button" at bounding box center [1546, 332] width 12 height 12
click at [1532, 357] on button "Ré-inviter" at bounding box center [1522, 358] width 76 height 25
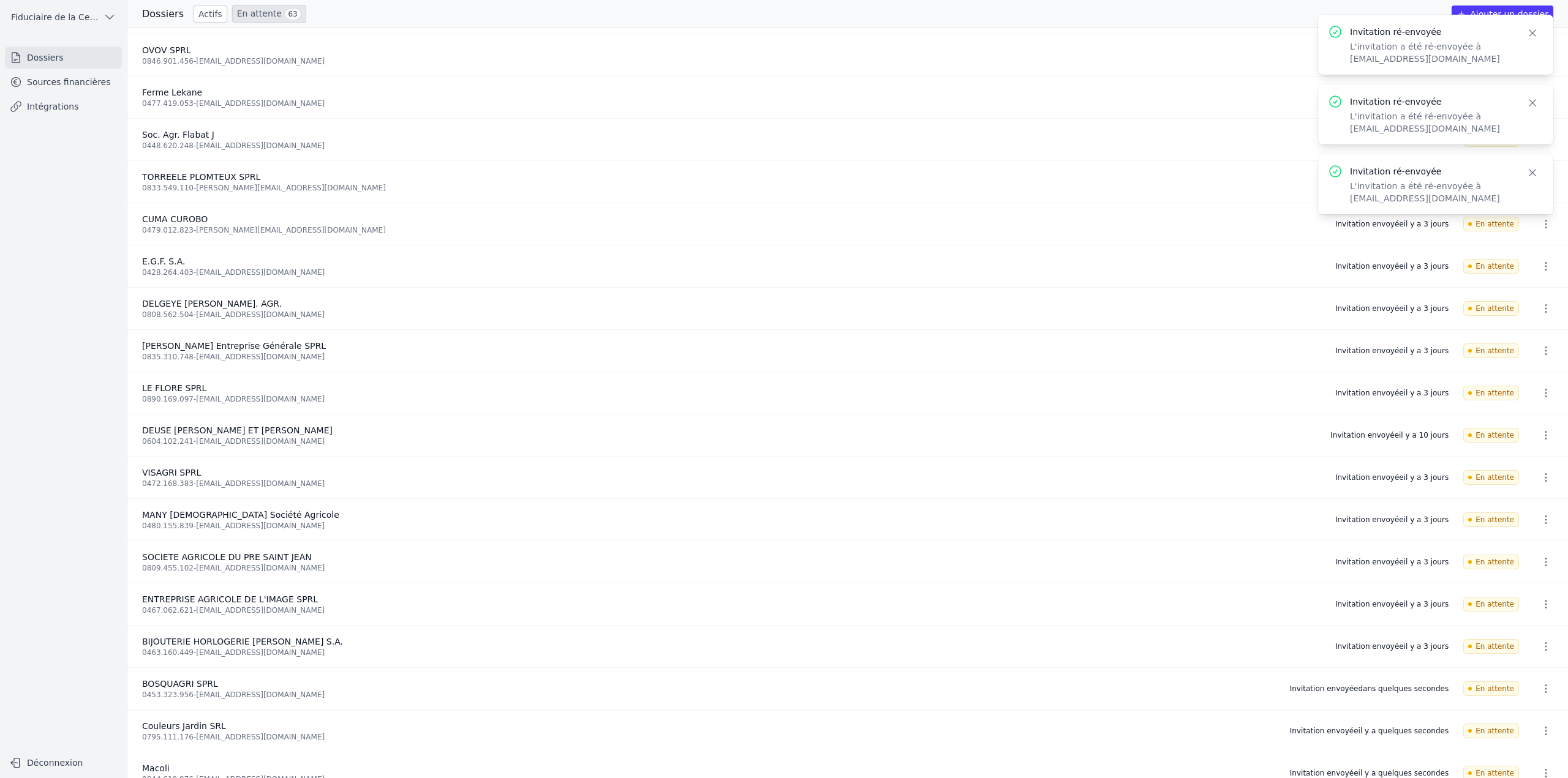
scroll to position [997, 0]
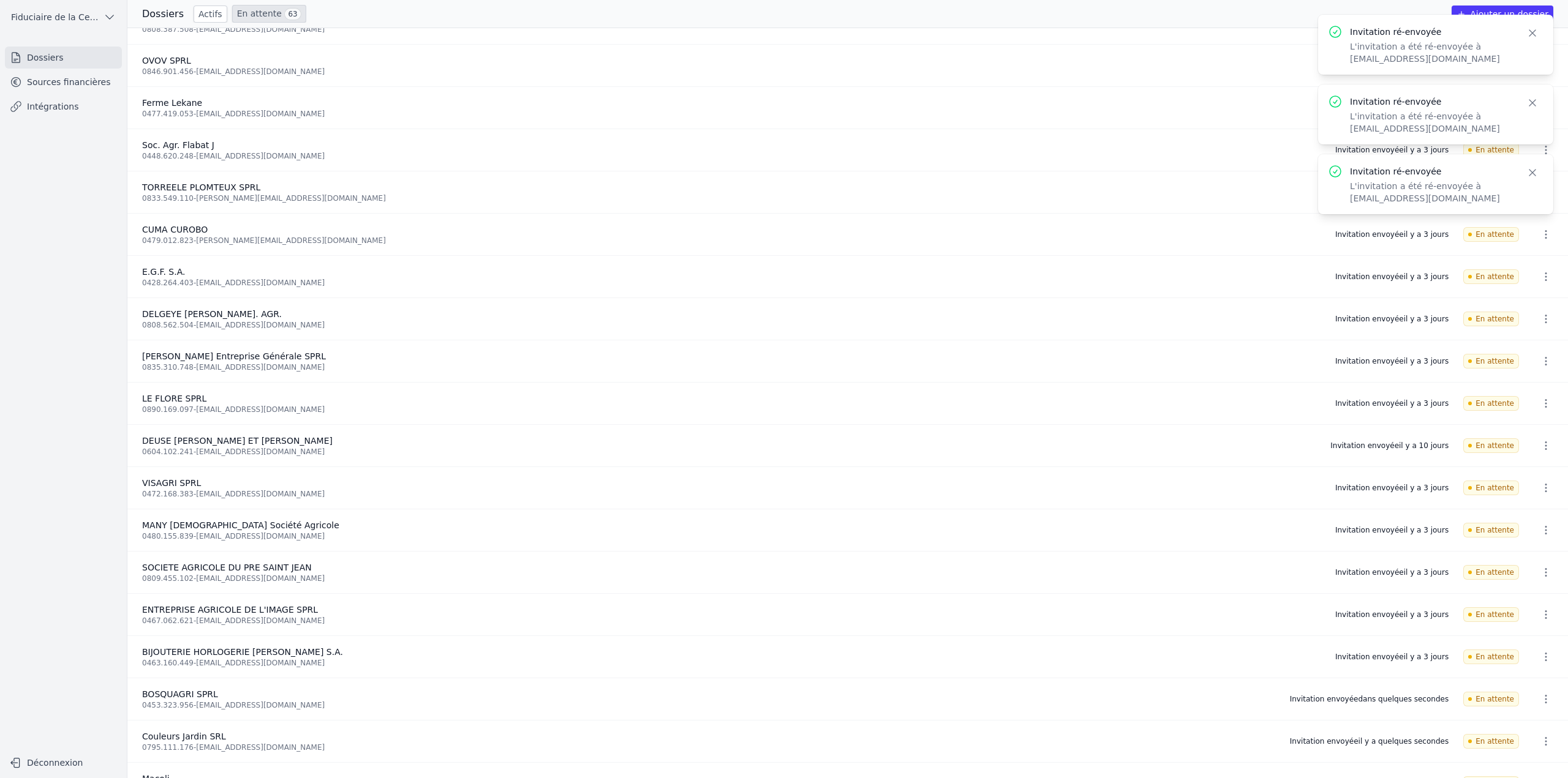
click at [1540, 661] on icon "button" at bounding box center [1546, 657] width 12 height 12
click at [1523, 687] on button "Ré-inviter" at bounding box center [1522, 683] width 76 height 25
click at [1542, 603] on li "ENTREPRISE AGRICOLE DE L'IMAGE SPRL 0467.062.621 - [EMAIL_ADDRESS][DOMAIN_NAME]…" at bounding box center [847, 614] width 1440 height 42
click at [1545, 614] on icon "button" at bounding box center [1546, 614] width 2 height 8
click at [1533, 640] on button "Ré-inviter" at bounding box center [1522, 641] width 76 height 25
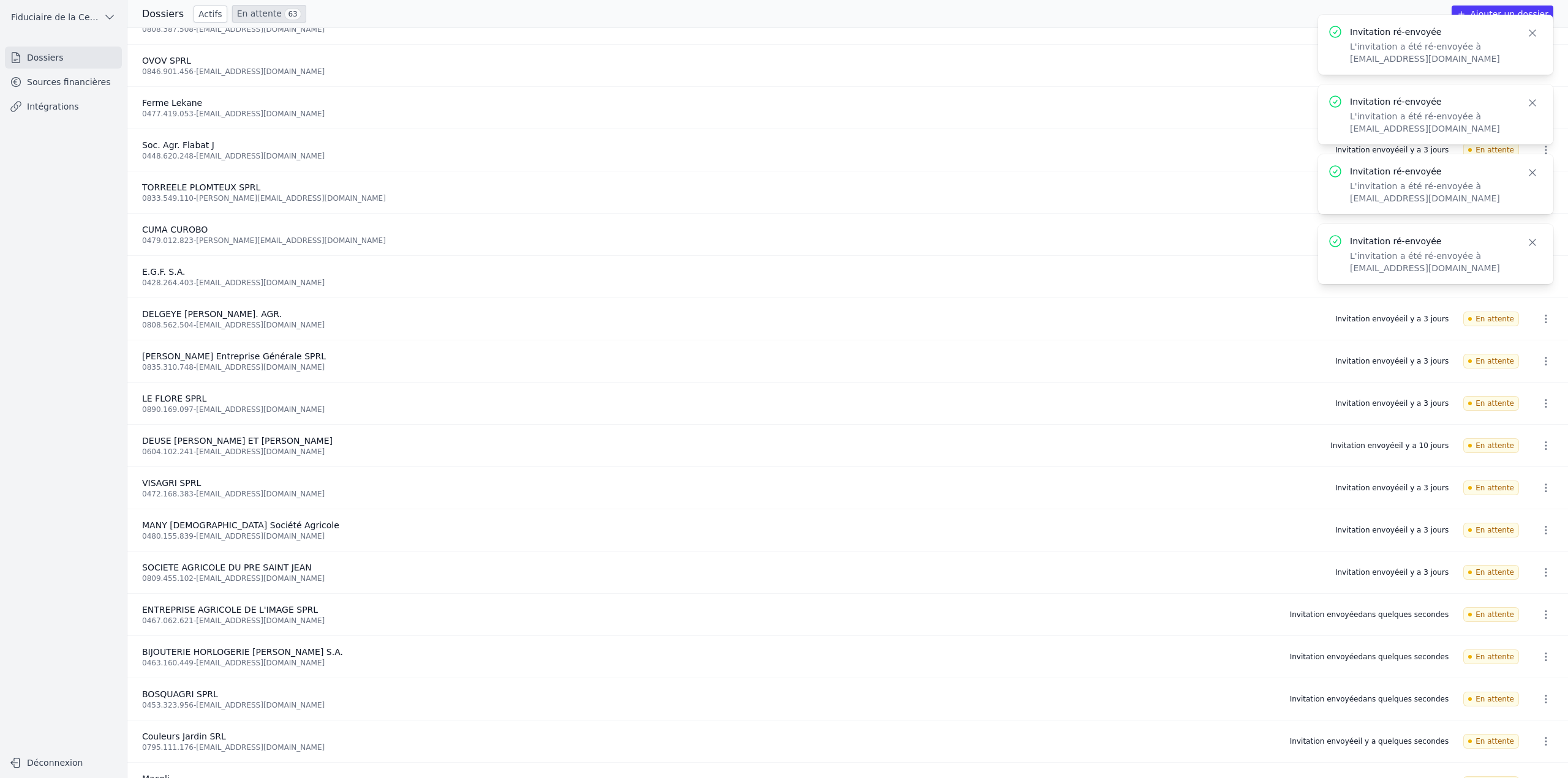
click at [1541, 579] on button "button" at bounding box center [1545, 573] width 24 height 20
click at [1534, 601] on button "Ré-inviter" at bounding box center [1522, 599] width 76 height 25
click at [1542, 530] on icon "button" at bounding box center [1546, 530] width 12 height 12
click at [1532, 552] on button "Ré-inviter" at bounding box center [1522, 557] width 76 height 25
click at [1540, 482] on icon "button" at bounding box center [1546, 488] width 12 height 12
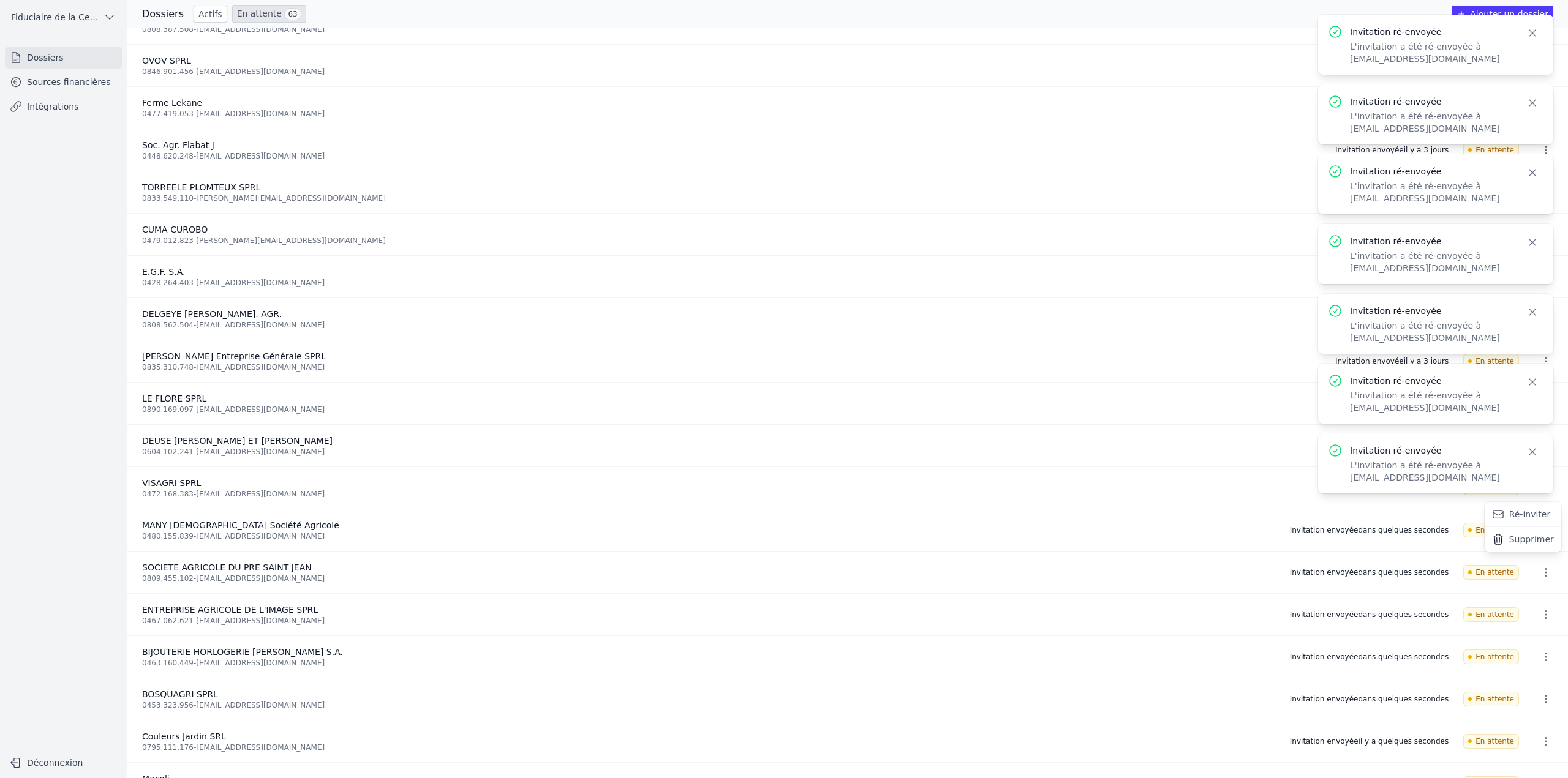
click at [1511, 519] on button "Ré-inviter" at bounding box center [1522, 515] width 76 height 25
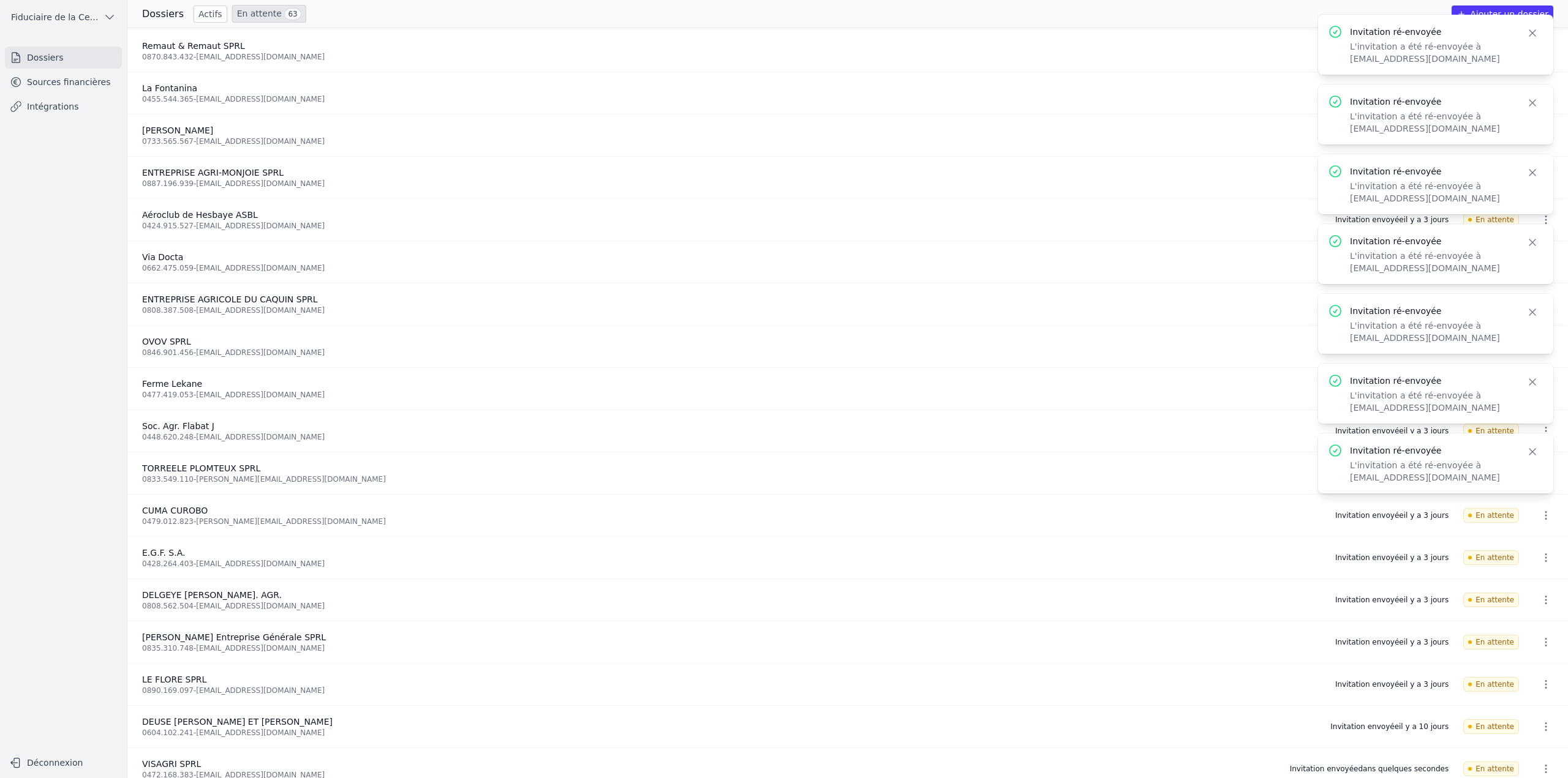
scroll to position [692, 0]
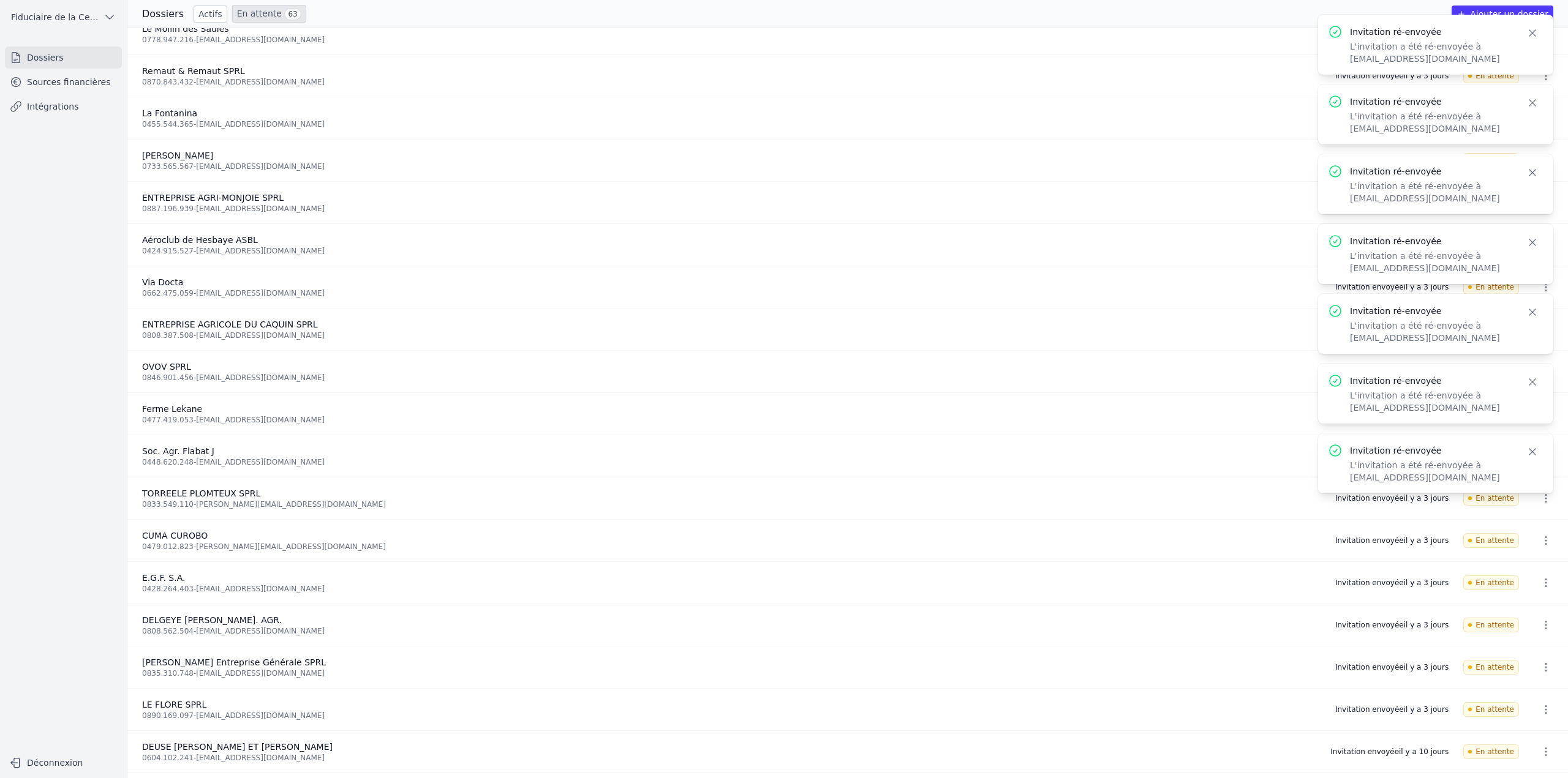
click at [1540, 752] on icon "button" at bounding box center [1546, 751] width 12 height 12
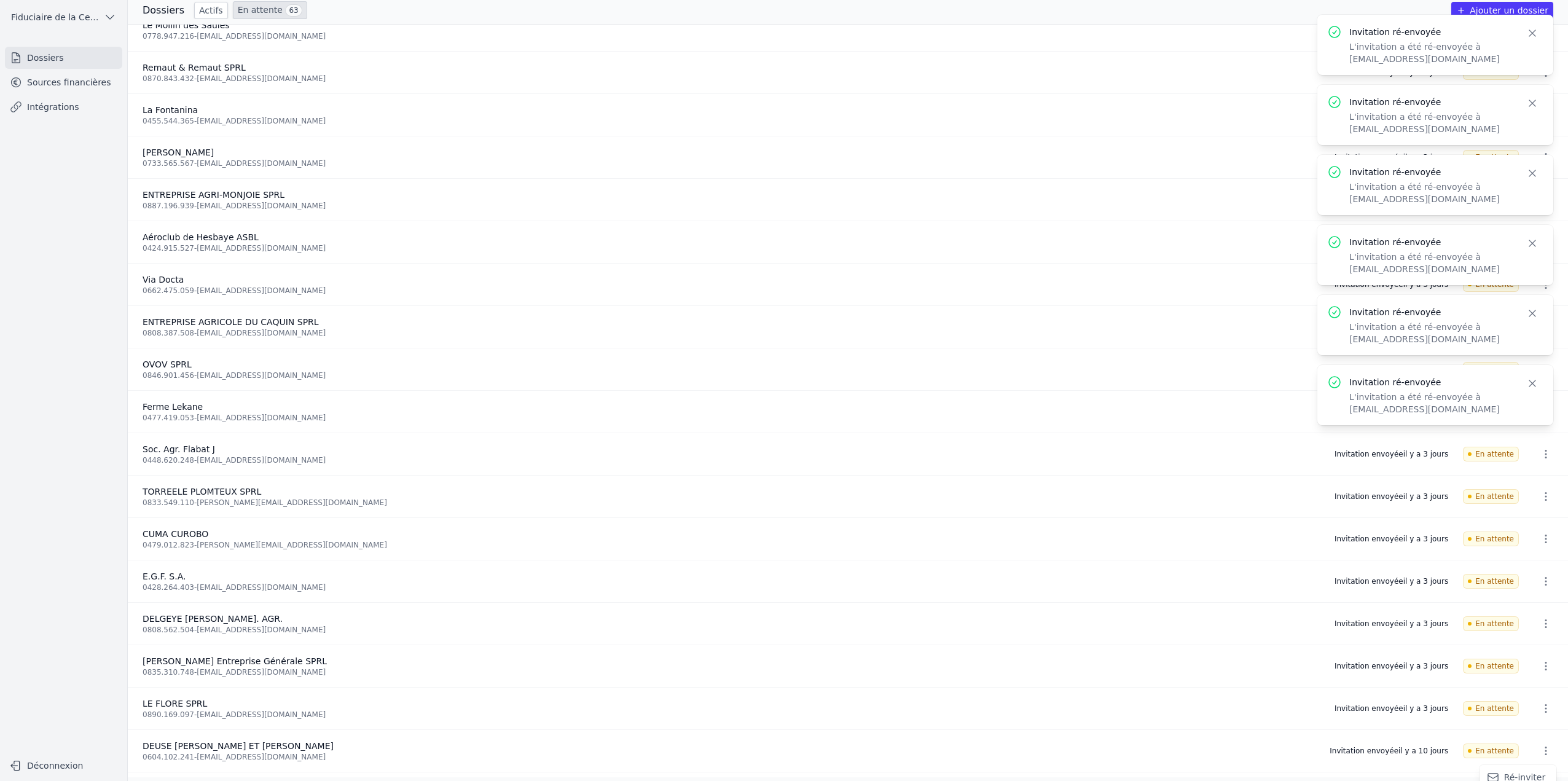
click at [1520, 770] on button "Ré-inviter" at bounding box center [1518, 778] width 77 height 25
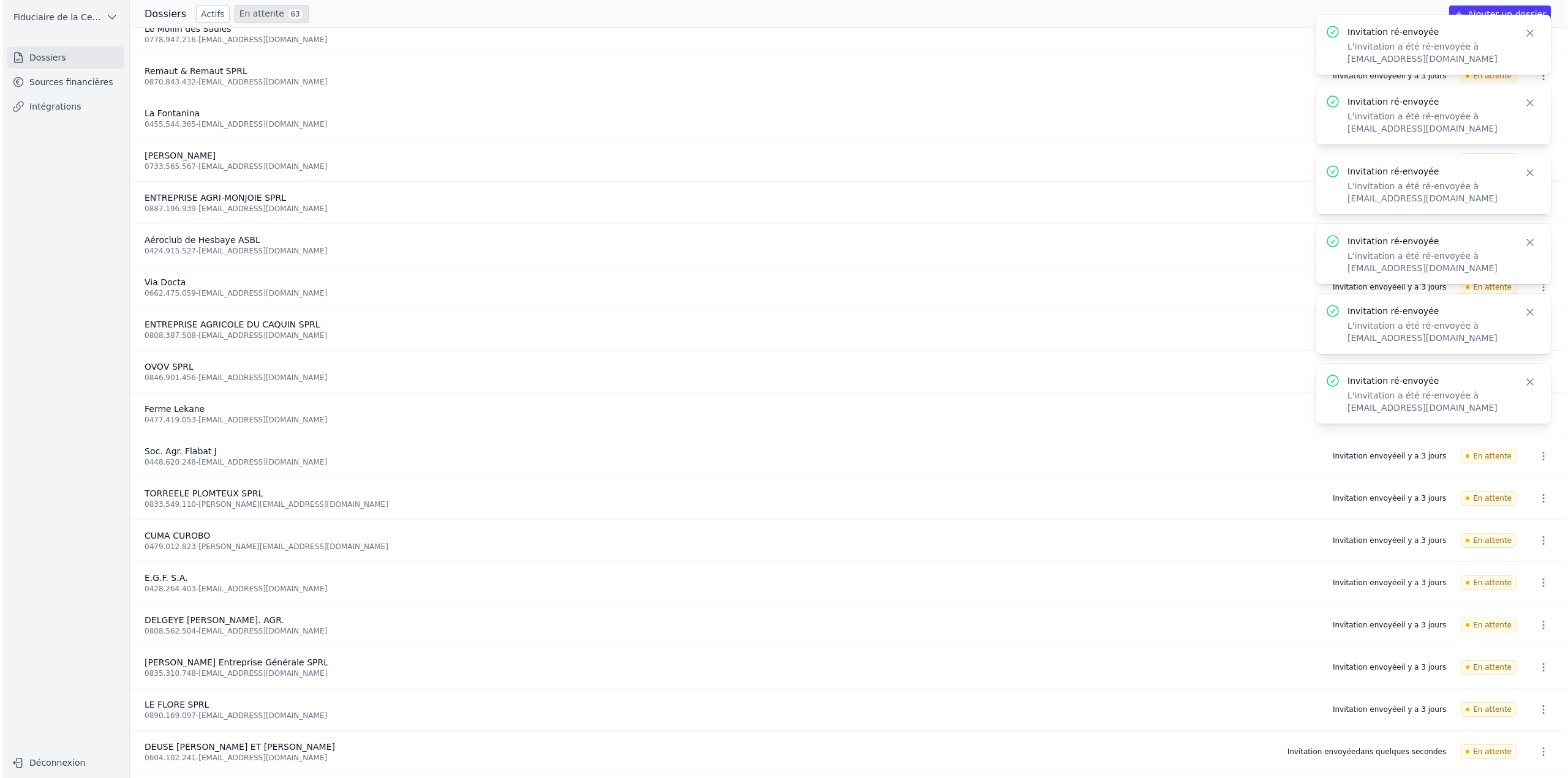
scroll to position [0, 0]
click at [1540, 703] on icon "button" at bounding box center [1546, 709] width 12 height 12
click at [1515, 735] on button "Ré-inviter" at bounding box center [1522, 736] width 76 height 25
click at [1541, 668] on icon "button" at bounding box center [1546, 667] width 12 height 12
click at [1523, 697] on button "Ré-inviter" at bounding box center [1522, 694] width 76 height 25
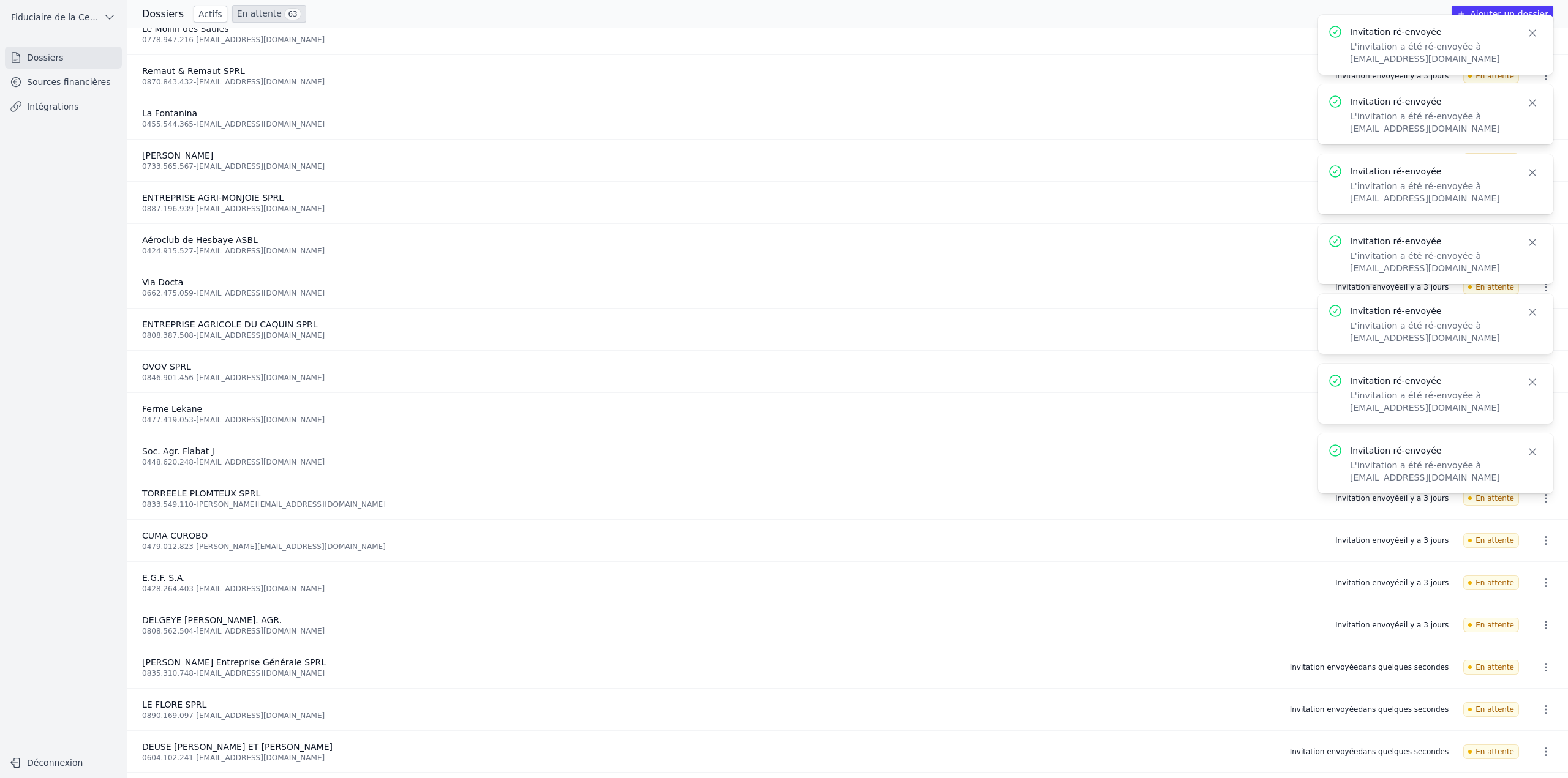
click at [1546, 624] on icon "button" at bounding box center [1546, 625] width 12 height 12
click at [1528, 652] on button "Ré-inviter" at bounding box center [1522, 652] width 76 height 25
click at [1545, 585] on icon "button" at bounding box center [1546, 583] width 2 height 8
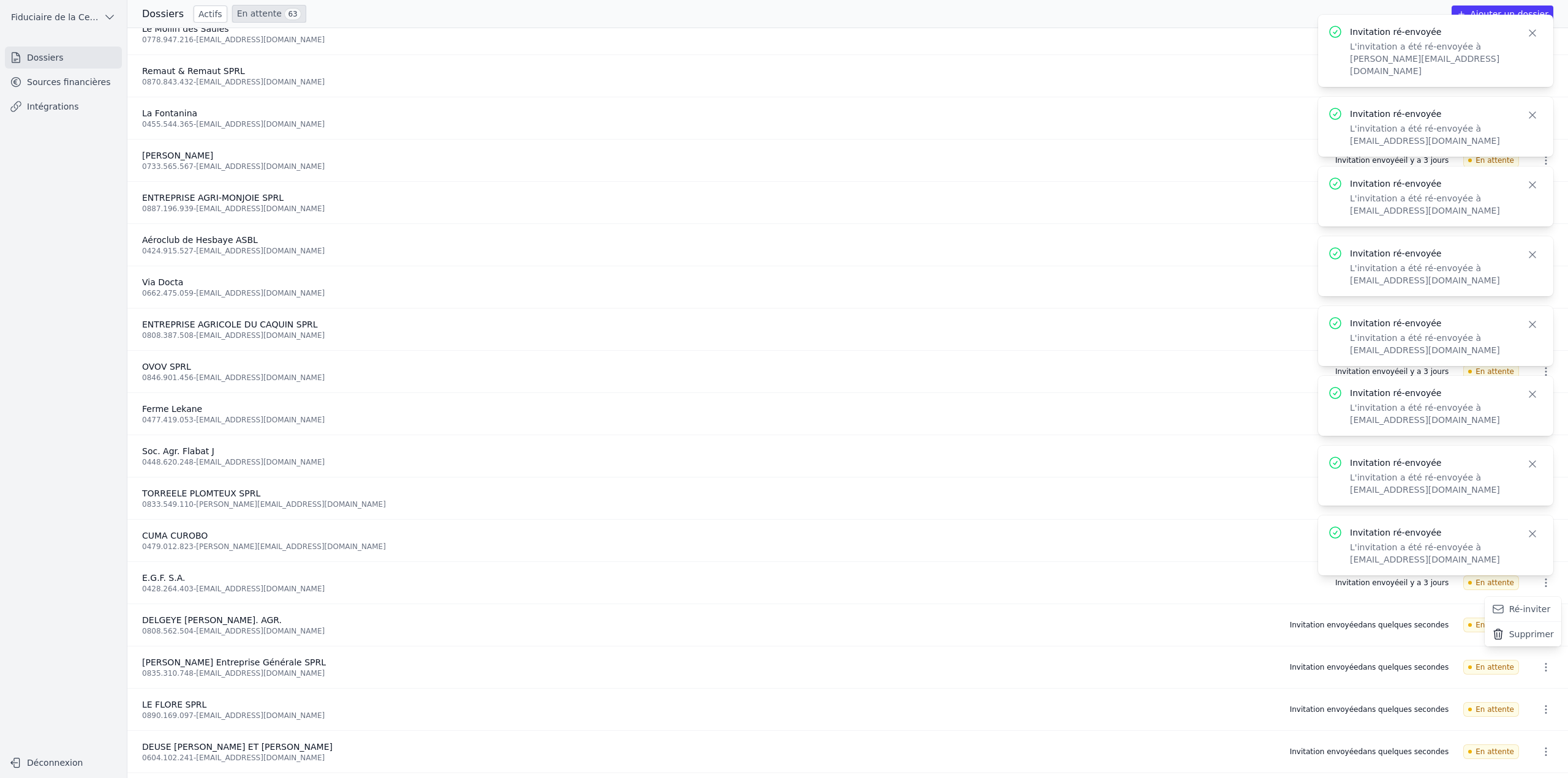
click at [1528, 613] on button "Ré-inviter" at bounding box center [1522, 609] width 76 height 25
click at [1528, 31] on icon "button" at bounding box center [1532, 32] width 12 height 12
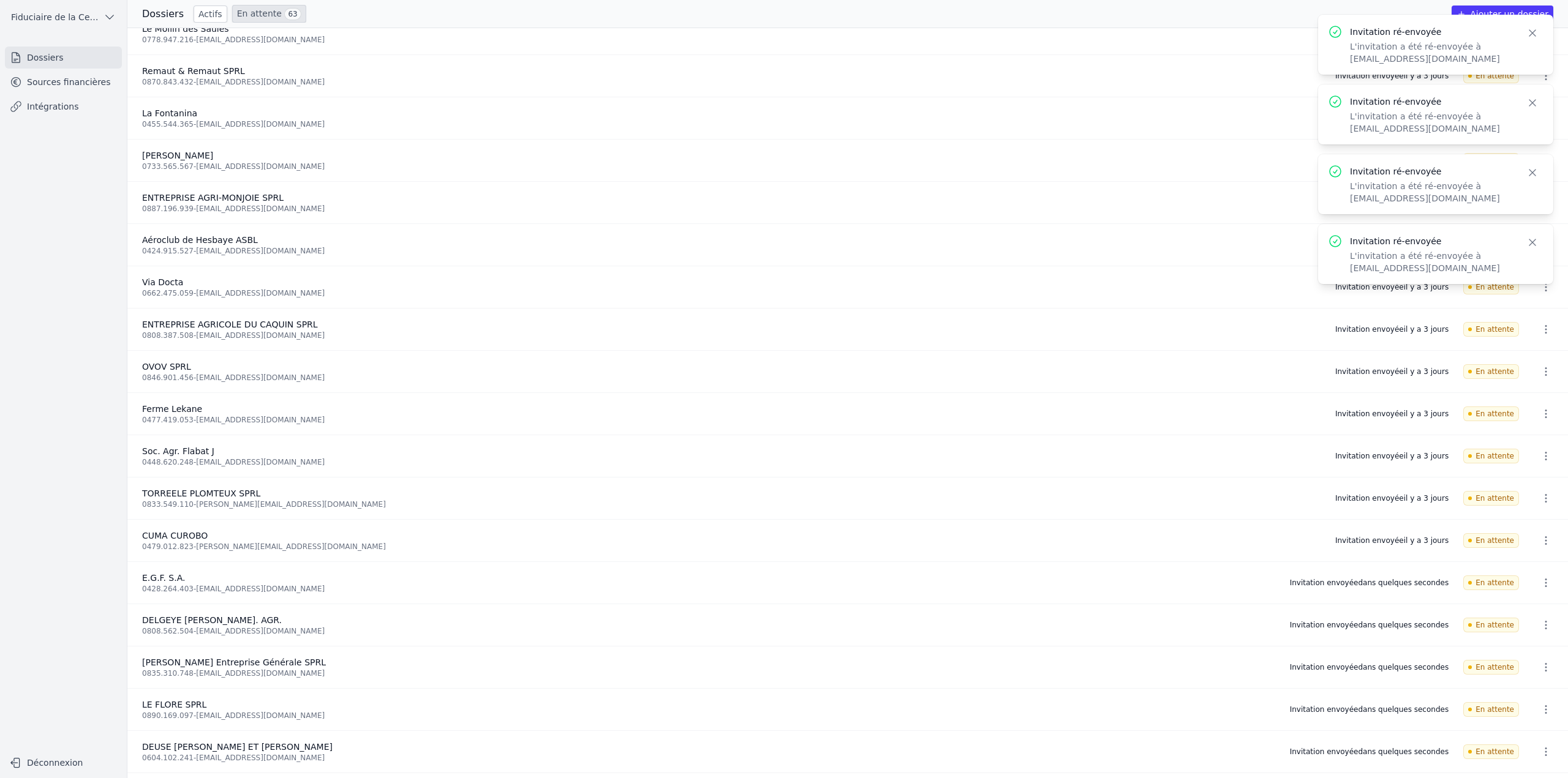
click at [1528, 31] on icon "button" at bounding box center [1532, 32] width 12 height 12
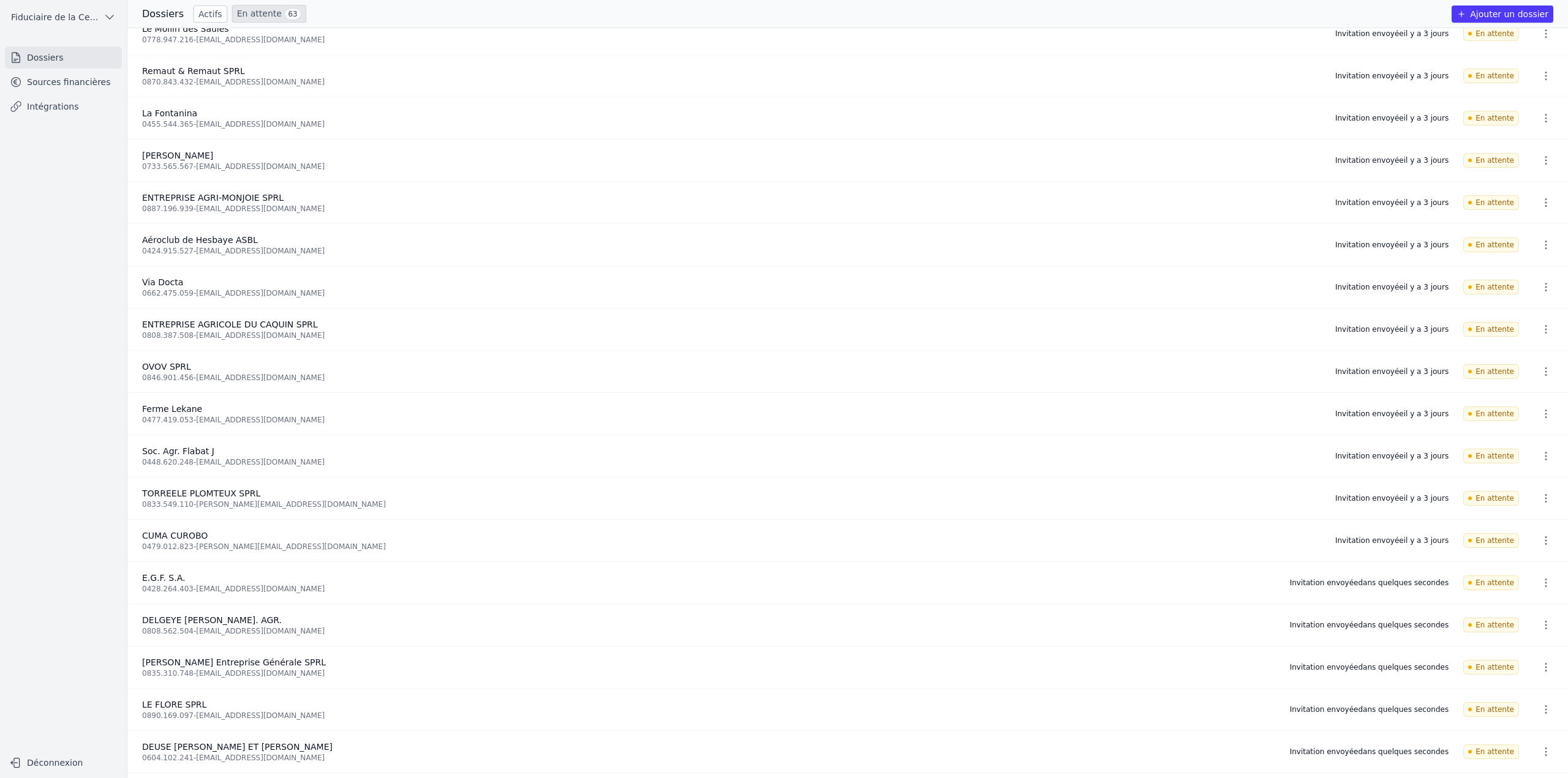
click at [1533, 31] on button "button" at bounding box center [1545, 34] width 24 height 20
click at [1532, 57] on button "Ré-inviter" at bounding box center [1522, 60] width 76 height 25
click at [1541, 81] on icon "button" at bounding box center [1546, 76] width 12 height 12
click at [1535, 101] on button "Ré-inviter" at bounding box center [1522, 102] width 76 height 25
click at [1542, 126] on div "Invitation ré-envoyée L'invitation a été ré-envoyée à lemoulindessaules@gmail.c…" at bounding box center [1435, 114] width 215 height 41
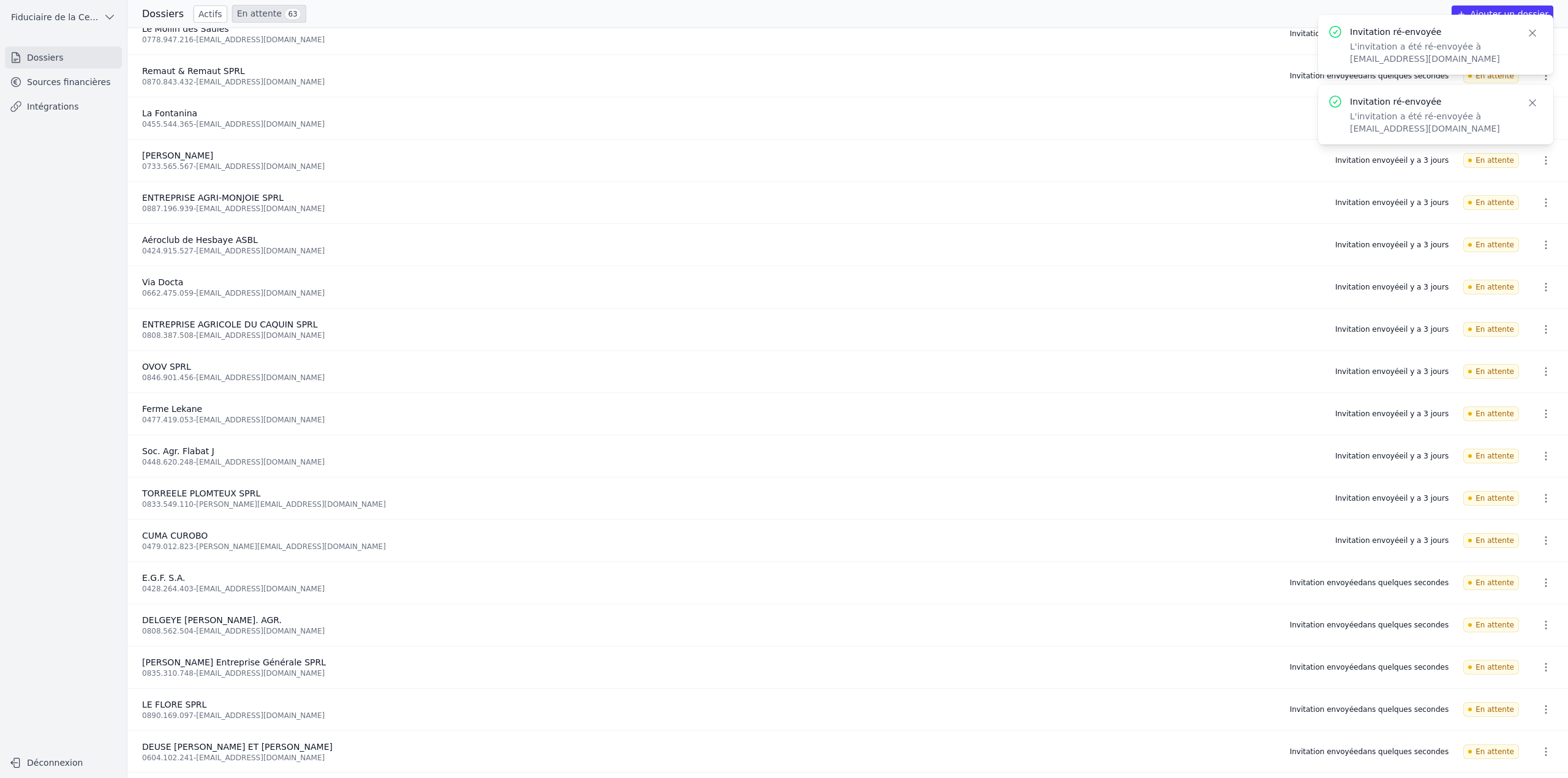
click at [1540, 158] on icon "button" at bounding box center [1546, 160] width 12 height 12
click at [1526, 187] on button "Ré-inviter" at bounding box center [1522, 187] width 76 height 25
click at [1531, 205] on div "Invitation ré-envoyée L'invitation a été ré-envoyée à lemoulindessaules@gmail.c…" at bounding box center [1435, 185] width 235 height 60
click at [1533, 249] on button "button" at bounding box center [1545, 245] width 24 height 20
click at [1529, 279] on button "Ré-inviter" at bounding box center [1522, 272] width 76 height 25
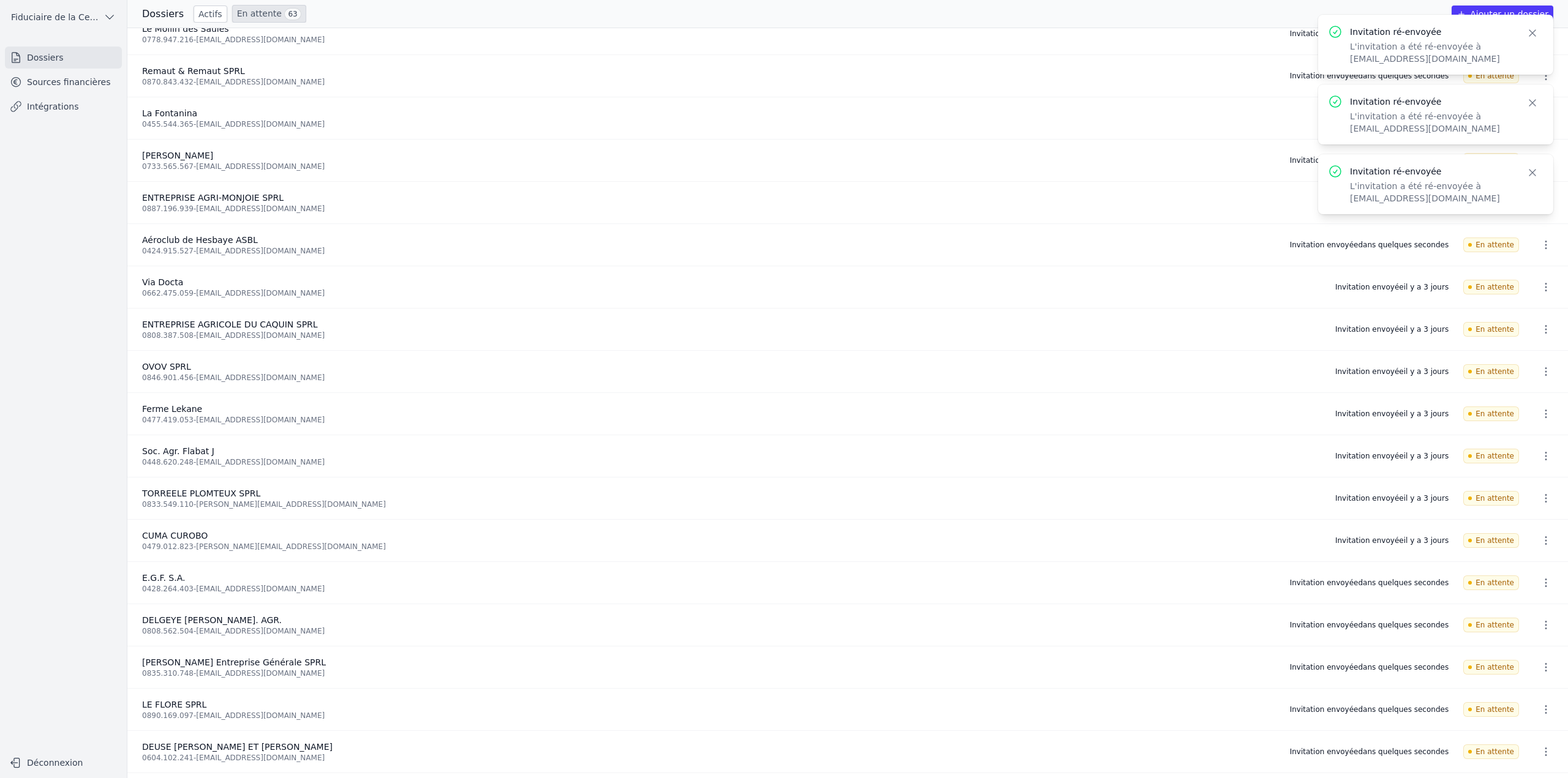
click at [1533, 293] on button "button" at bounding box center [1545, 288] width 24 height 20
click at [1532, 322] on button "Ré-inviter" at bounding box center [1522, 313] width 76 height 25
click at [1534, 342] on li "ENTREPRISE AGRICOLE DU CAQUIN SPRL 0808.387.508 - gregoirejp@hotmail.com Invita…" at bounding box center [847, 329] width 1440 height 42
click at [1537, 337] on div "Invitation ré-envoyée L'invitation a été ré-envoyée à lemoulindessaules@gmail.c…" at bounding box center [1435, 323] width 215 height 41
click at [1539, 313] on button "Close" at bounding box center [1532, 312] width 22 height 17
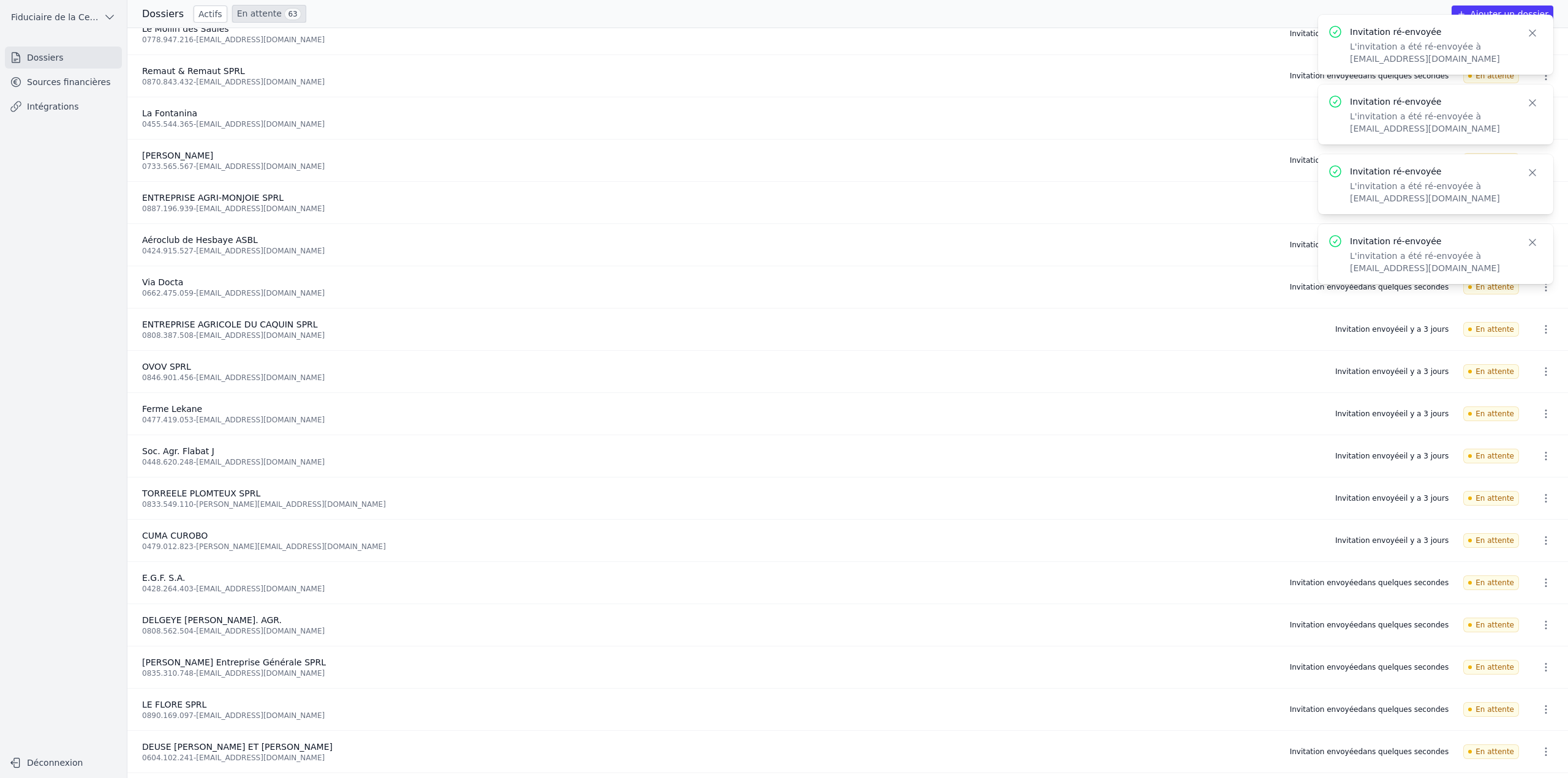
click at [1545, 376] on icon "button" at bounding box center [1546, 372] width 2 height 8
click at [1540, 399] on button "Ré-inviter" at bounding box center [1522, 398] width 76 height 25
click at [1542, 450] on icon "button" at bounding box center [1546, 455] width 12 height 12
click at [1541, 480] on button "Ré-inviter" at bounding box center [1522, 483] width 76 height 25
click at [1542, 499] on icon "button" at bounding box center [1546, 498] width 12 height 12
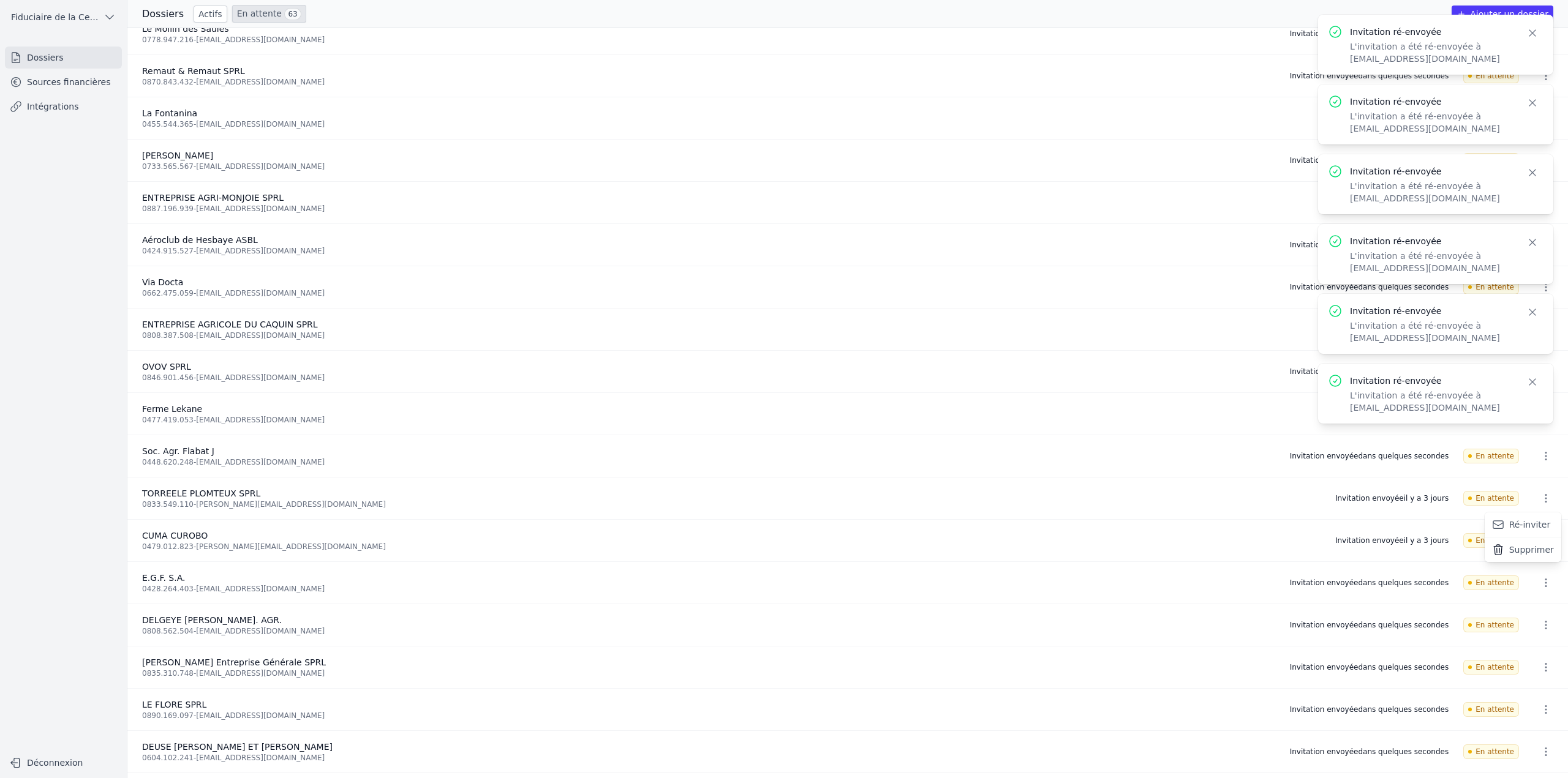
click at [1531, 522] on button "Ré-inviter" at bounding box center [1522, 525] width 76 height 25
click at [1540, 538] on icon "button" at bounding box center [1546, 540] width 12 height 12
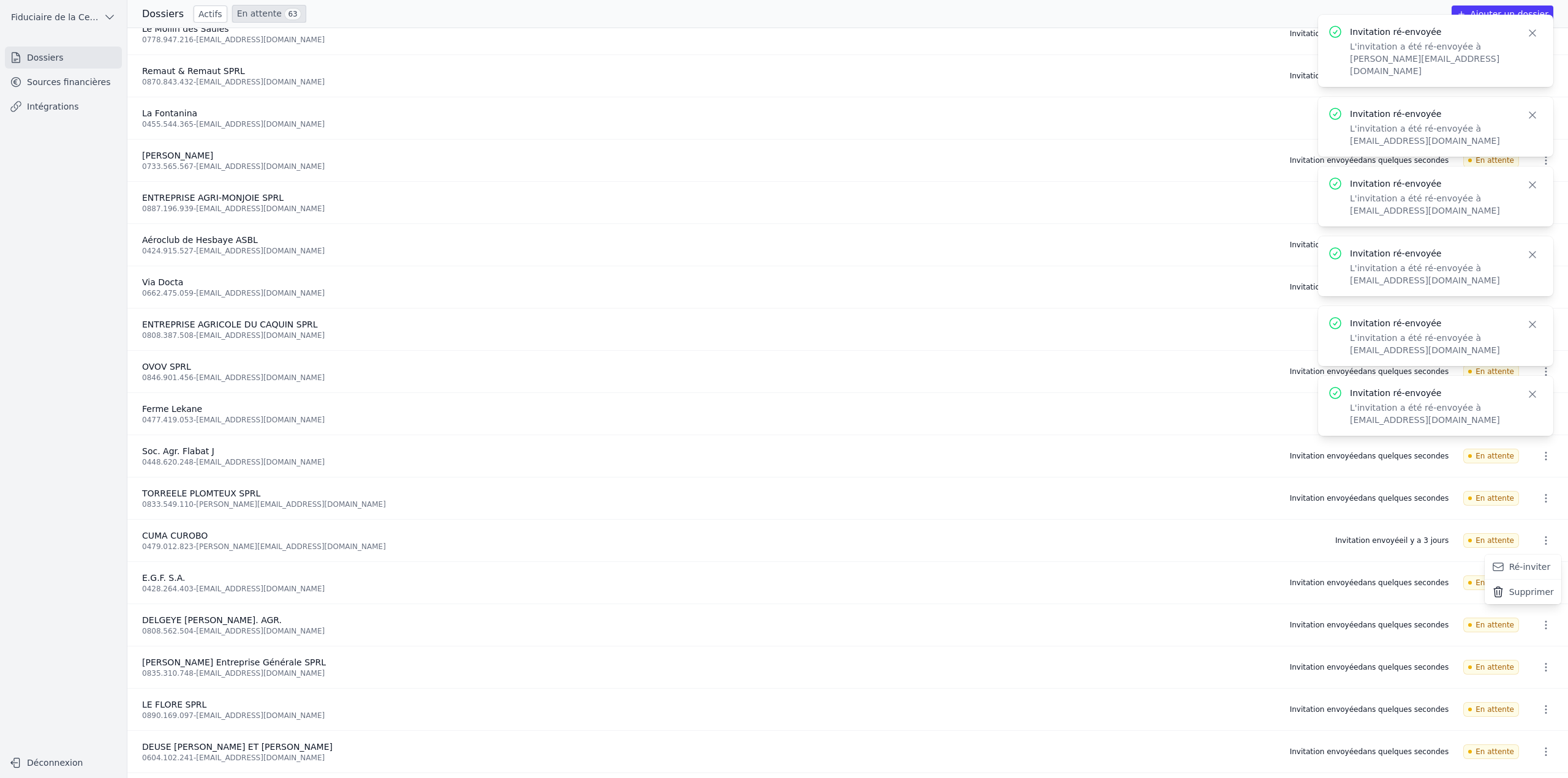
click at [1540, 567] on button "Ré-inviter" at bounding box center [1522, 567] width 76 height 25
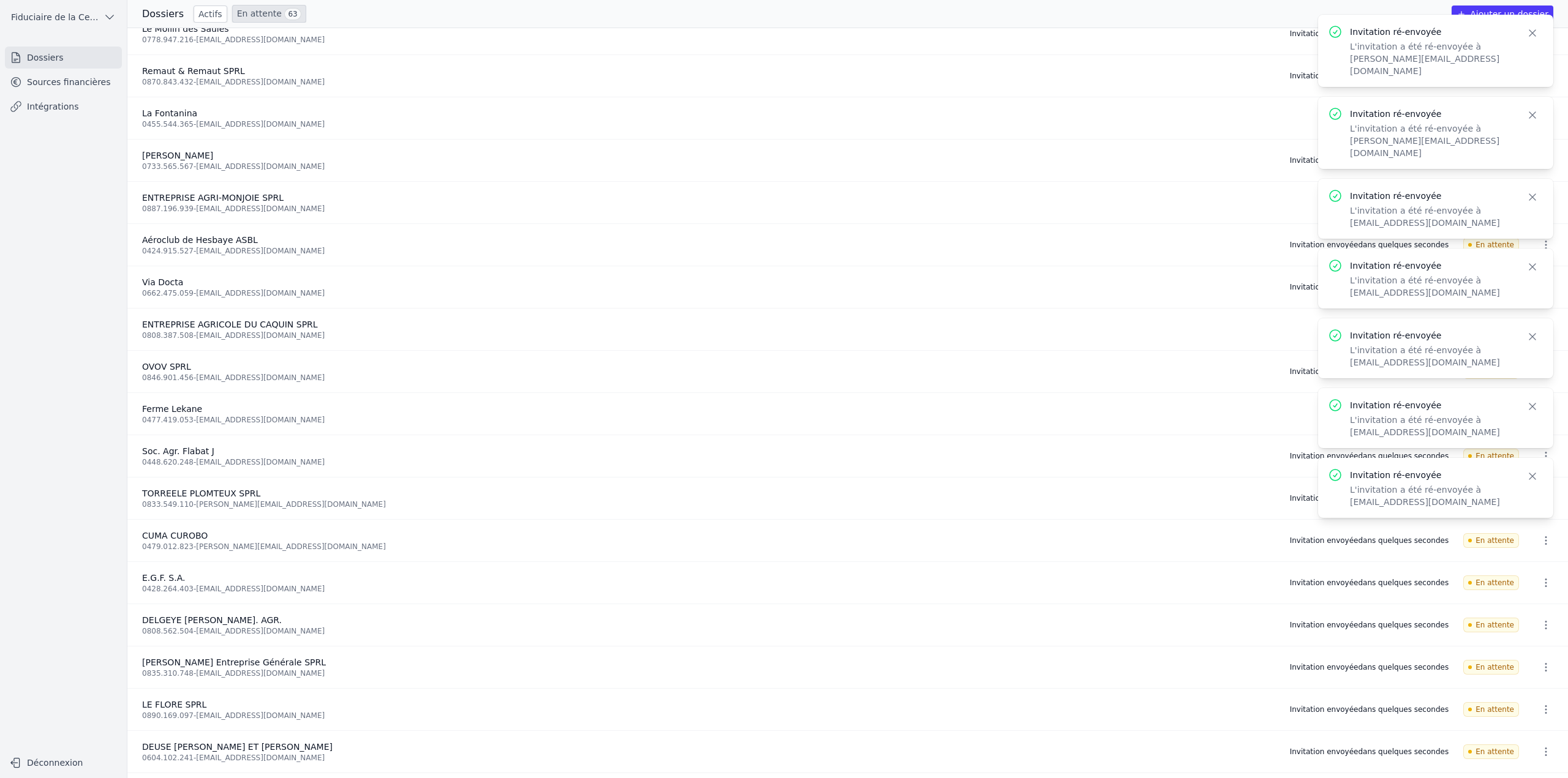
click at [1534, 34] on icon "button" at bounding box center [1532, 32] width 12 height 12
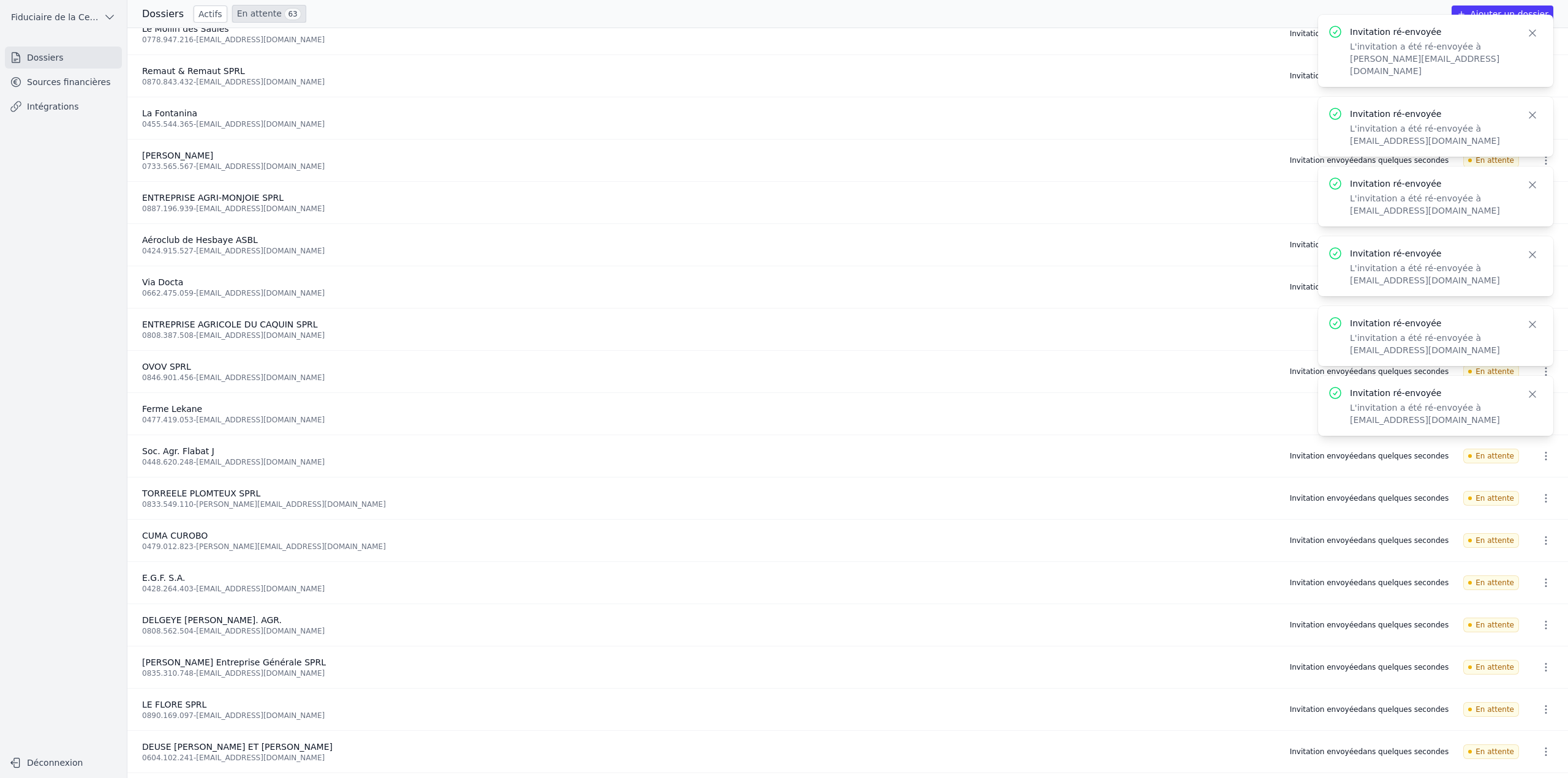
click at [1534, 34] on icon "button" at bounding box center [1532, 32] width 12 height 12
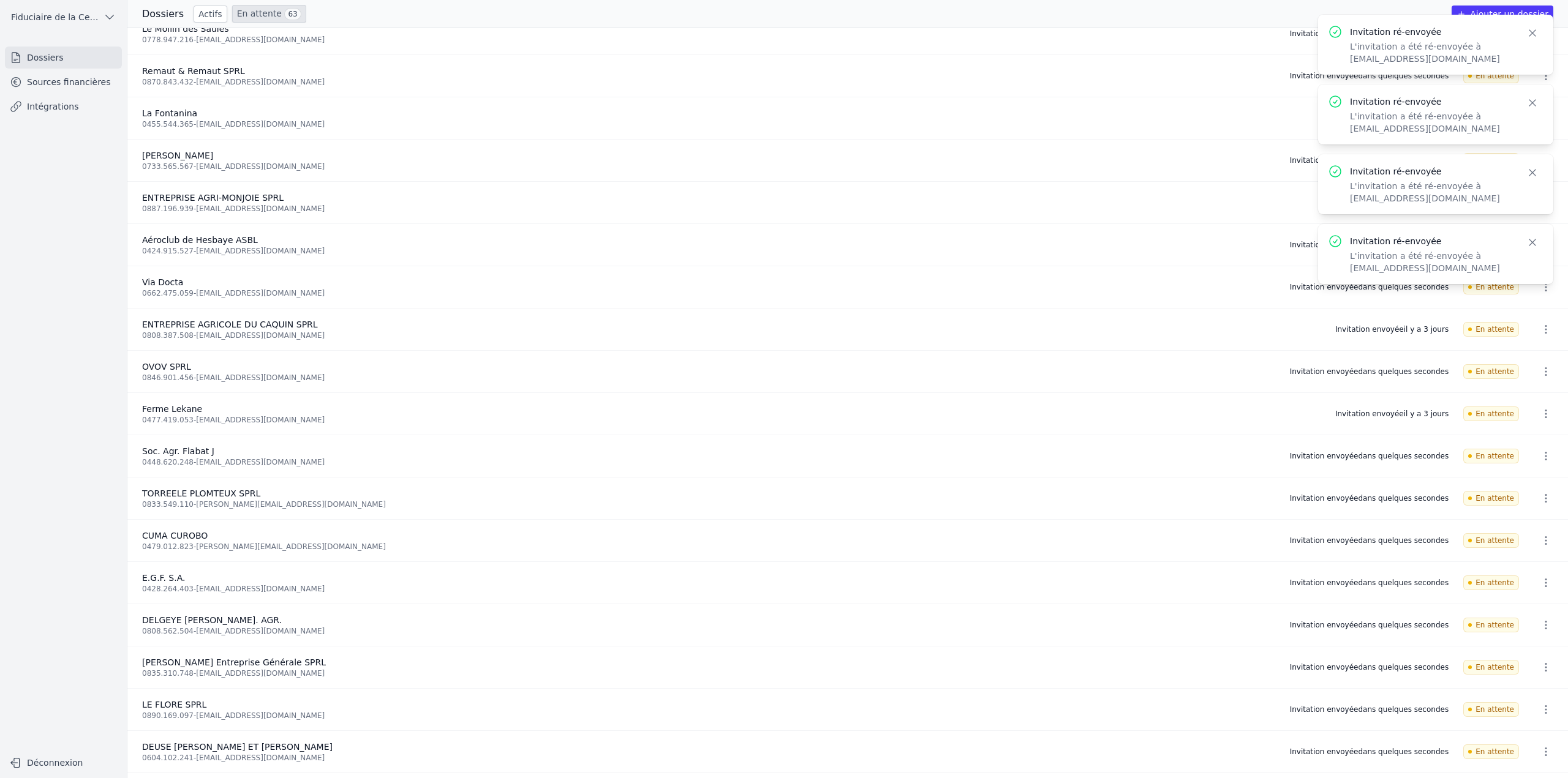
click at [1534, 34] on icon "button" at bounding box center [1532, 32] width 12 height 12
click at [1534, 96] on icon "button" at bounding box center [1532, 102] width 12 height 12
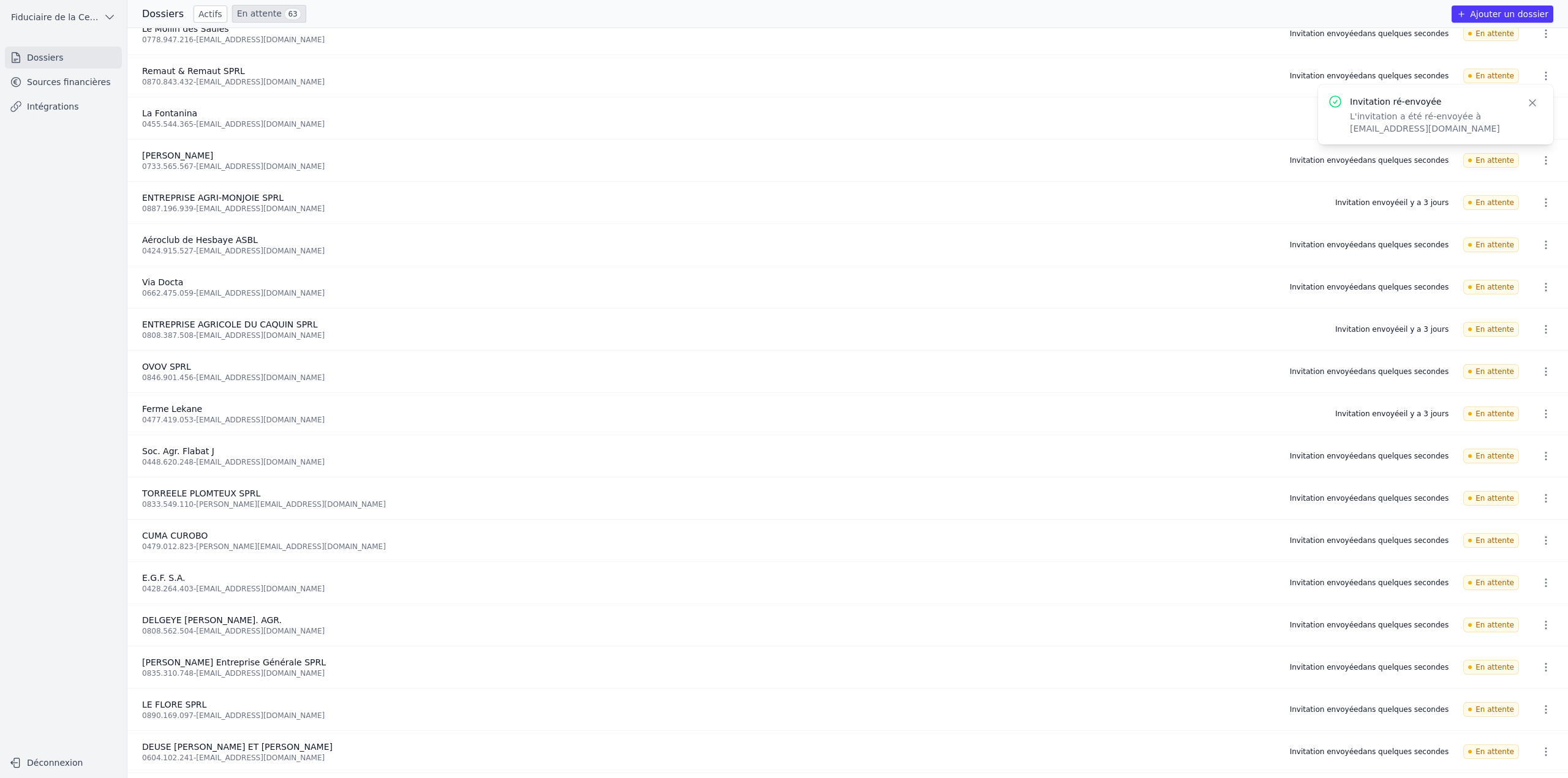
click at [1534, 96] on icon "button" at bounding box center [1532, 102] width 12 height 12
click at [1543, 417] on icon "button" at bounding box center [1546, 414] width 12 height 12
click at [1537, 445] on button "Ré-inviter" at bounding box center [1522, 441] width 76 height 25
click at [1544, 323] on icon "button" at bounding box center [1546, 329] width 12 height 12
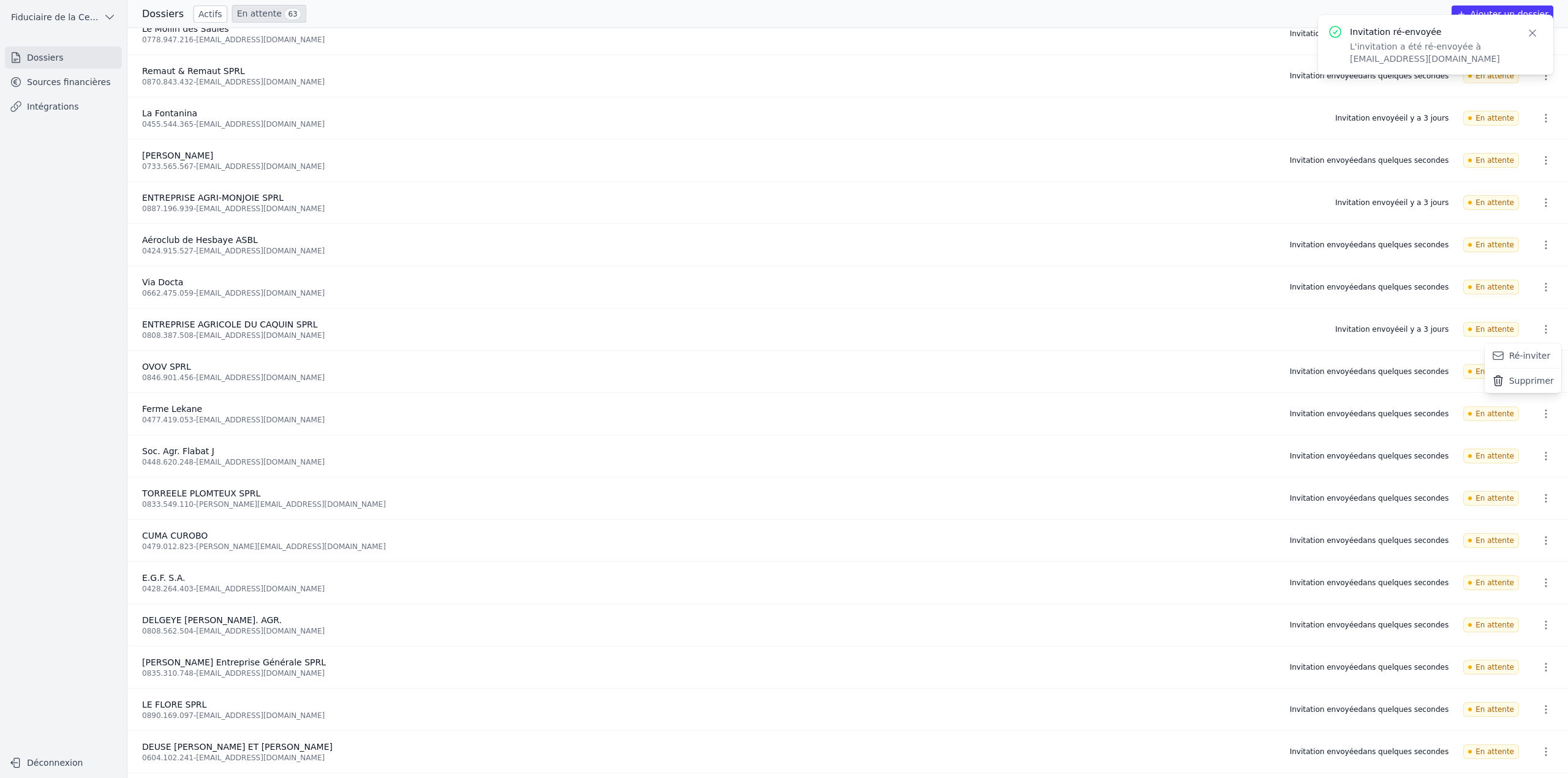
click at [1536, 353] on button "Ré-inviter" at bounding box center [1522, 356] width 76 height 25
click at [1542, 199] on icon "button" at bounding box center [1546, 202] width 12 height 12
click at [1540, 219] on button "Ré-inviter" at bounding box center [1522, 229] width 76 height 25
click at [1531, 36] on icon "button" at bounding box center [1532, 32] width 12 height 12
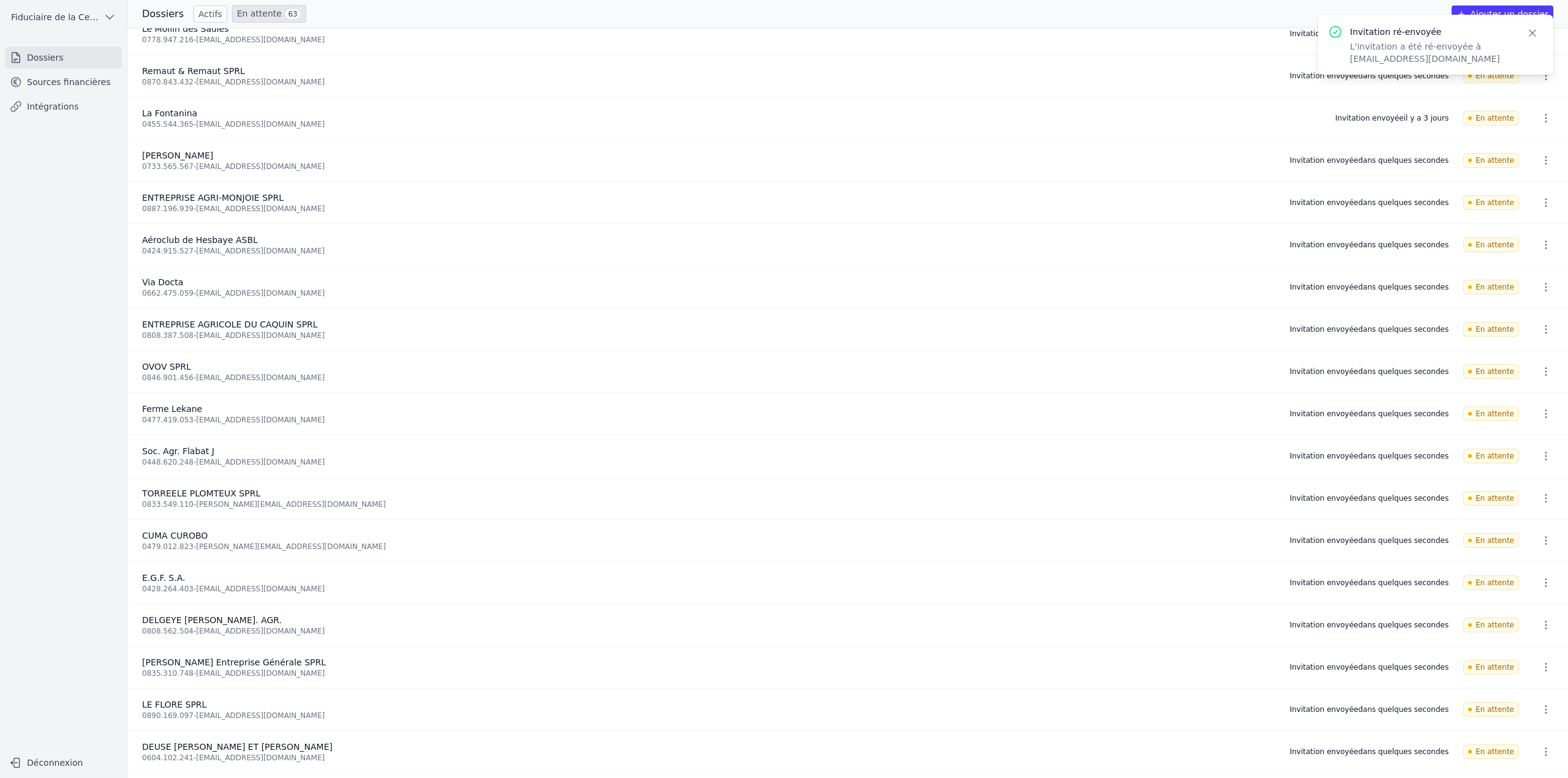
click at [1531, 36] on icon "button" at bounding box center [1532, 32] width 12 height 12
click at [1540, 114] on icon "button" at bounding box center [1546, 118] width 12 height 12
click at [1531, 145] on button "Ré-inviter" at bounding box center [1522, 145] width 76 height 25
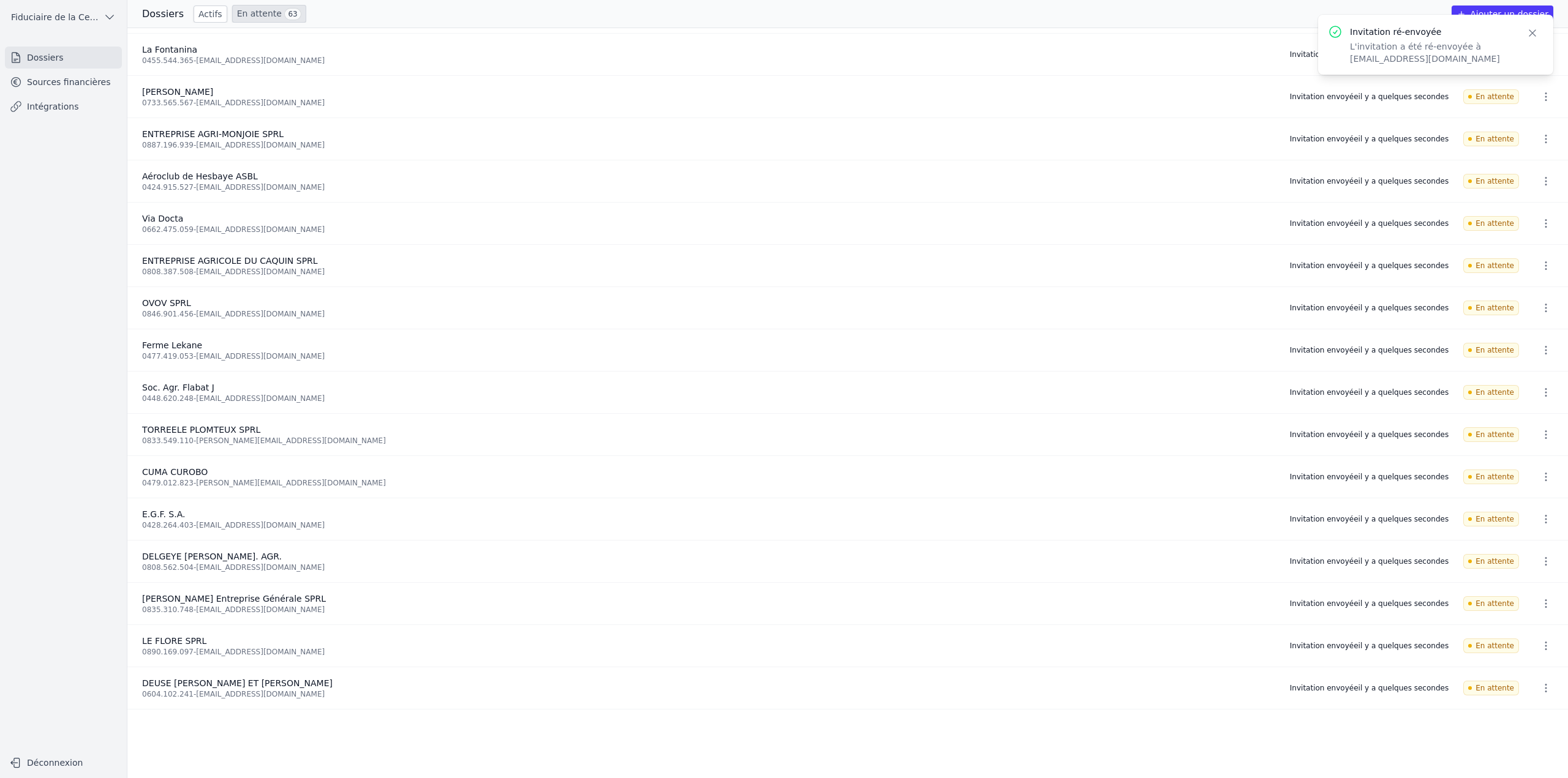
scroll to position [630, 0]
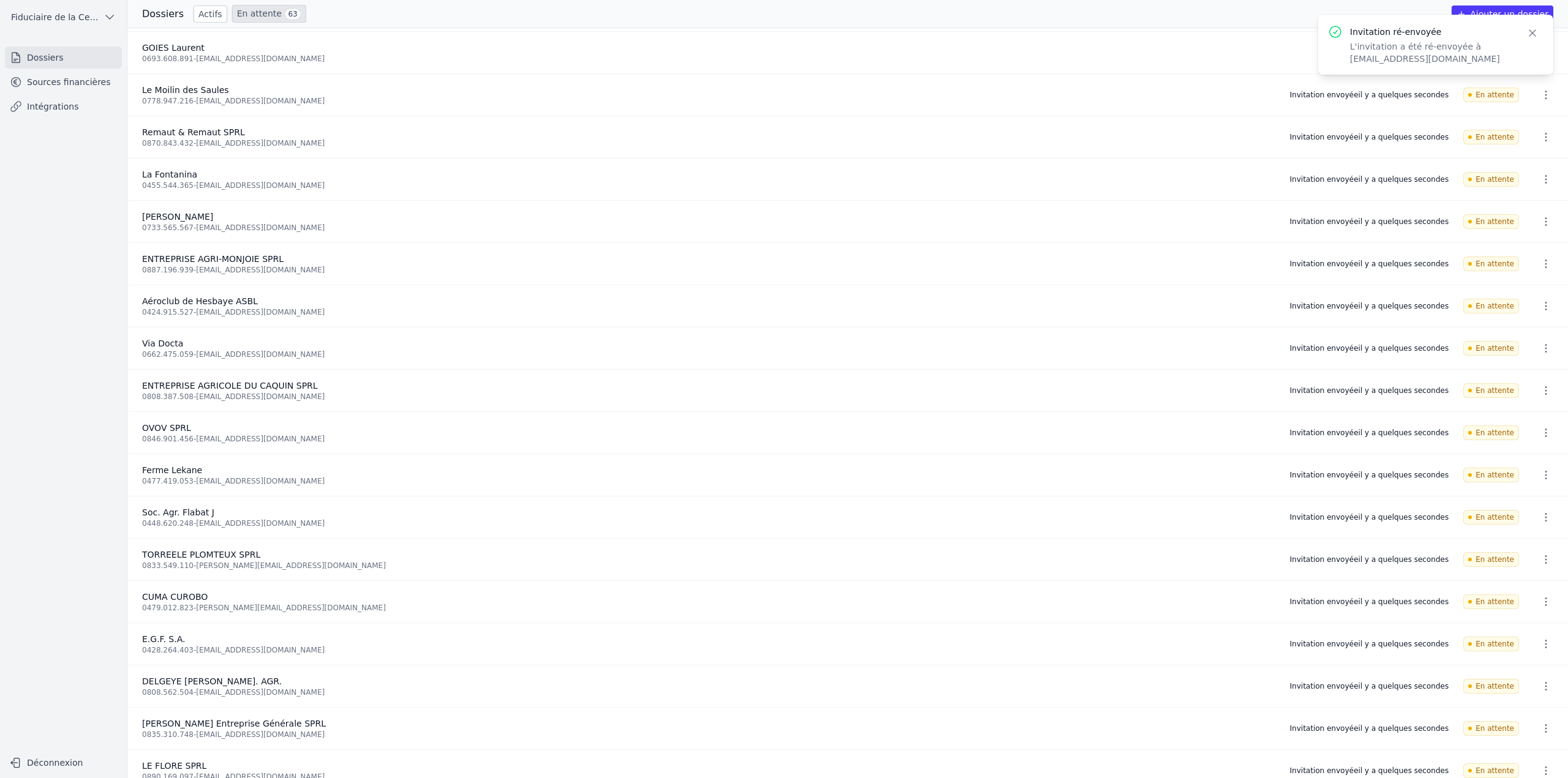
click at [1531, 30] on icon "button" at bounding box center [1532, 32] width 12 height 12
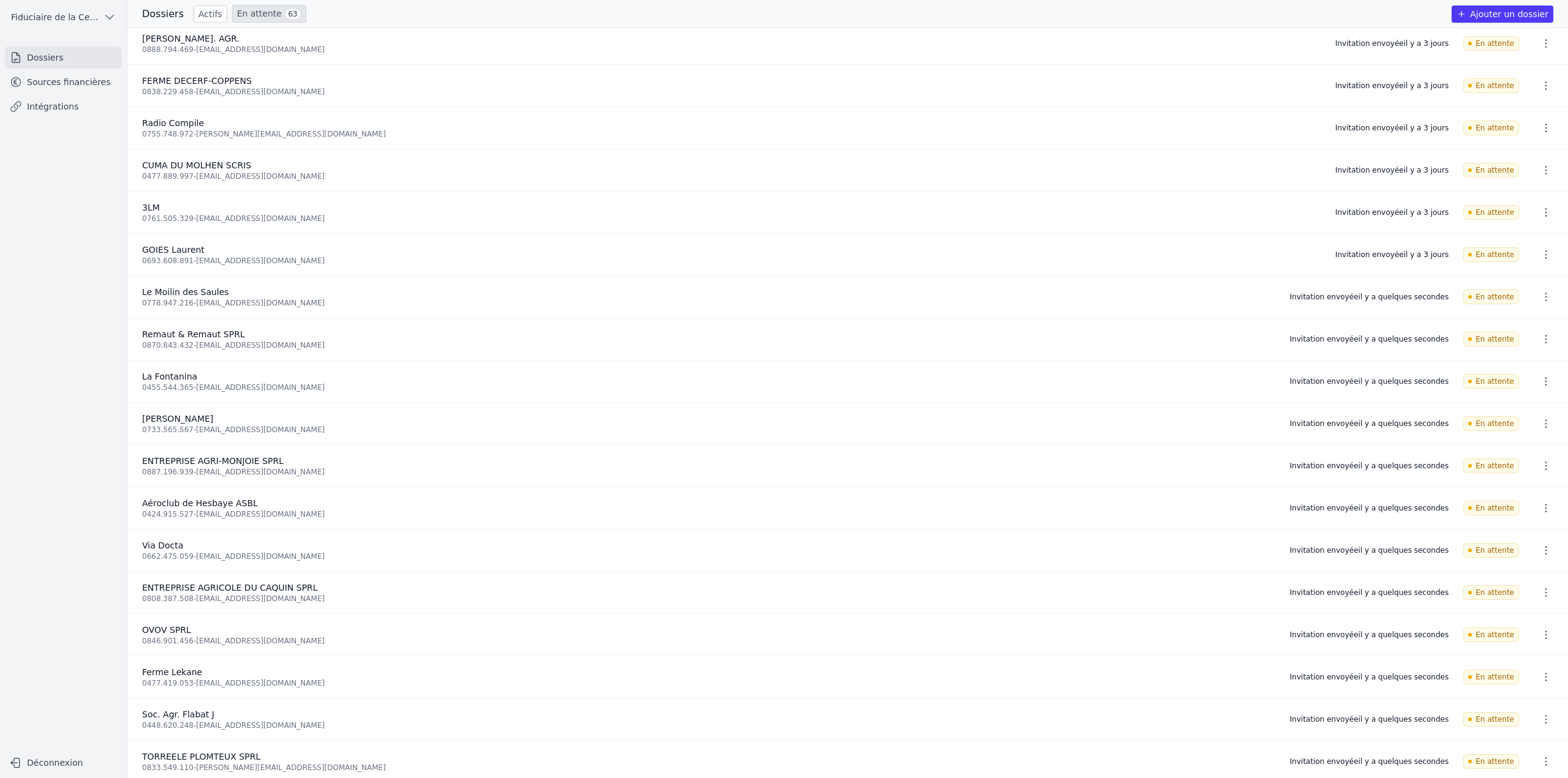
scroll to position [201, 0]
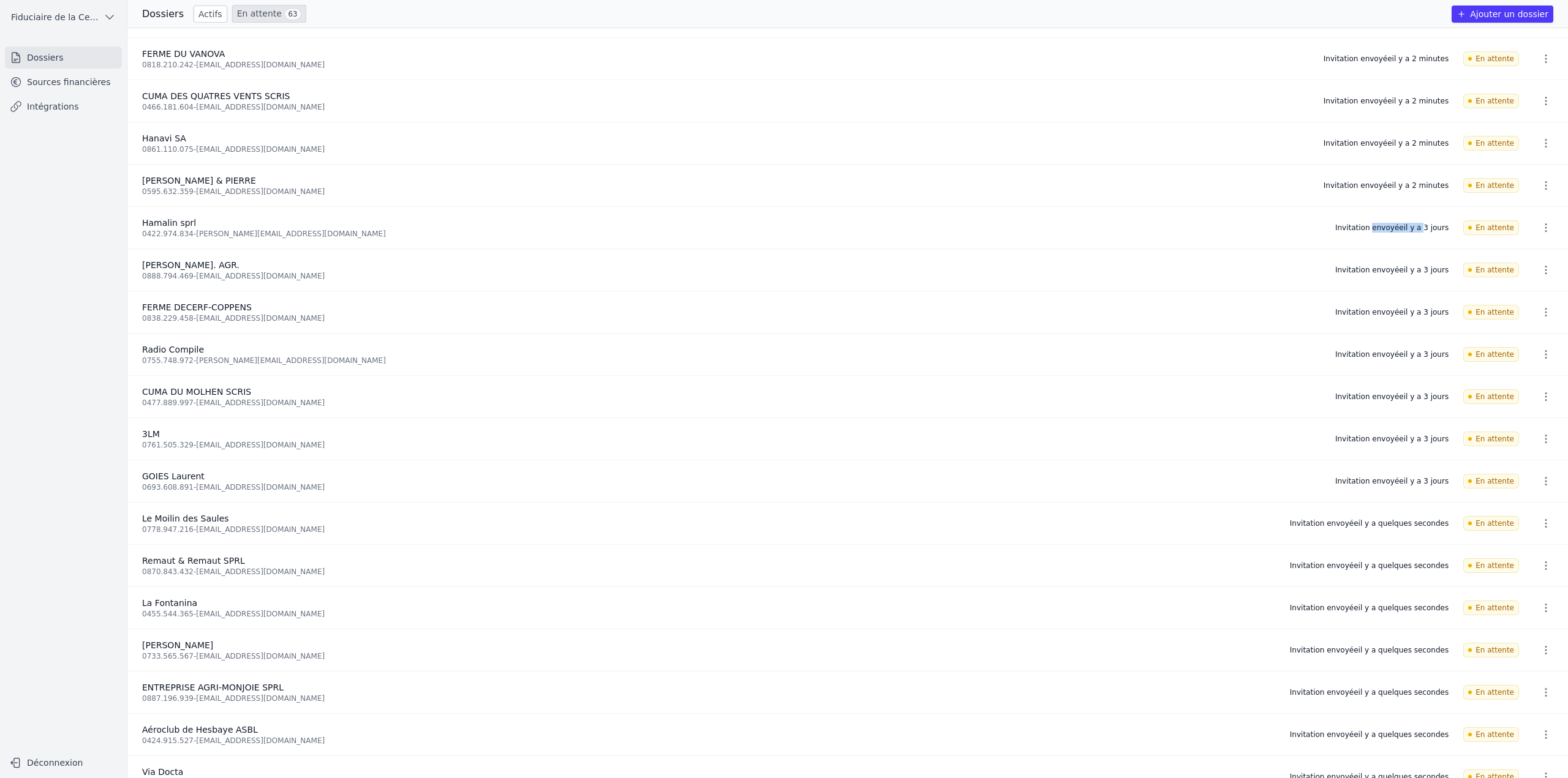
drag, startPoint x: 1346, startPoint y: 229, endPoint x: 1426, endPoint y: 229, distance: 80.0
click at [1426, 229] on li "Hamalin sprl 0422.974.834 - philippe.hamende@outlook.be Invitation envoyée il y…" at bounding box center [847, 228] width 1440 height 42
click at [1427, 228] on div "Invitation envoyée il y a 3 jours" at bounding box center [1392, 228] width 113 height 10
click at [1442, 225] on div "Invitation envoyée il y a 3 jours" at bounding box center [1392, 228] width 113 height 10
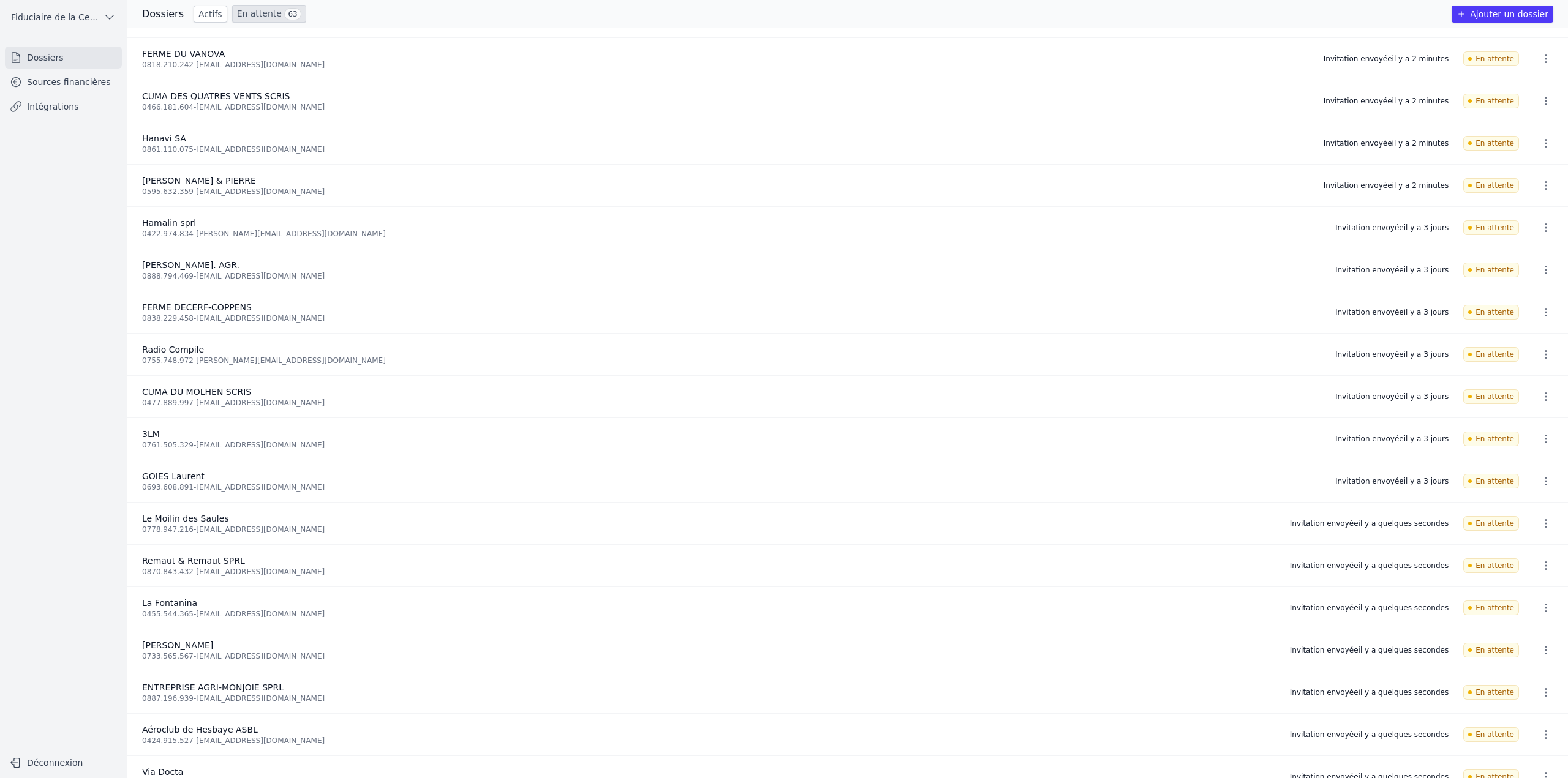
click at [1540, 227] on icon "button" at bounding box center [1546, 228] width 12 height 12
click at [1531, 253] on button "Ré-inviter" at bounding box center [1522, 254] width 76 height 25
click at [1540, 270] on icon "button" at bounding box center [1546, 269] width 12 height 12
click at [1534, 296] on button "Ré-inviter" at bounding box center [1522, 297] width 76 height 25
click at [1551, 318] on button "button" at bounding box center [1545, 313] width 24 height 20
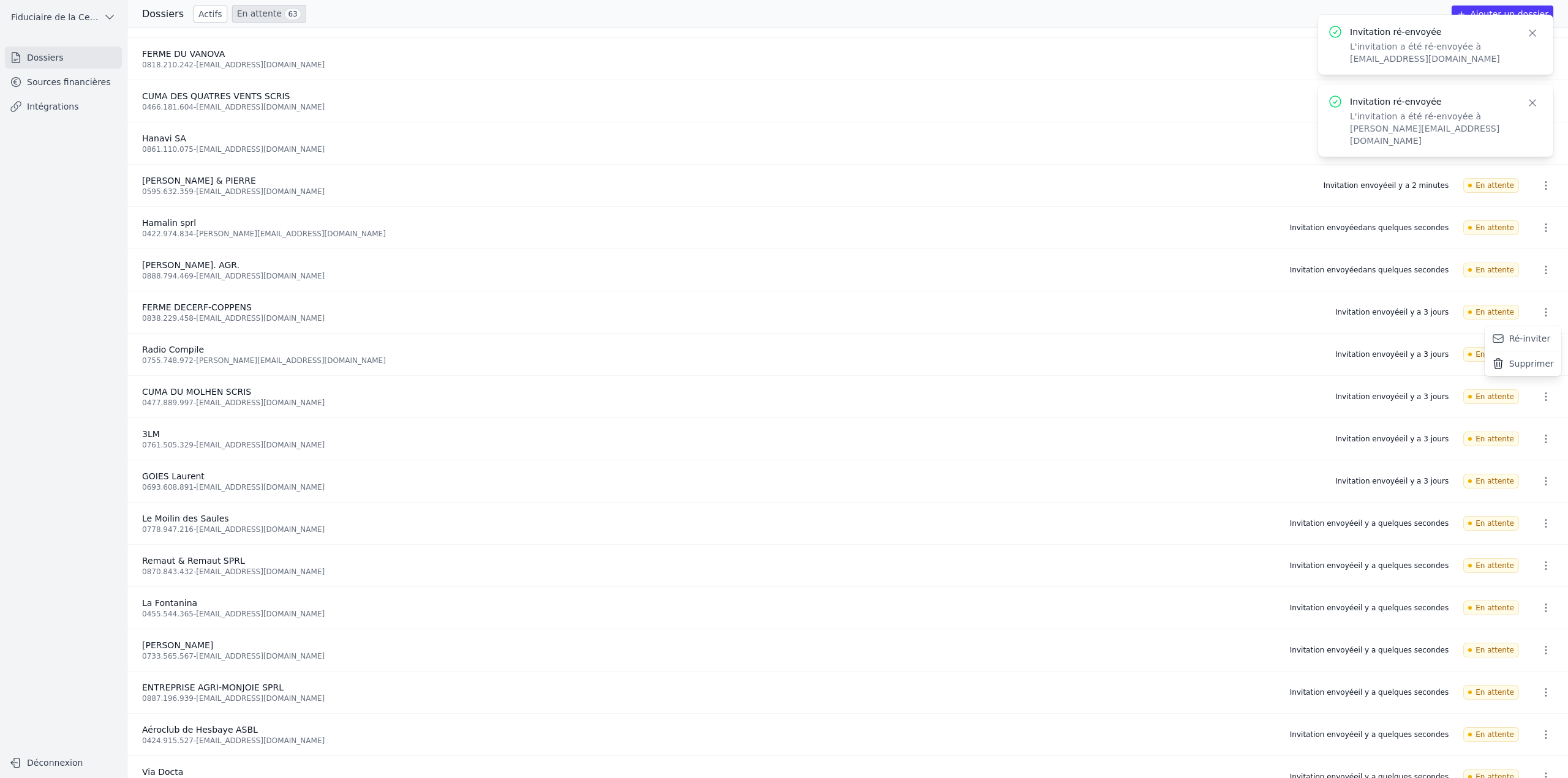
click at [1534, 338] on button "Ré-inviter" at bounding box center [1522, 339] width 76 height 25
click at [1540, 350] on icon "button" at bounding box center [1546, 354] width 12 height 12
click at [1536, 373] on button "Ré-inviter" at bounding box center [1522, 381] width 76 height 25
click at [1541, 394] on icon "button" at bounding box center [1546, 396] width 12 height 12
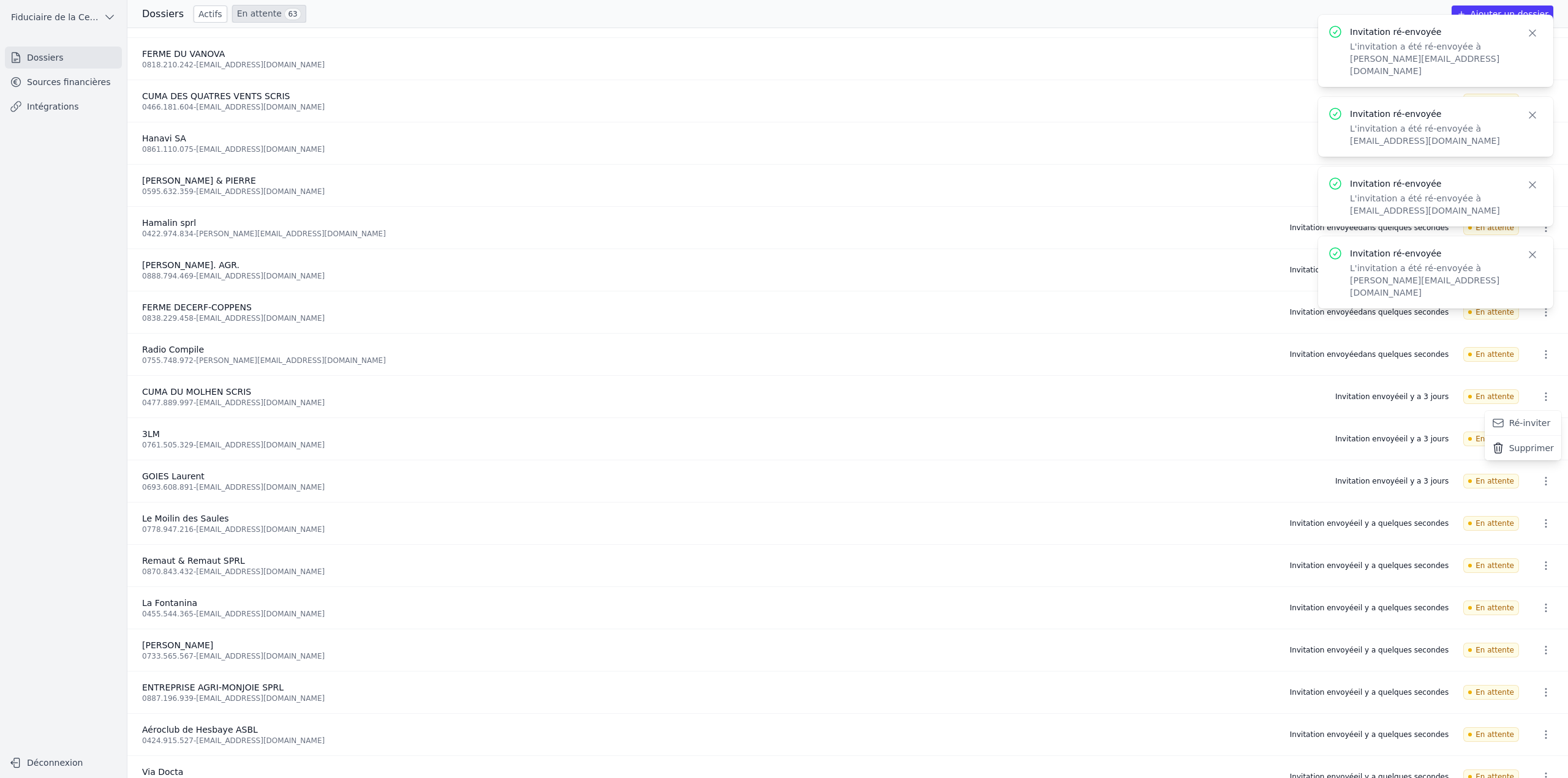
click at [1542, 416] on button "Ré-inviter" at bounding box center [1522, 423] width 76 height 25
click at [1540, 436] on icon "button" at bounding box center [1546, 439] width 12 height 12
click at [1541, 466] on button "Ré-inviter" at bounding box center [1522, 465] width 76 height 25
click at [1541, 483] on icon "button" at bounding box center [1546, 481] width 12 height 12
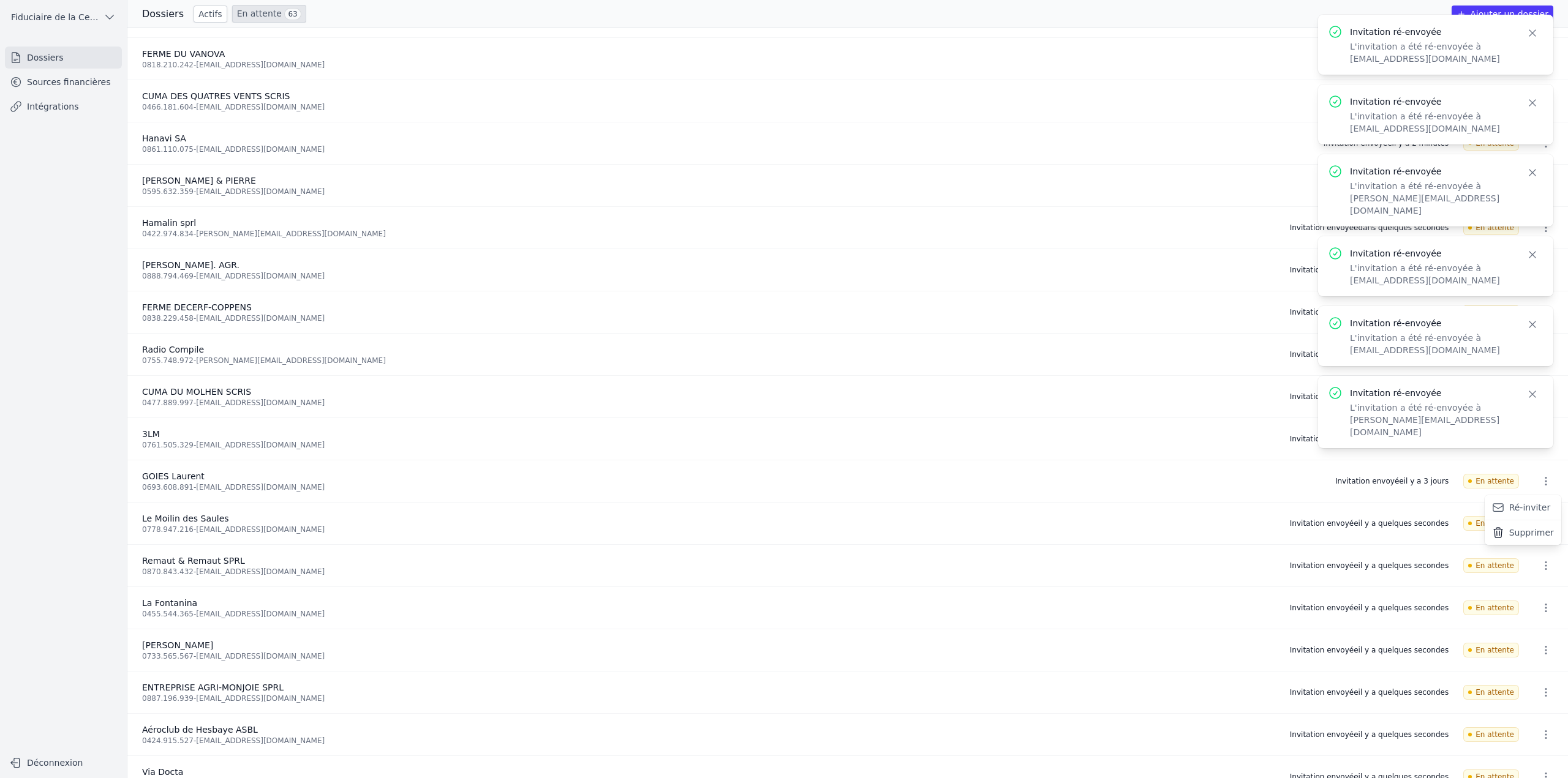
click at [1540, 505] on button "Ré-inviter" at bounding box center [1522, 508] width 76 height 25
click at [1537, 31] on icon "button" at bounding box center [1532, 32] width 12 height 12
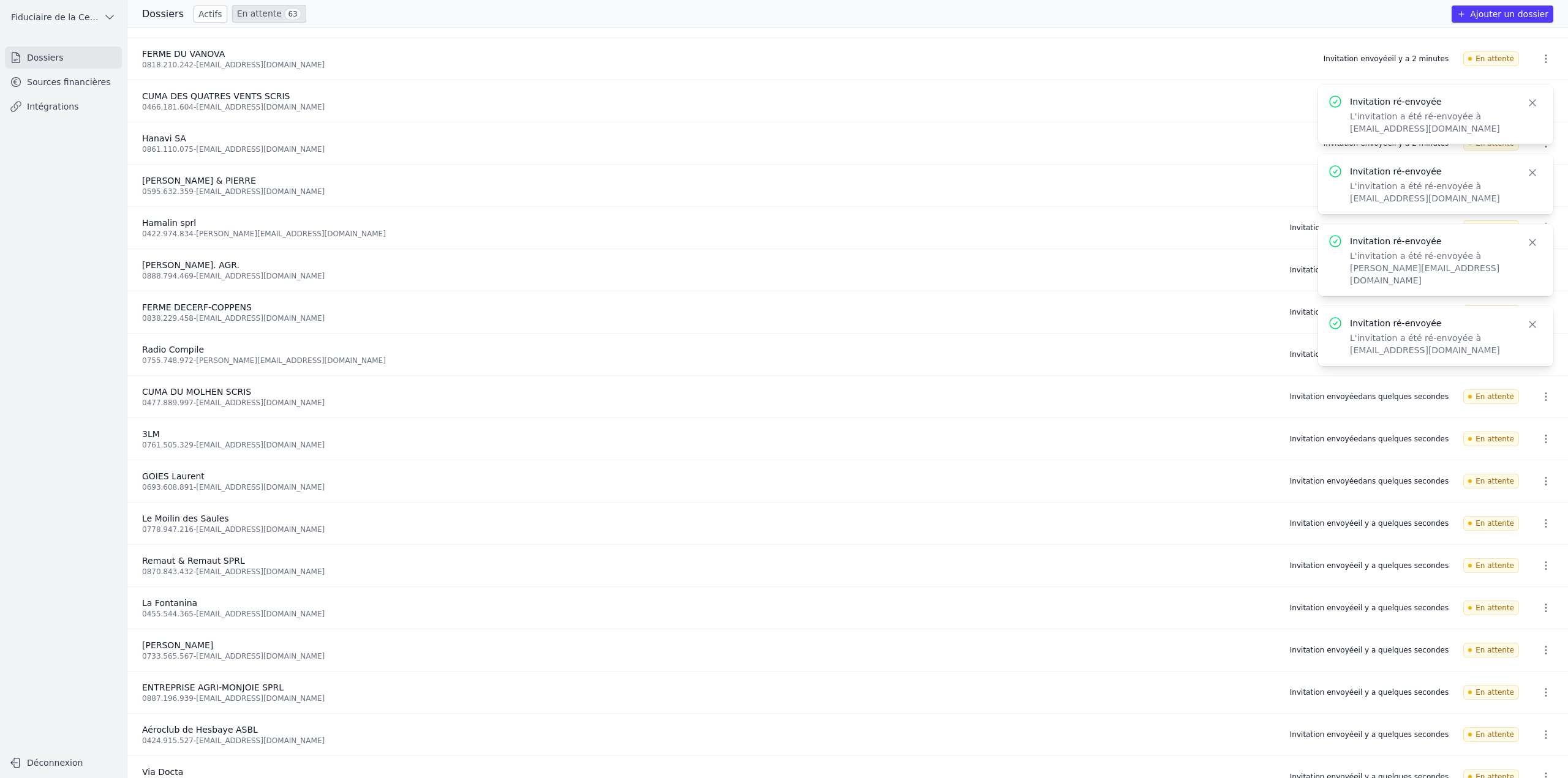
click at [1537, 96] on icon "button" at bounding box center [1532, 102] width 12 height 12
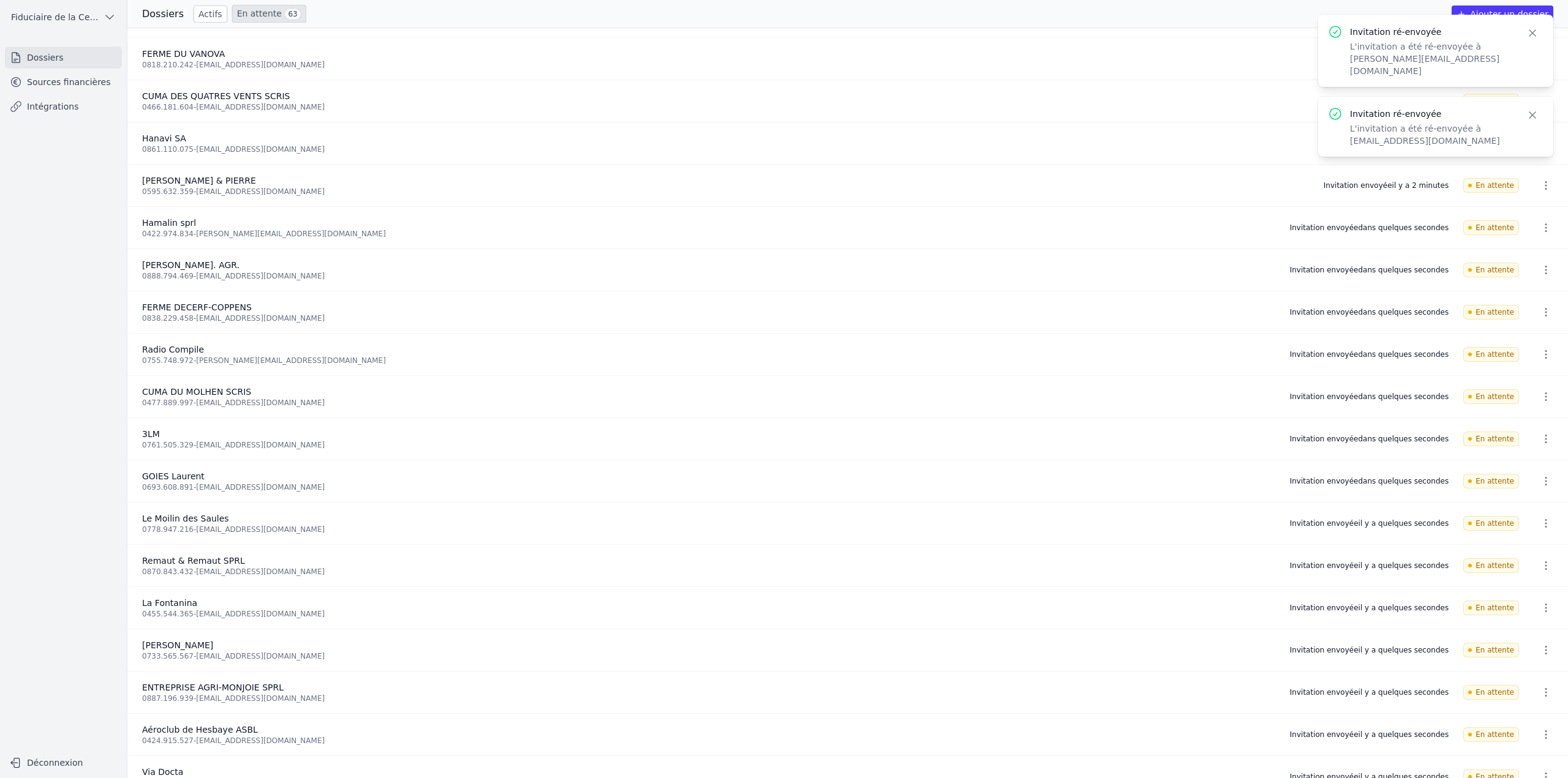
click at [1537, 37] on icon "button" at bounding box center [1532, 32] width 12 height 12
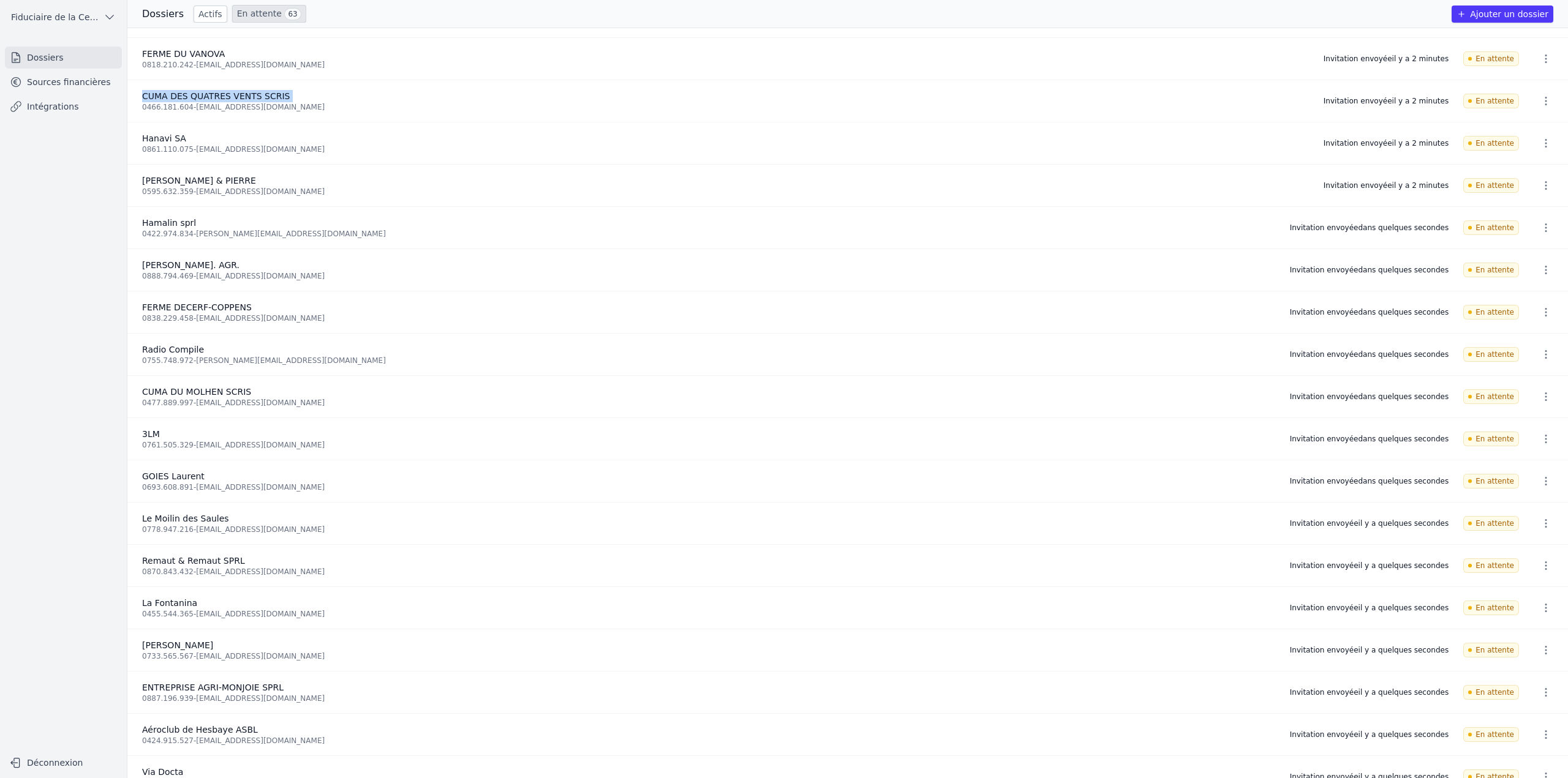
click at [1537, 38] on li "FERME DU VANOVA 0818.210.242 - vanova@skynet.be Invitation envoyée il y a 2 min…" at bounding box center [847, 59] width 1440 height 42
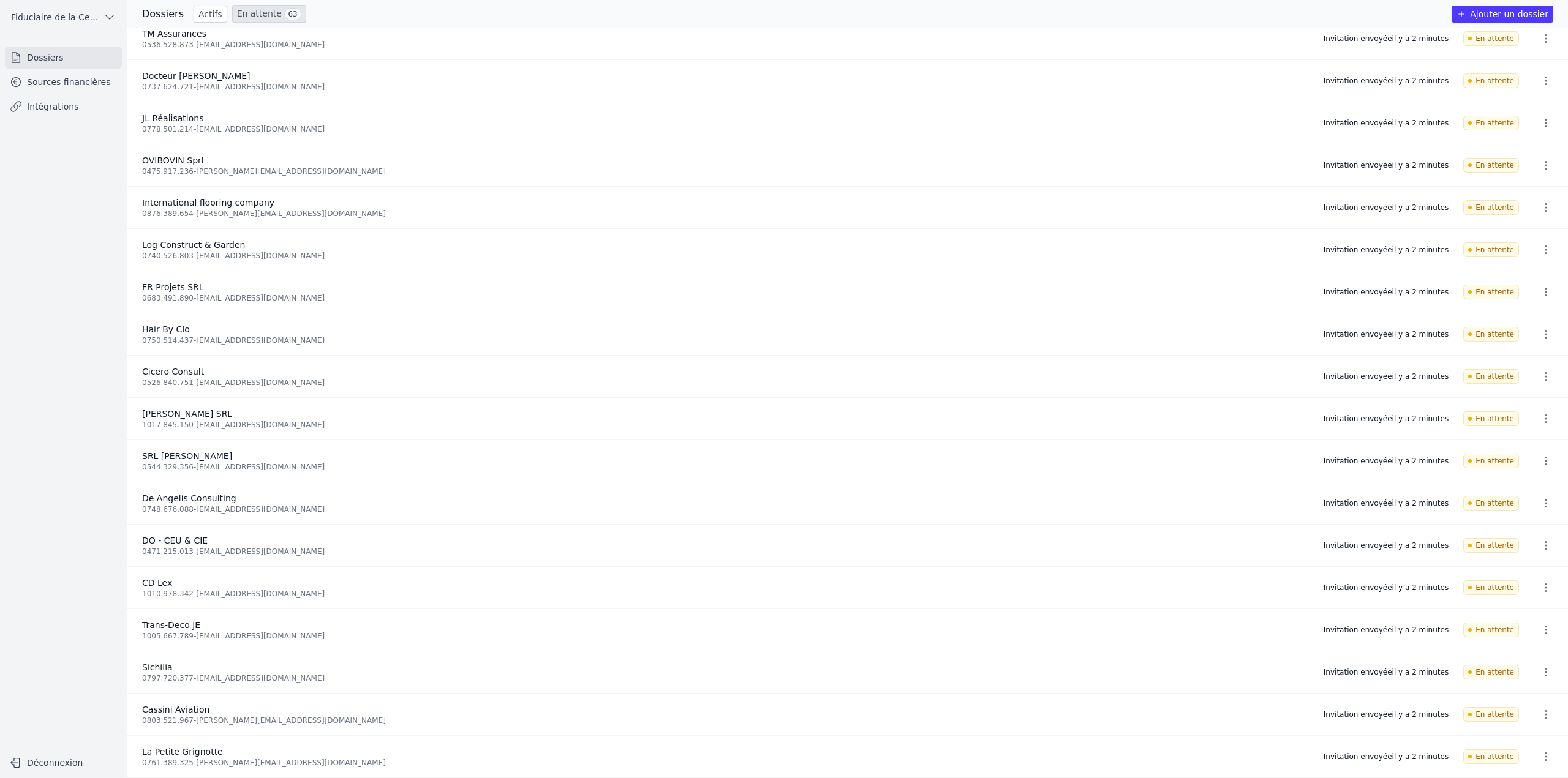
scroll to position [1854, 0]
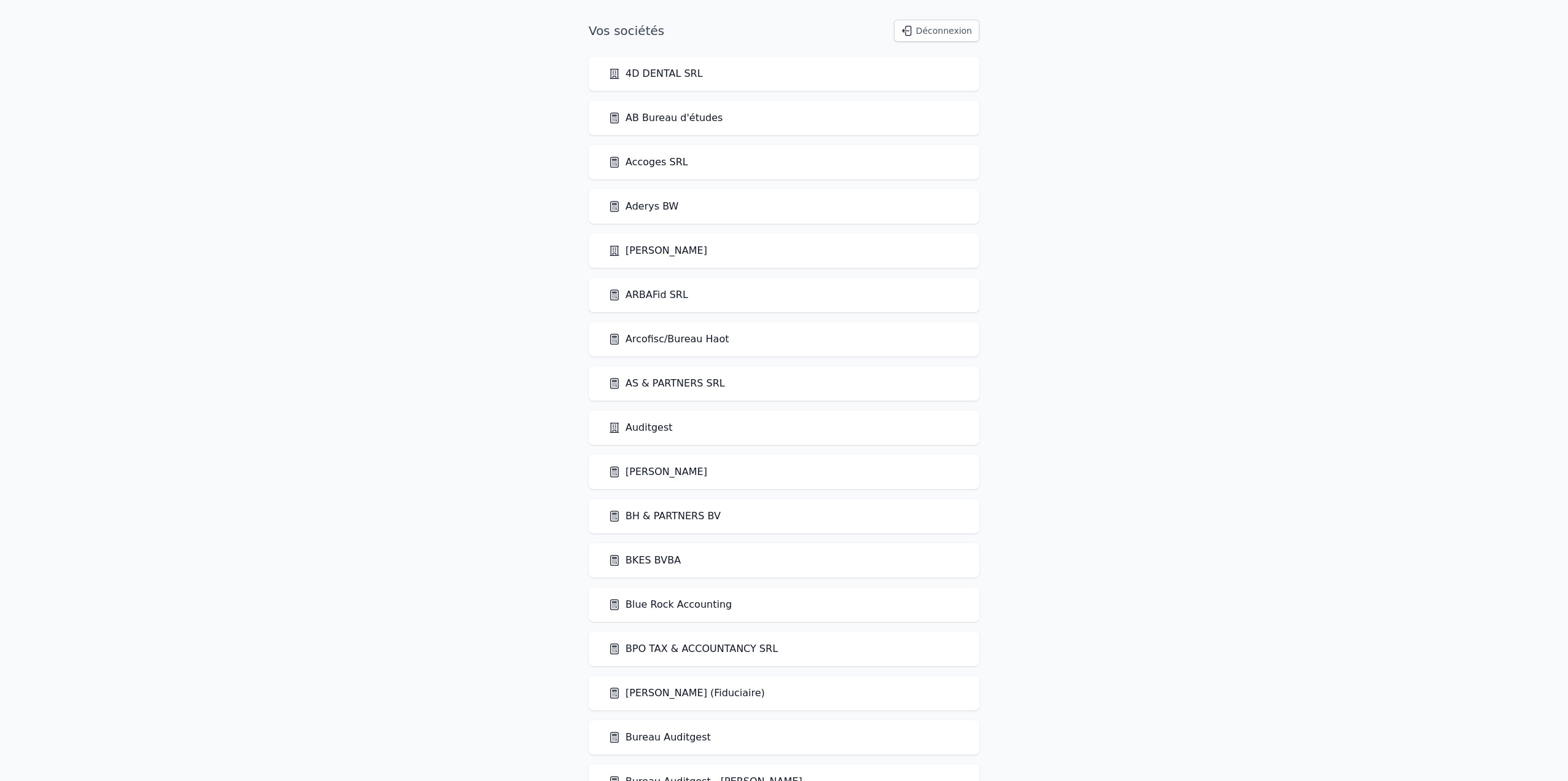
scroll to position [1055, 0]
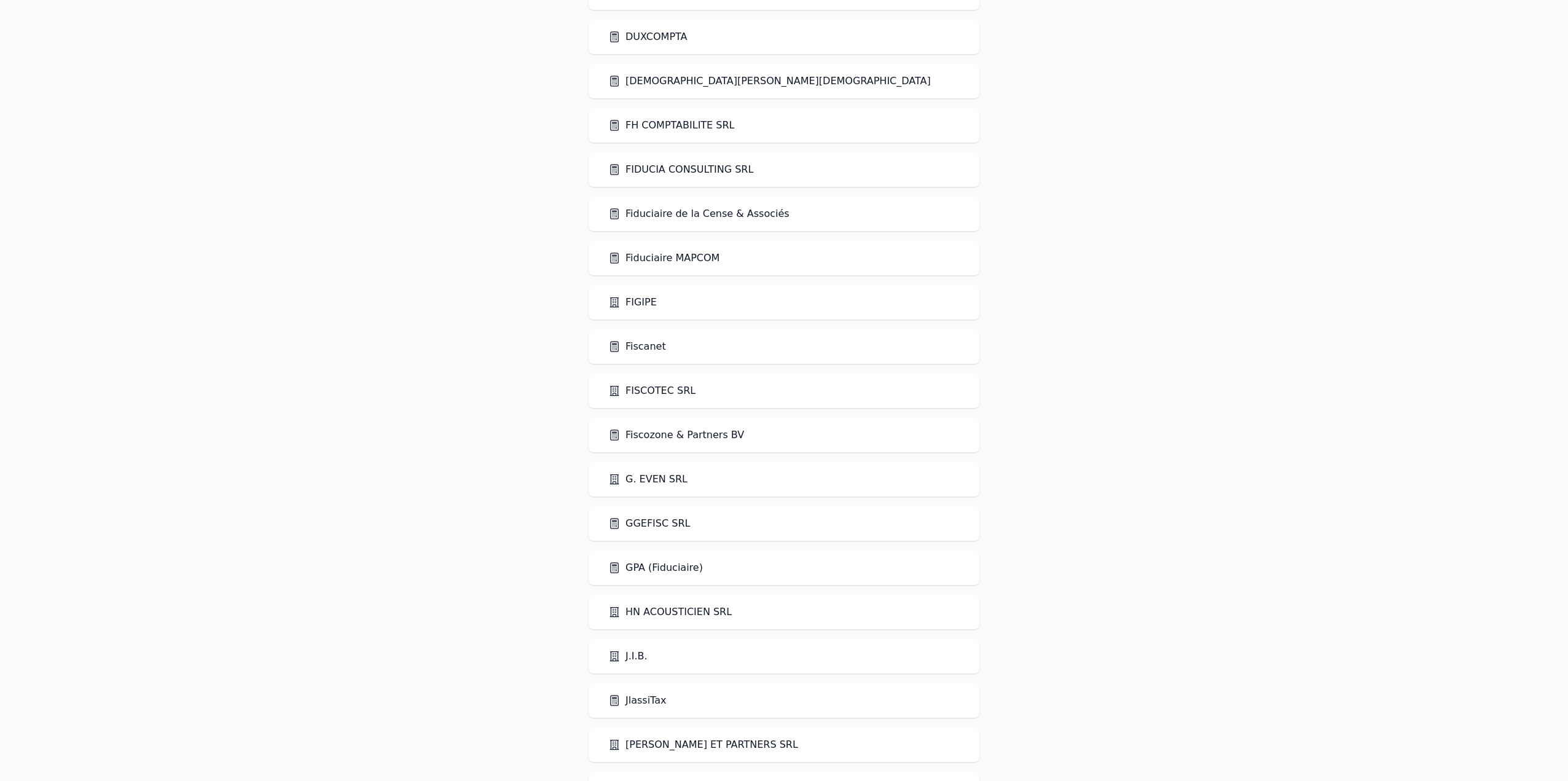
click at [646, 390] on link "FISCOTEC SRL" at bounding box center [651, 391] width 88 height 15
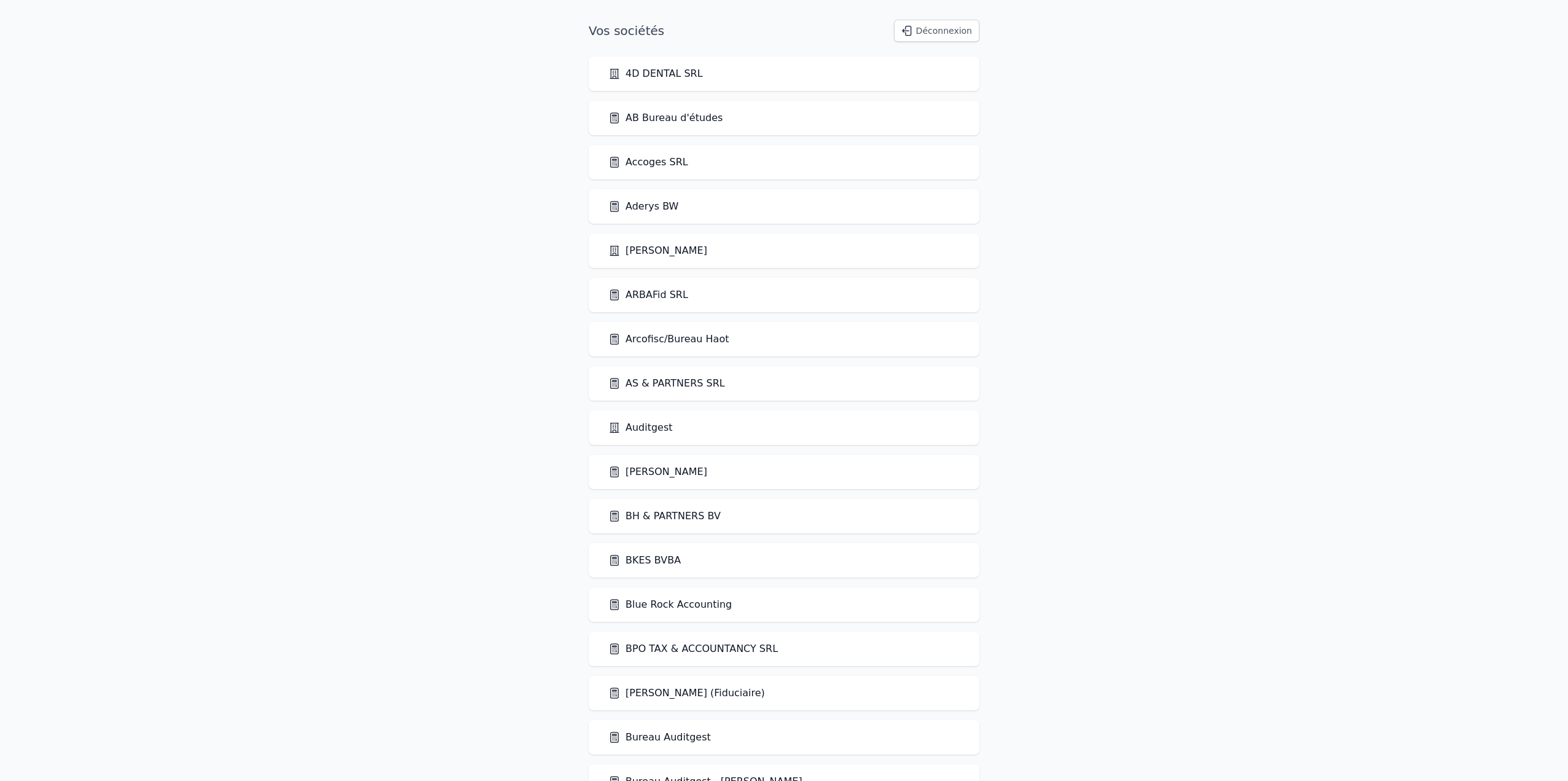
scroll to position [1055, 0]
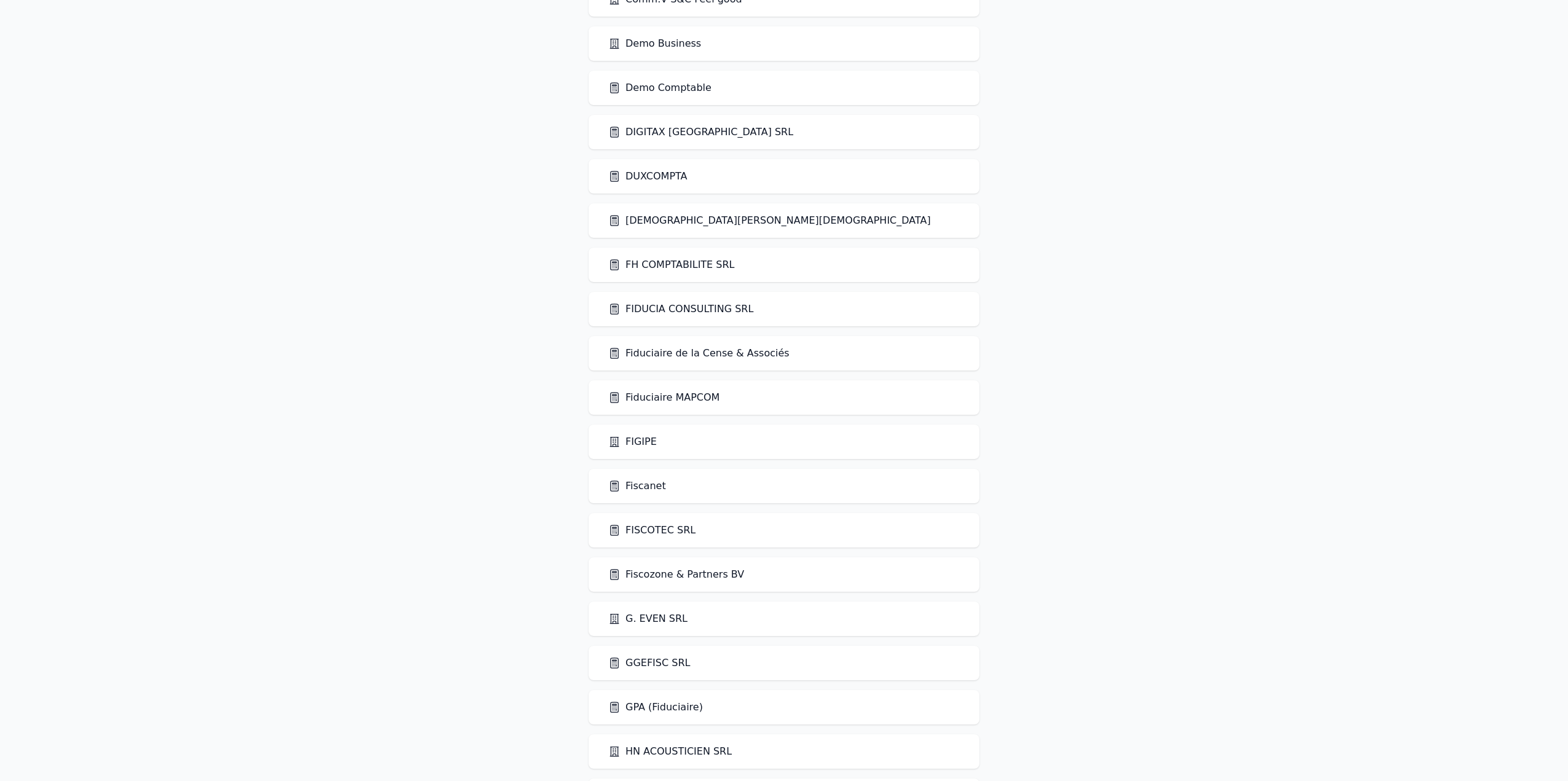
scroll to position [1106, 0]
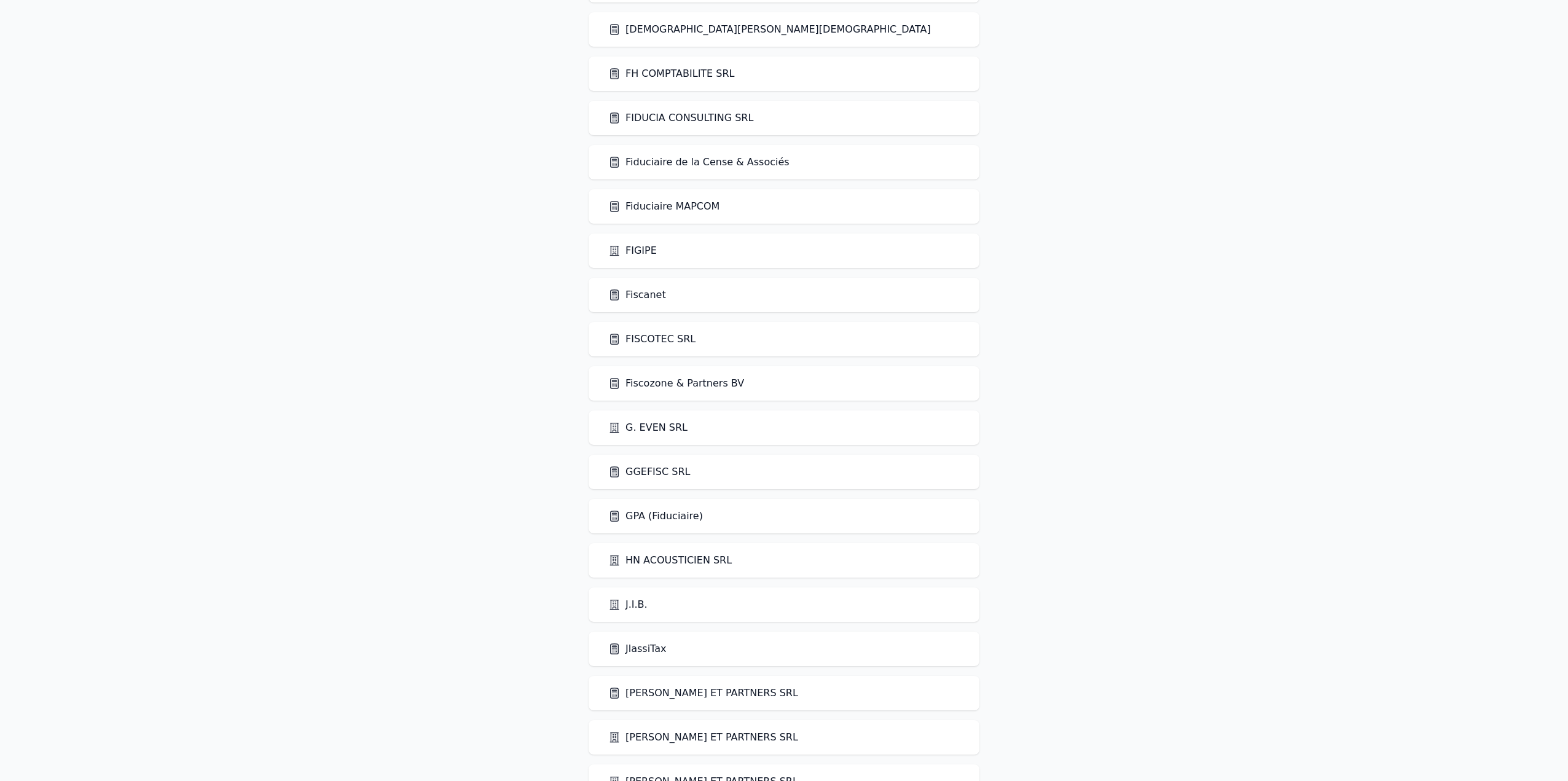
click at [648, 340] on link "FISCOTEC SRL" at bounding box center [651, 340] width 88 height 15
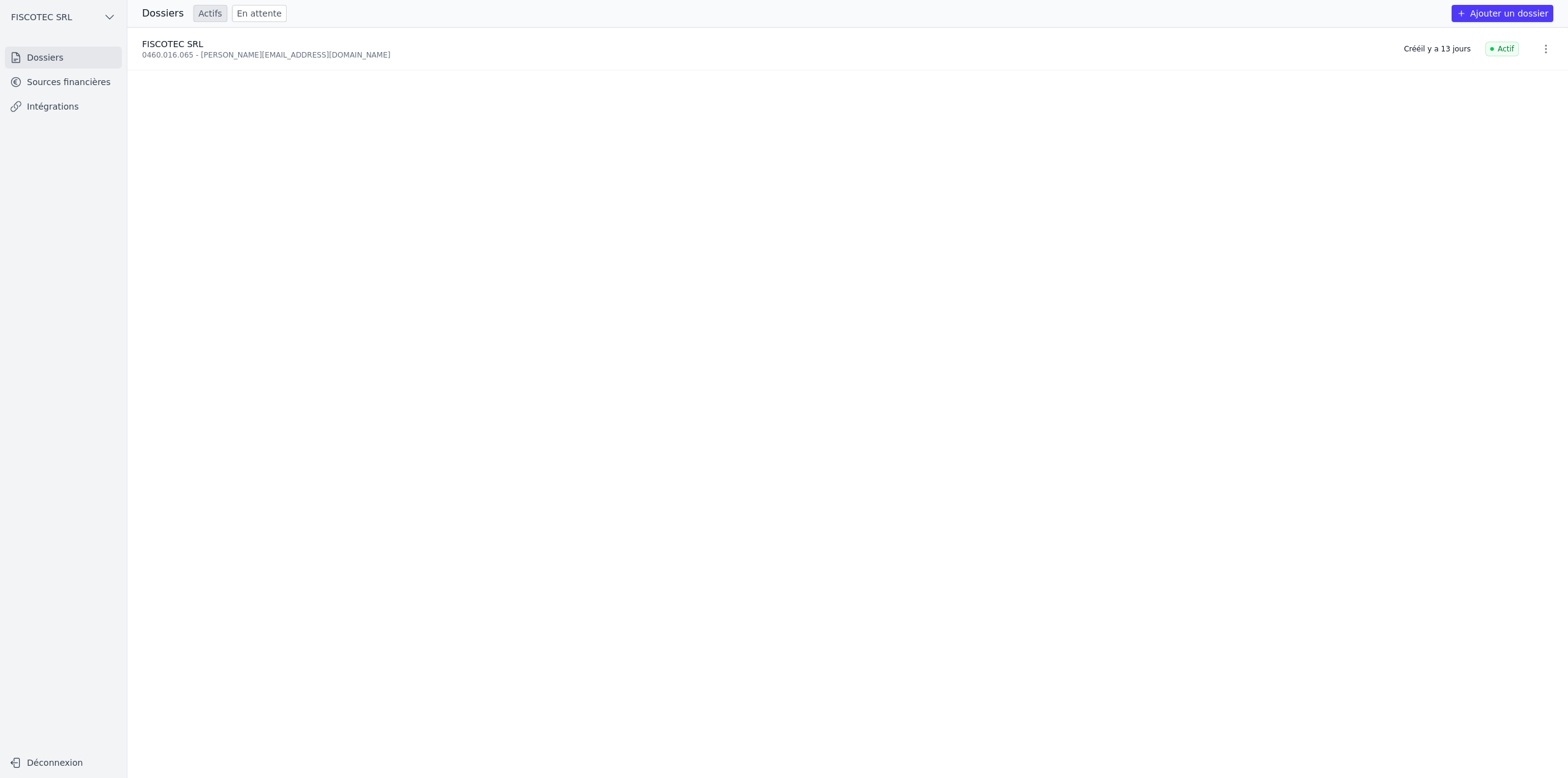
click at [62, 92] on link "Sources financières" at bounding box center [63, 81] width 117 height 22
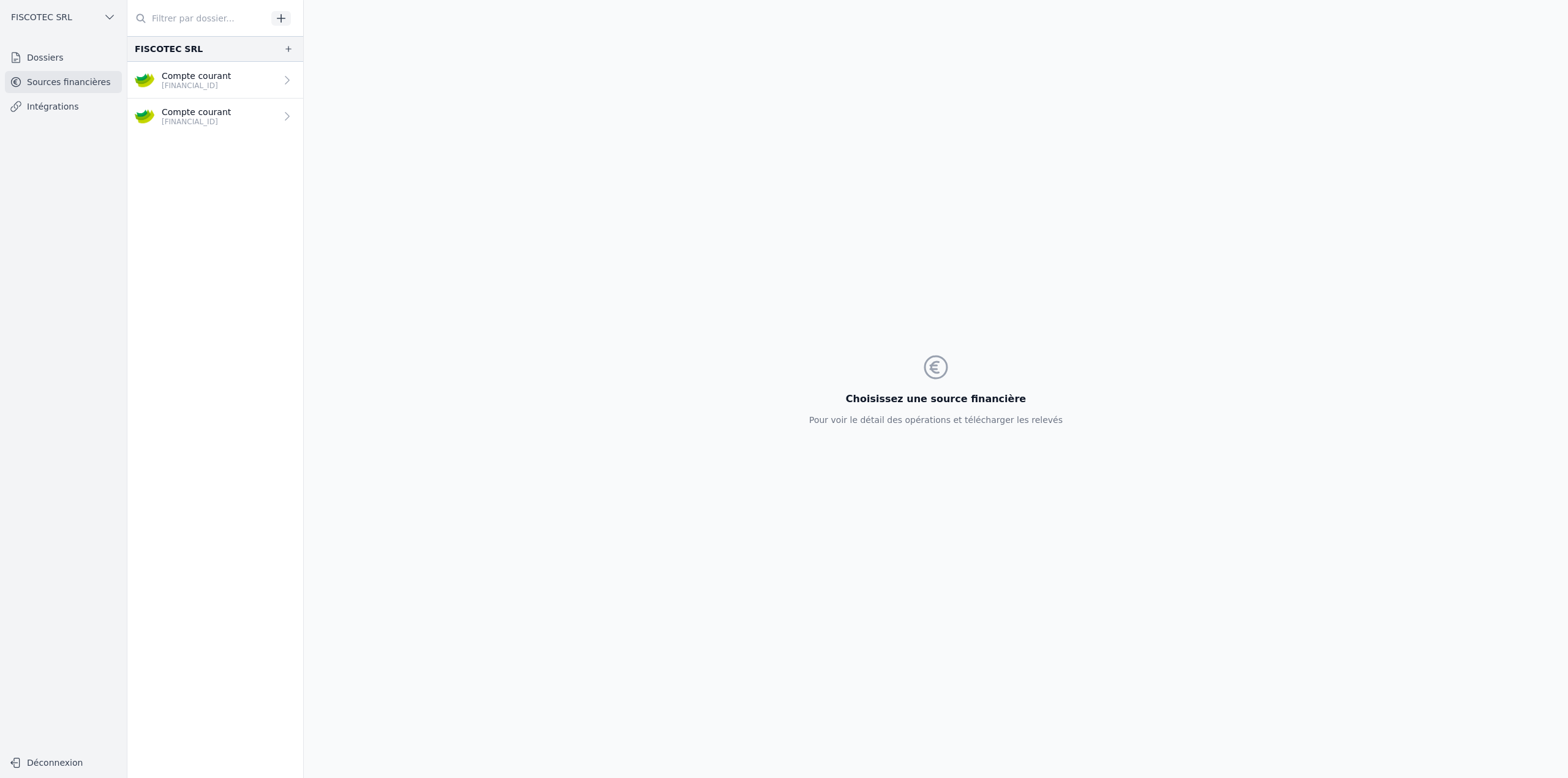
click at [237, 73] on link "Compte courant [FINANCIAL_ID]" at bounding box center [214, 80] width 175 height 37
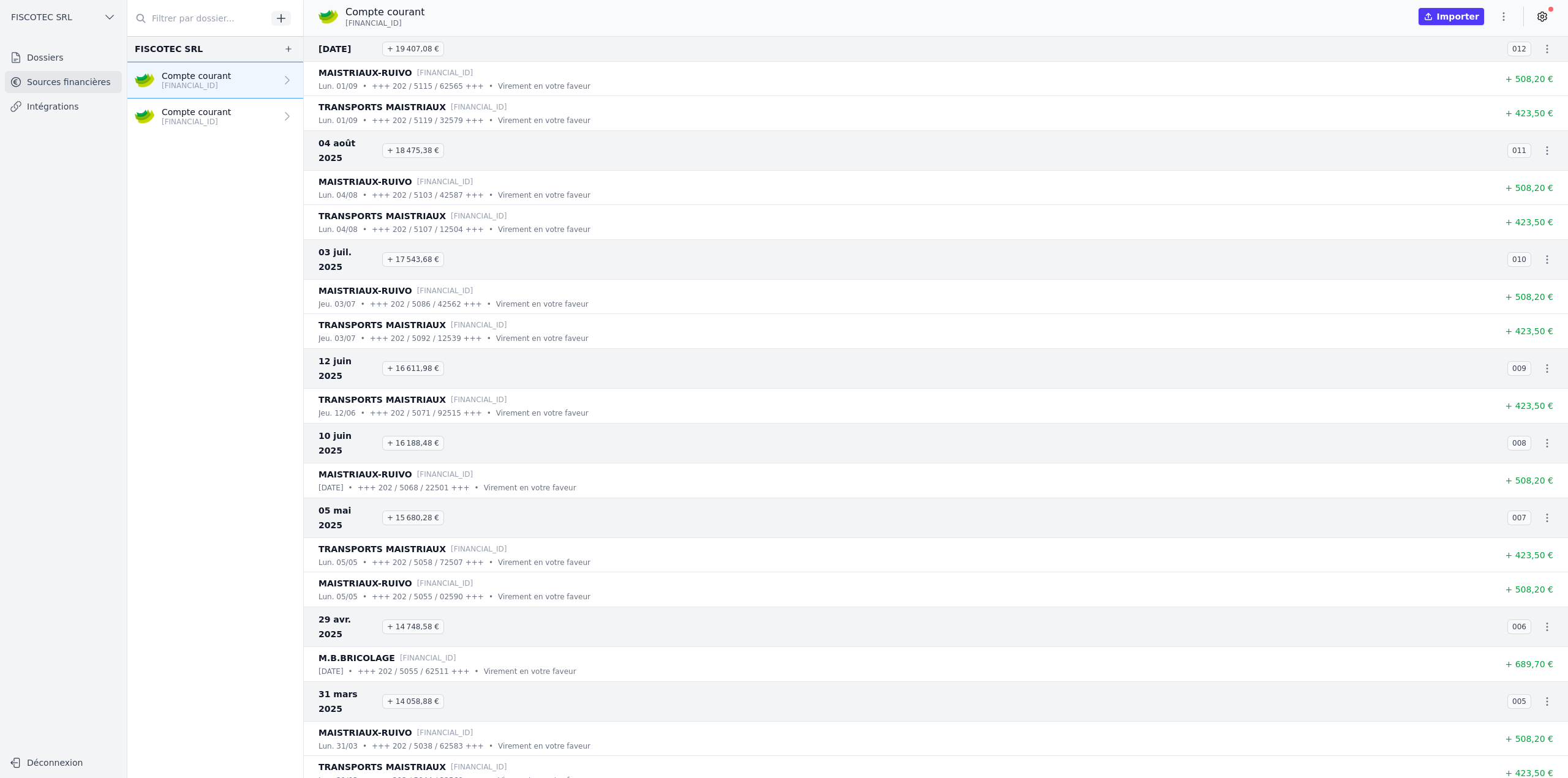
click at [247, 113] on link "Compte courant [FINANCIAL_ID]" at bounding box center [214, 116] width 175 height 36
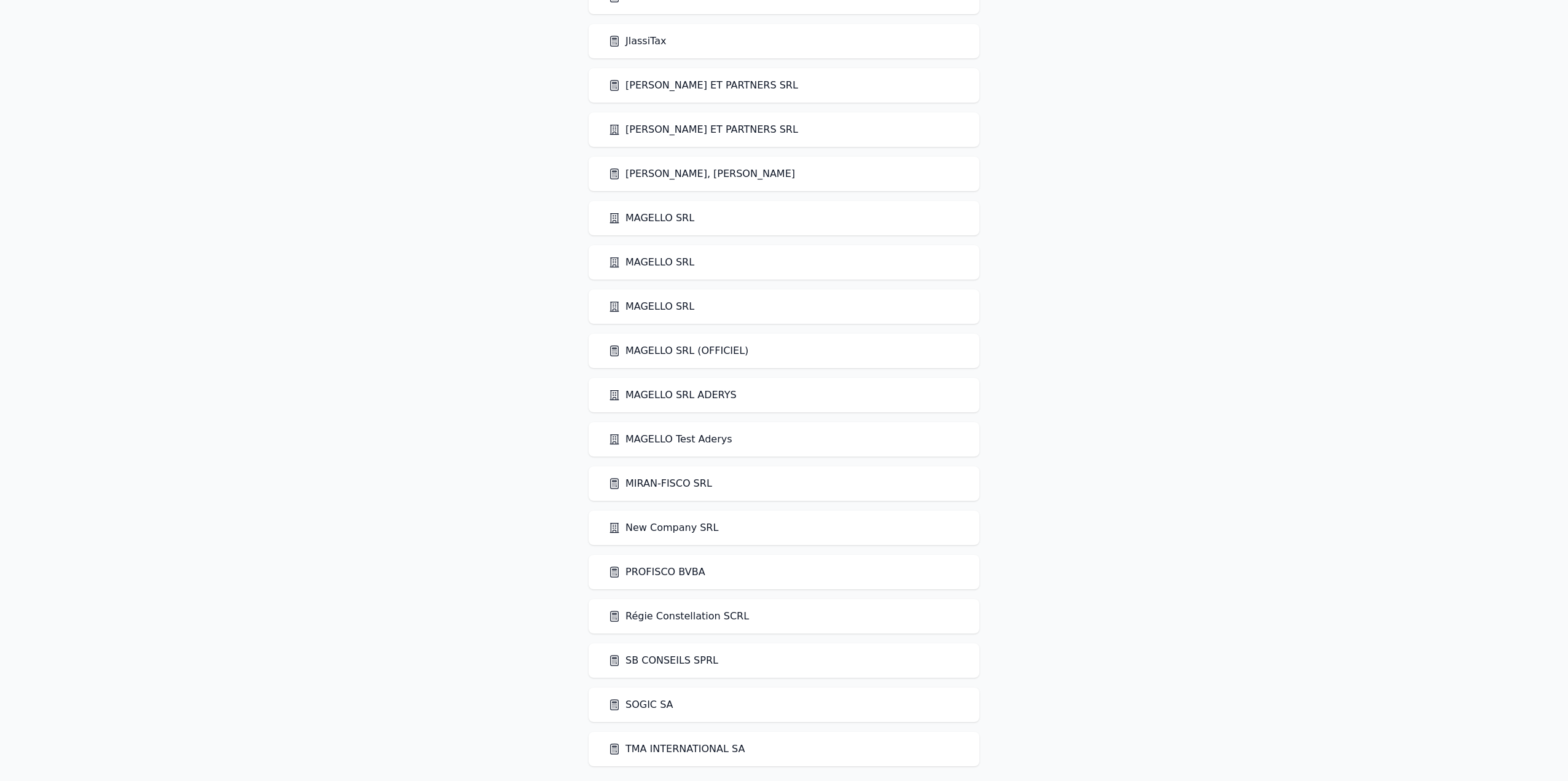
scroll to position [1056, 0]
click at [658, 480] on link "MIRAN-FISCO SRL" at bounding box center [660, 479] width 103 height 15
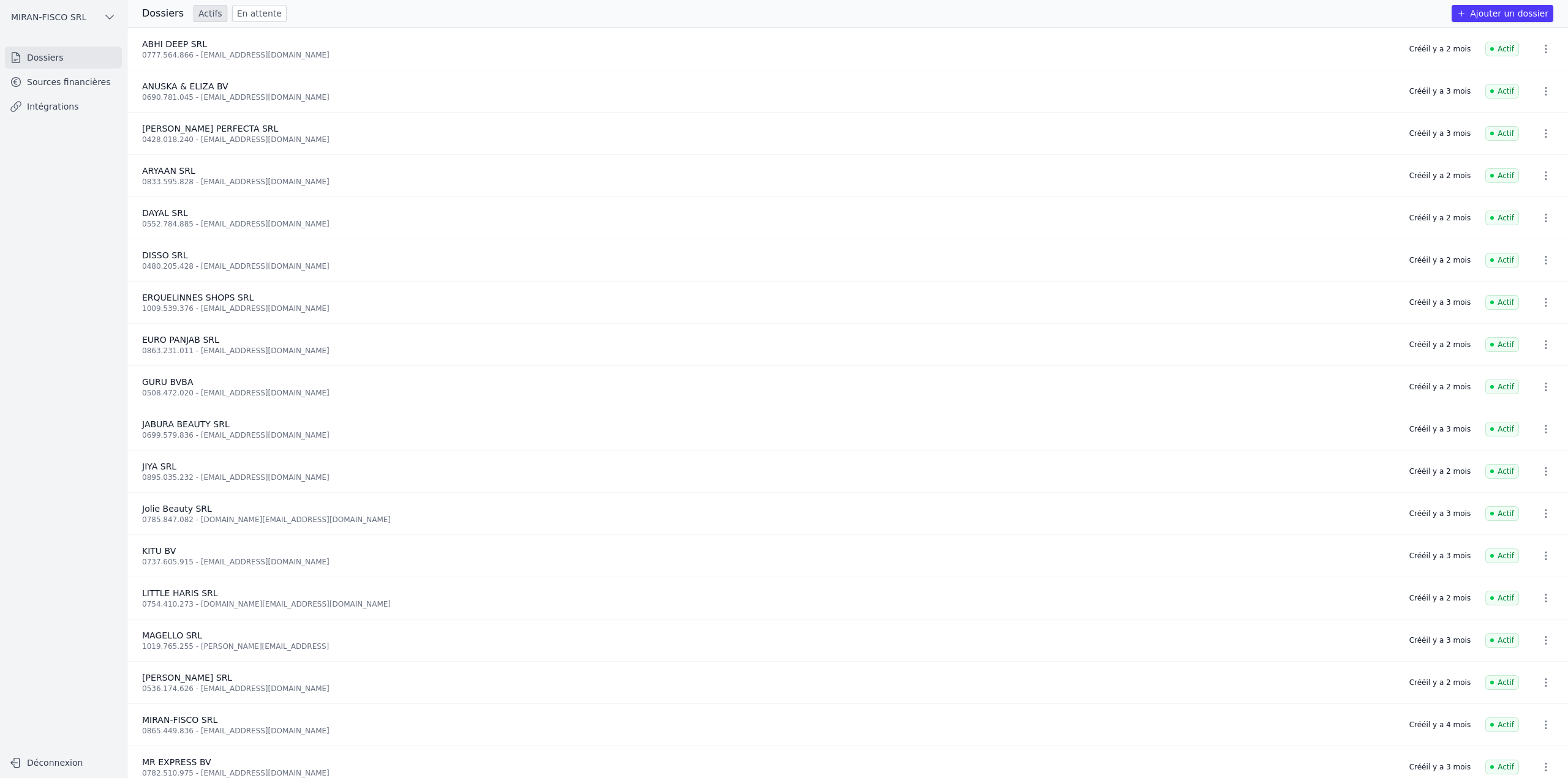
click at [47, 86] on link "Sources financières" at bounding box center [63, 81] width 117 height 22
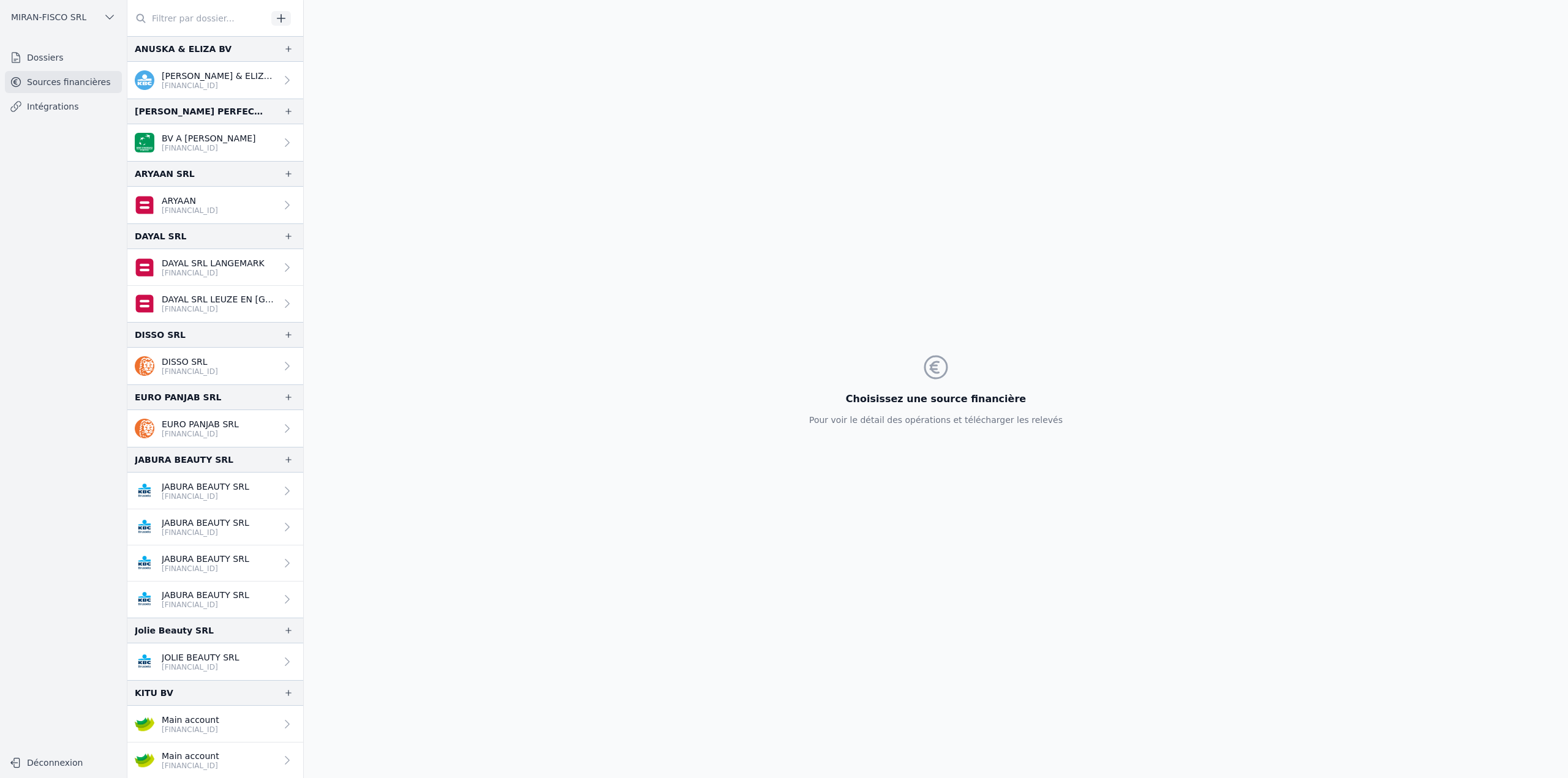
click at [169, 17] on input "text" at bounding box center [197, 18] width 140 height 22
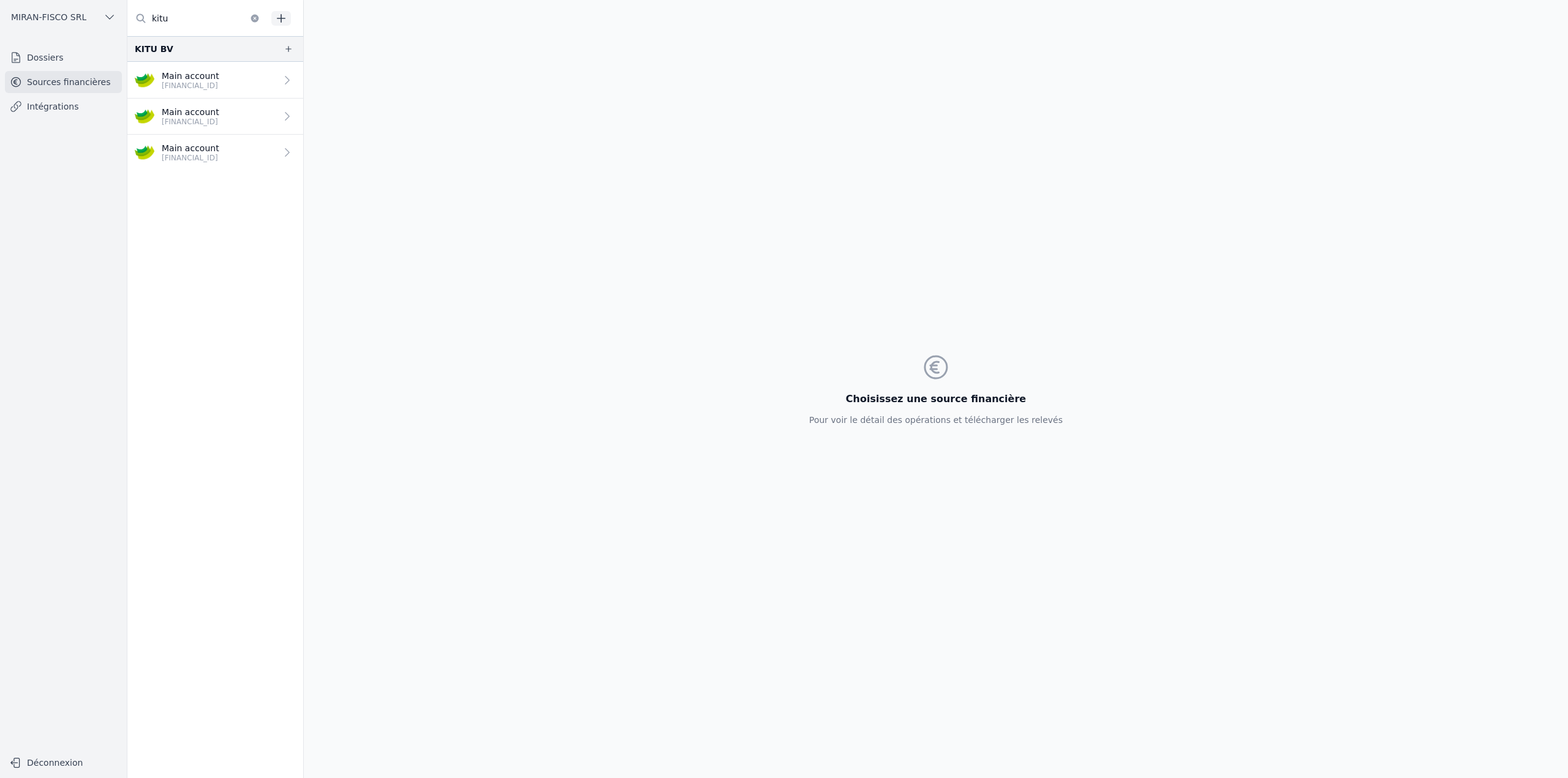
type input "kitu"
click at [116, 321] on nav "Dossiers Sources financières Intégrations" at bounding box center [63, 393] width 107 height 694
click at [262, 86] on link "Main account [FINANCIAL_ID]" at bounding box center [214, 80] width 175 height 37
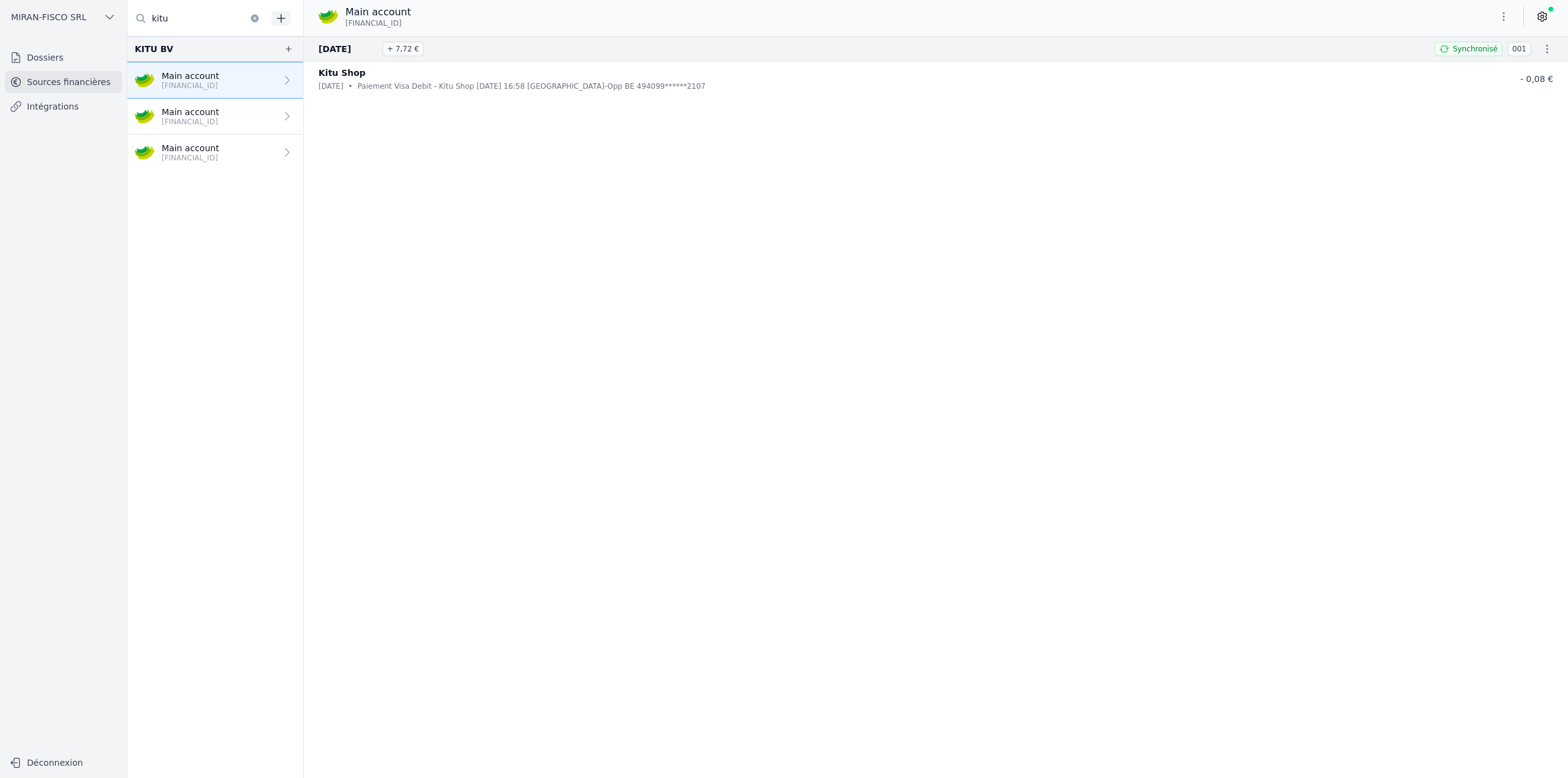
click at [257, 115] on link "Main account [FINANCIAL_ID]" at bounding box center [214, 116] width 175 height 36
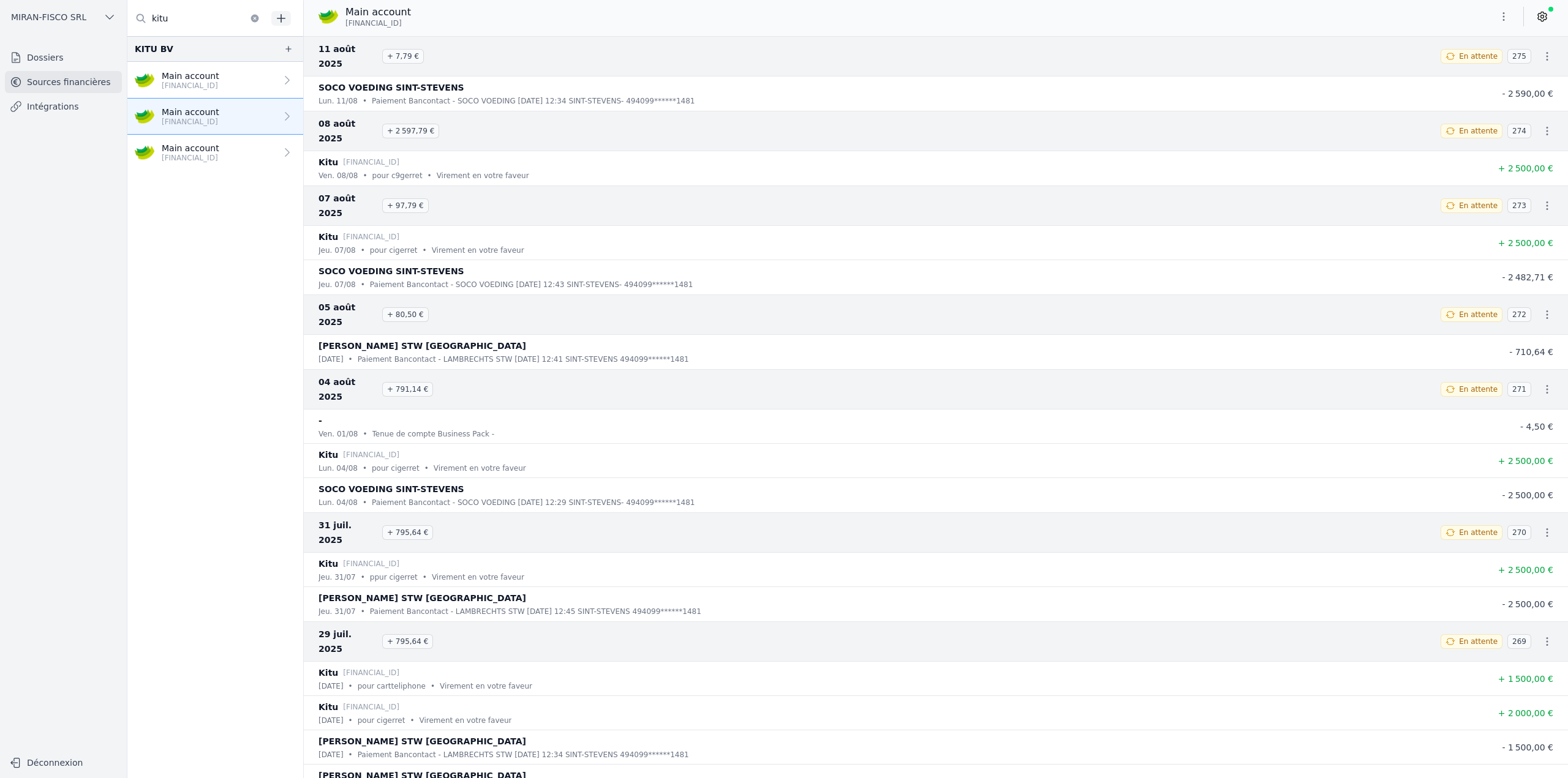
click at [258, 149] on link "Main account [FINANCIAL_ID]" at bounding box center [214, 152] width 175 height 36
